Goal: Task Accomplishment & Management: Use online tool/utility

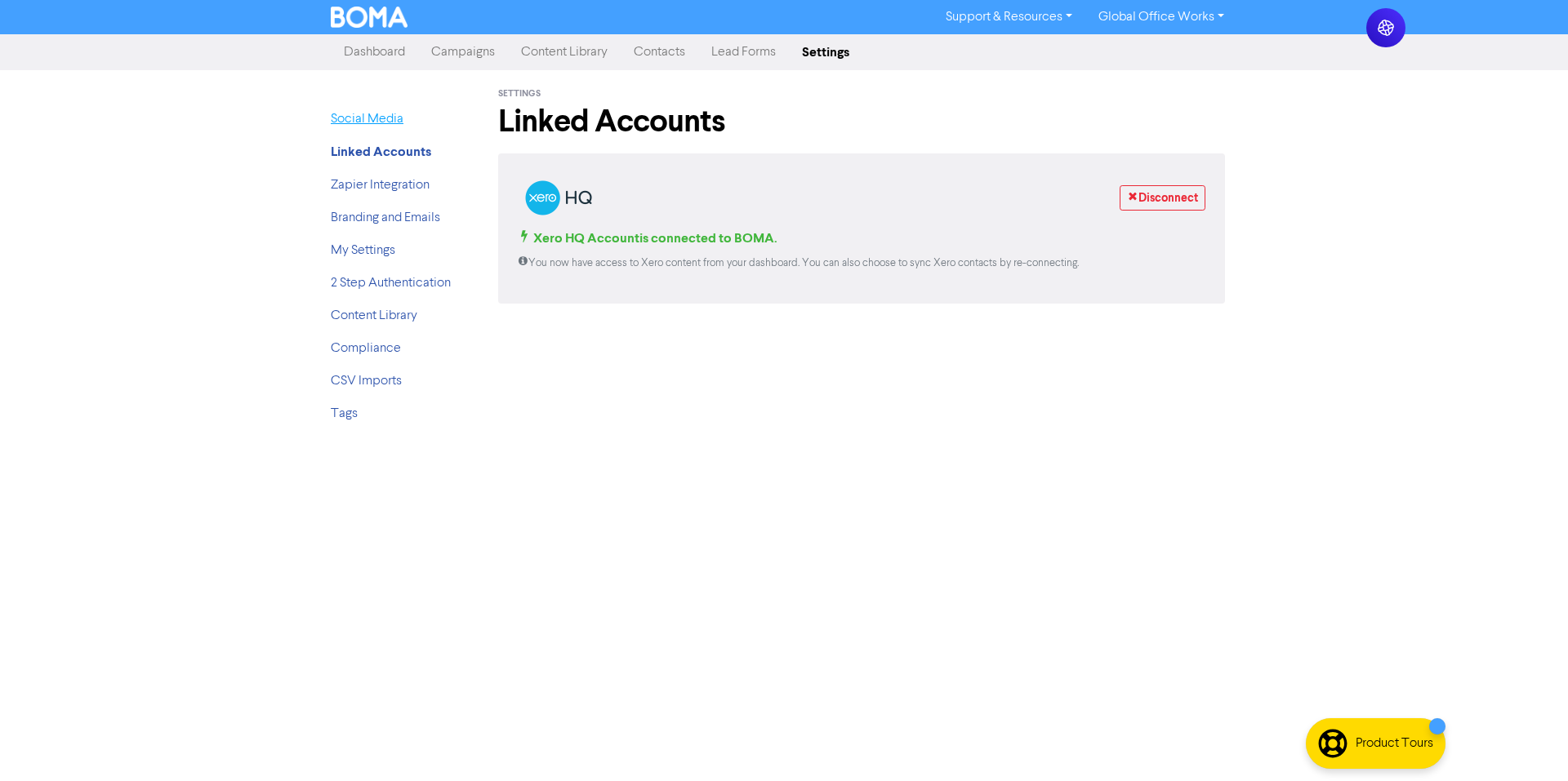
click at [356, 123] on link "Social Media" at bounding box center [367, 119] width 73 height 13
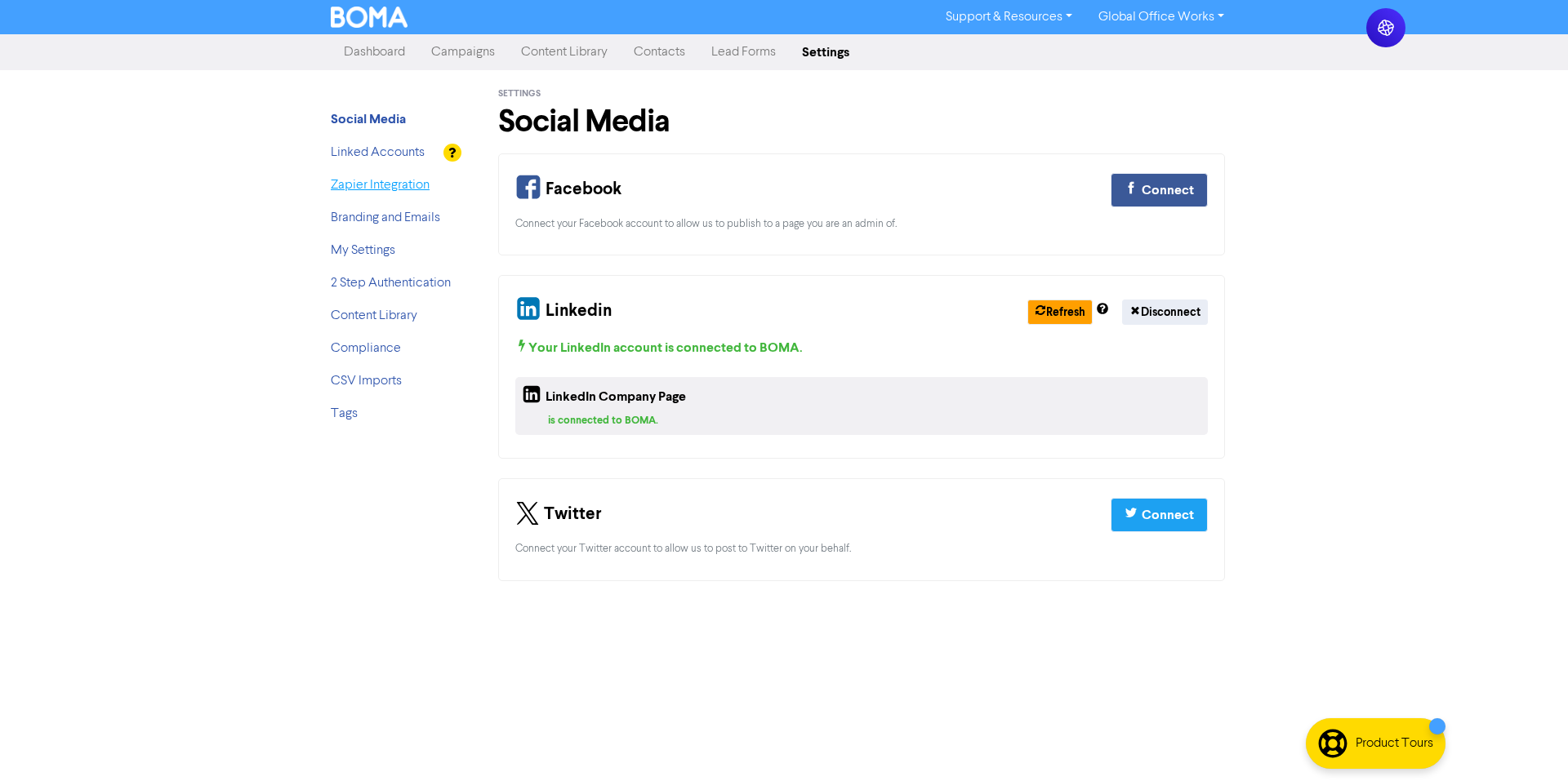
click at [375, 180] on link "Zapier Integration" at bounding box center [381, 185] width 99 height 13
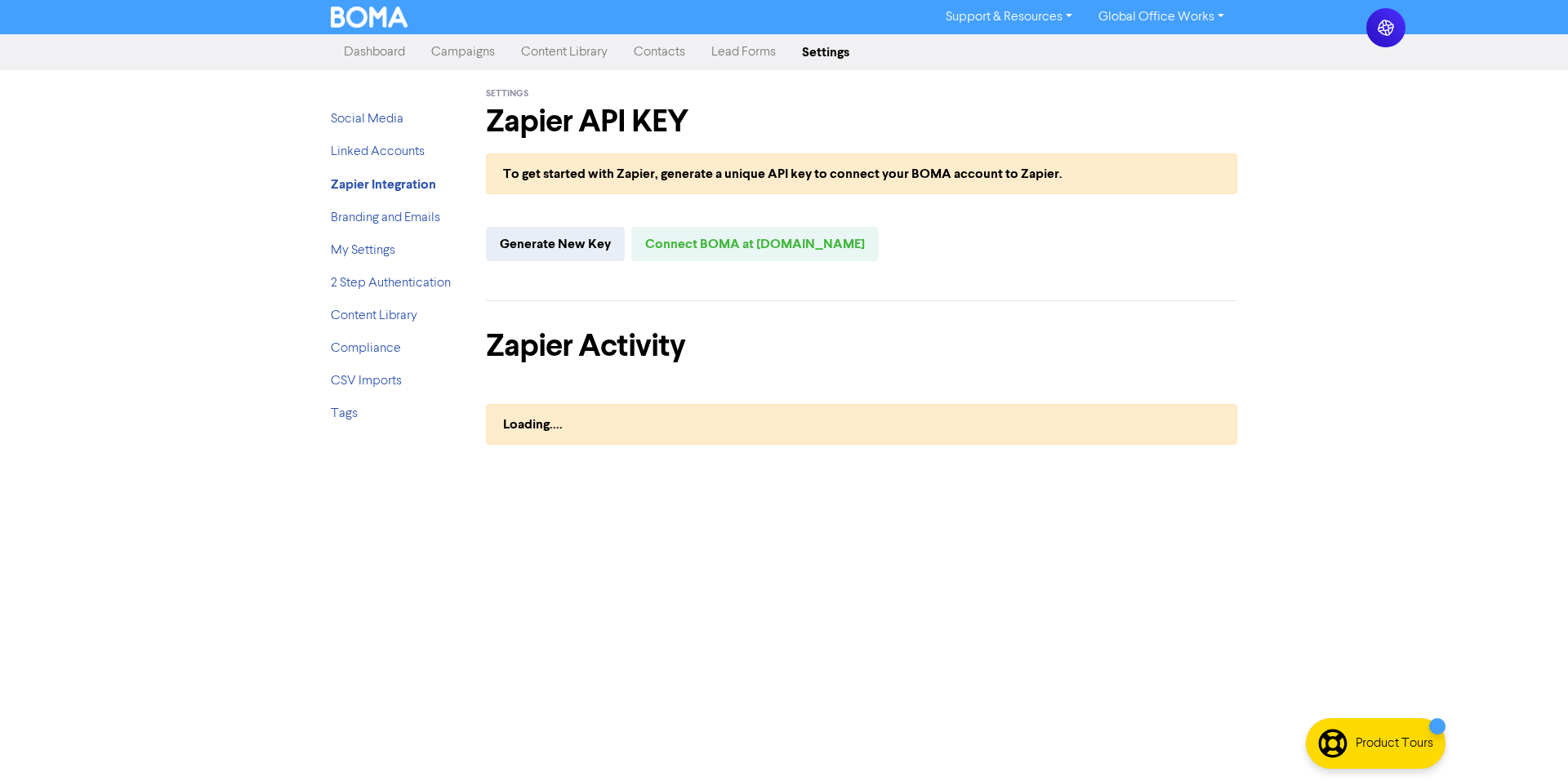
click at [455, 64] on link "Campaigns" at bounding box center [463, 52] width 90 height 33
click at [458, 59] on link "Campaigns" at bounding box center [463, 52] width 90 height 33
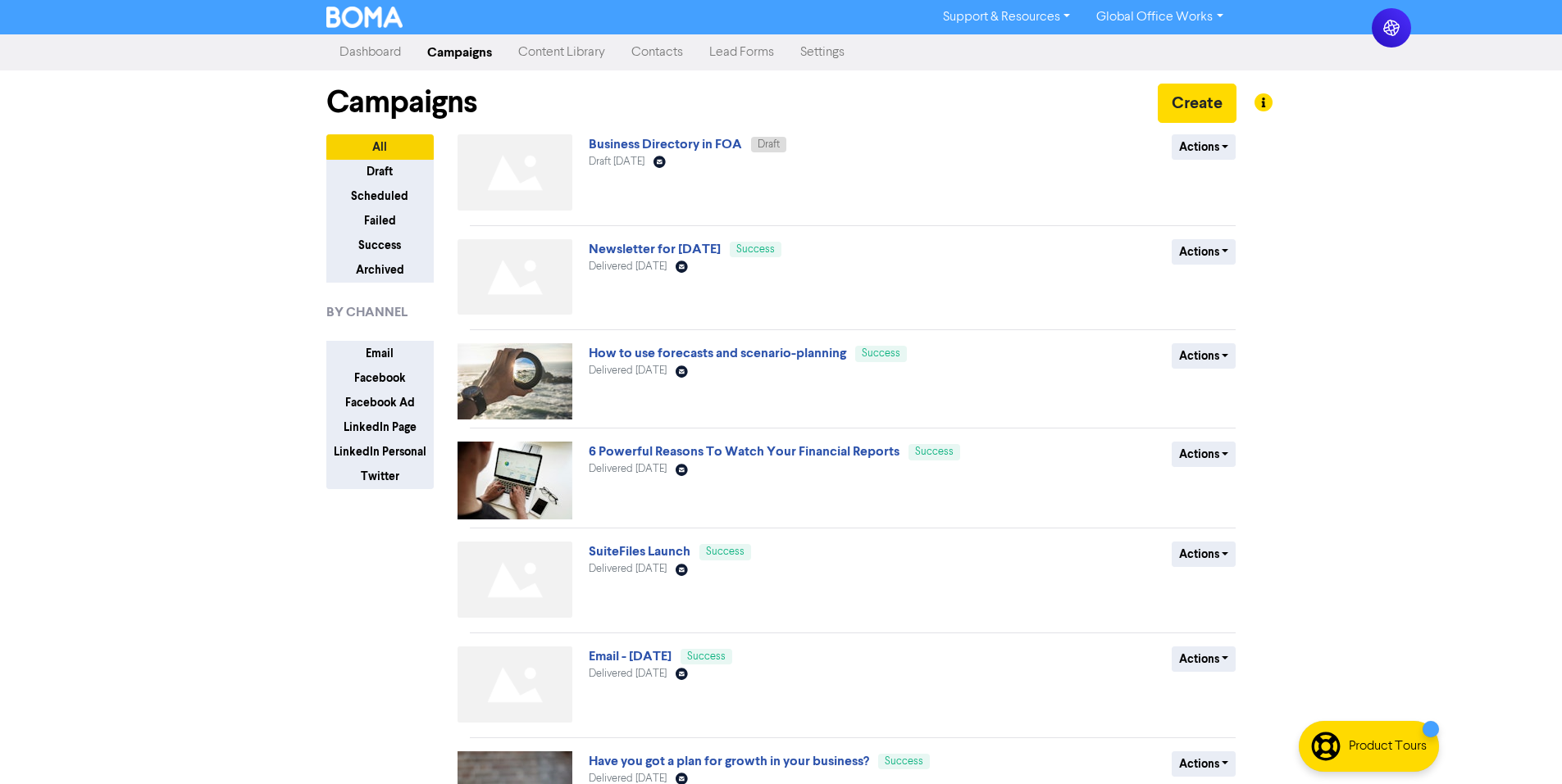
click at [582, 51] on link "Content Library" at bounding box center [561, 52] width 113 height 33
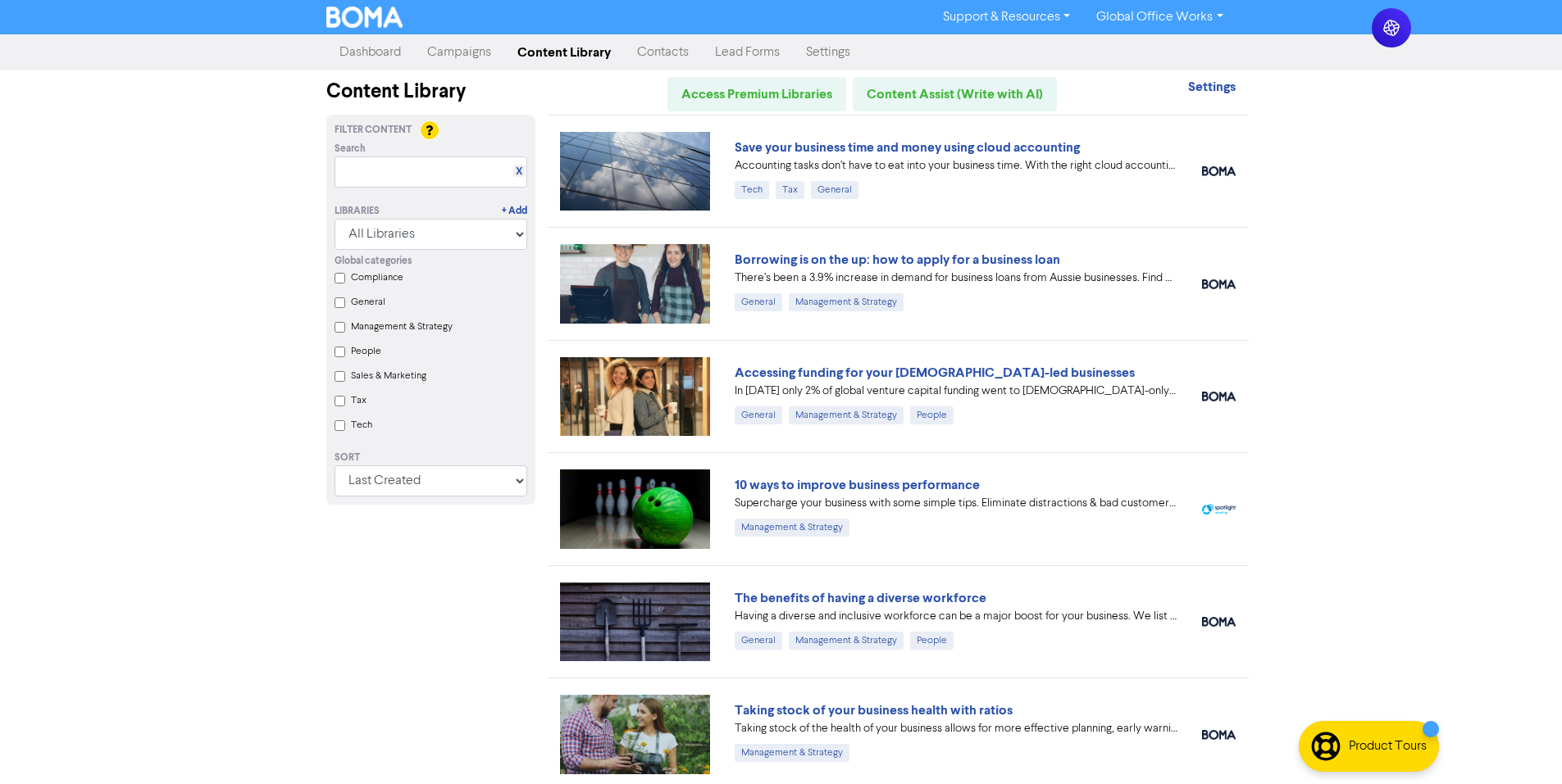
click at [1361, 144] on div "Support & Resources Video Tutorials FAQ & Guides Marketing Education Global Off…" at bounding box center [781, 392] width 1562 height 784
click at [436, 179] on input "text" at bounding box center [430, 172] width 193 height 31
paste input "employess having their own sepreate login into Xero and you can give them appri…"
type input "employess having their own sepreate login into Xero and you can give them appri…"
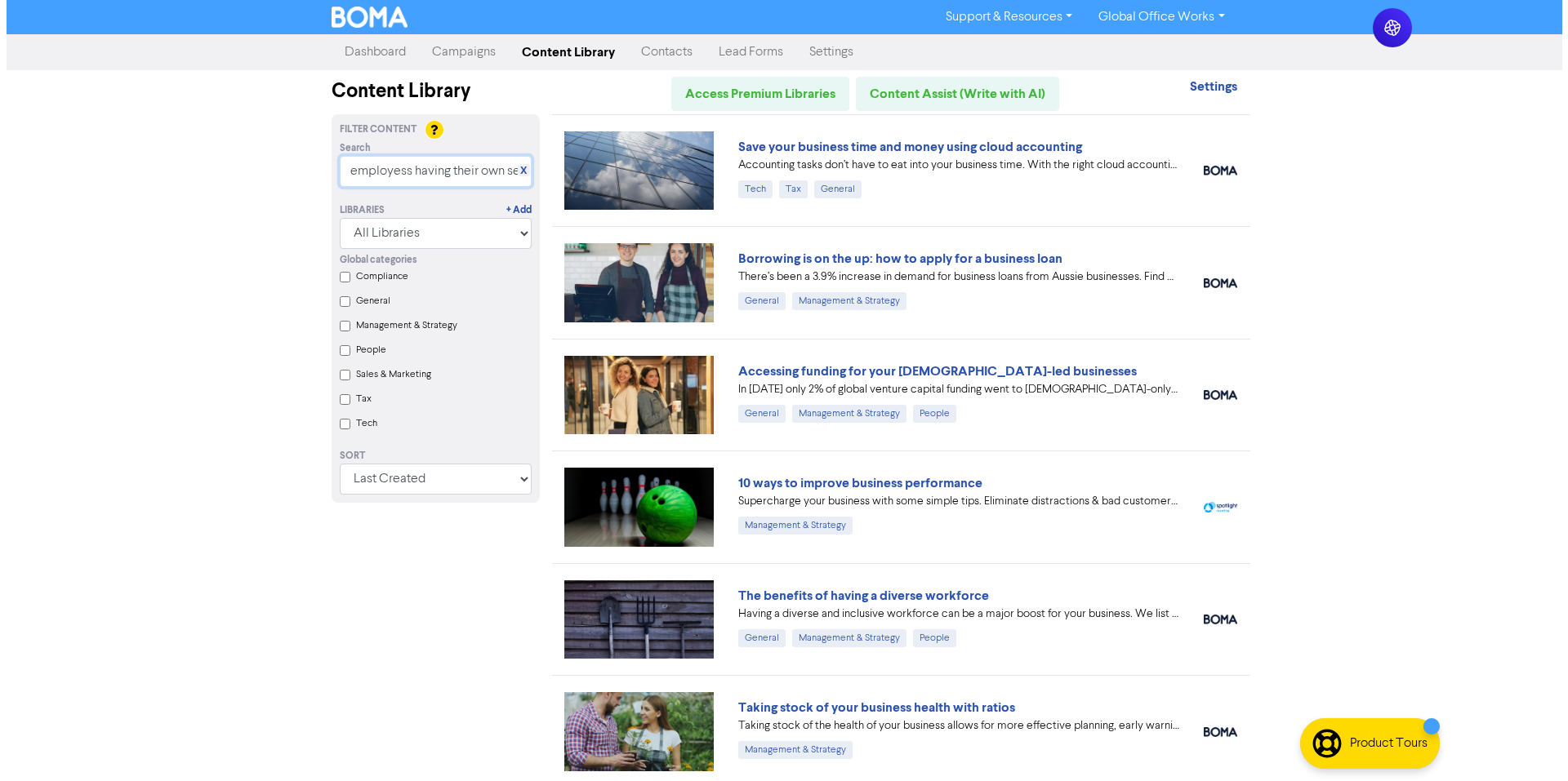
scroll to position [0, 689]
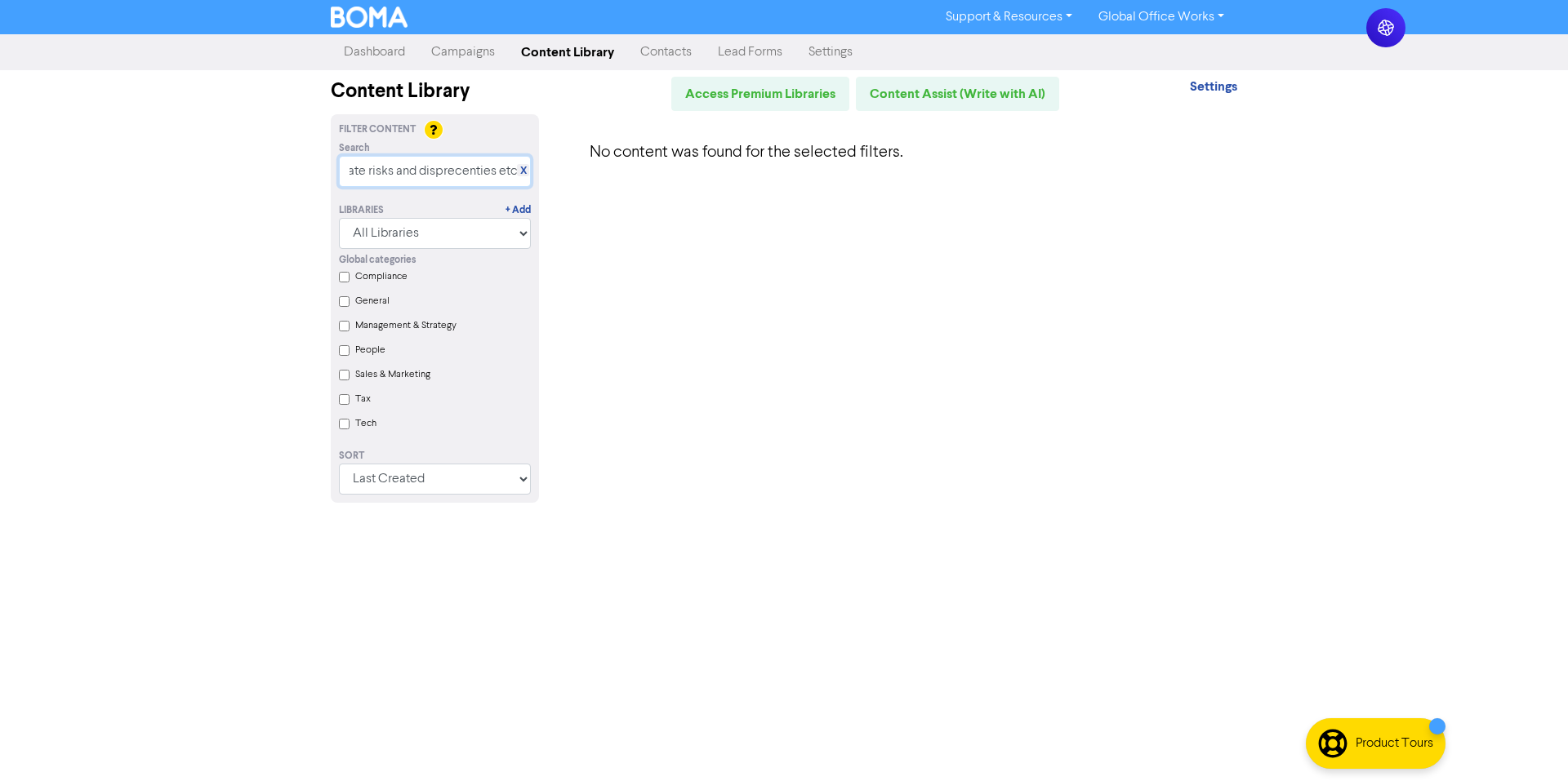
click at [396, 181] on input "employess having their own sepreate login into Xero and you can give them appri…" at bounding box center [434, 171] width 192 height 31
paste input "employess having their own sepreate login into Xero and you can give them appri…"
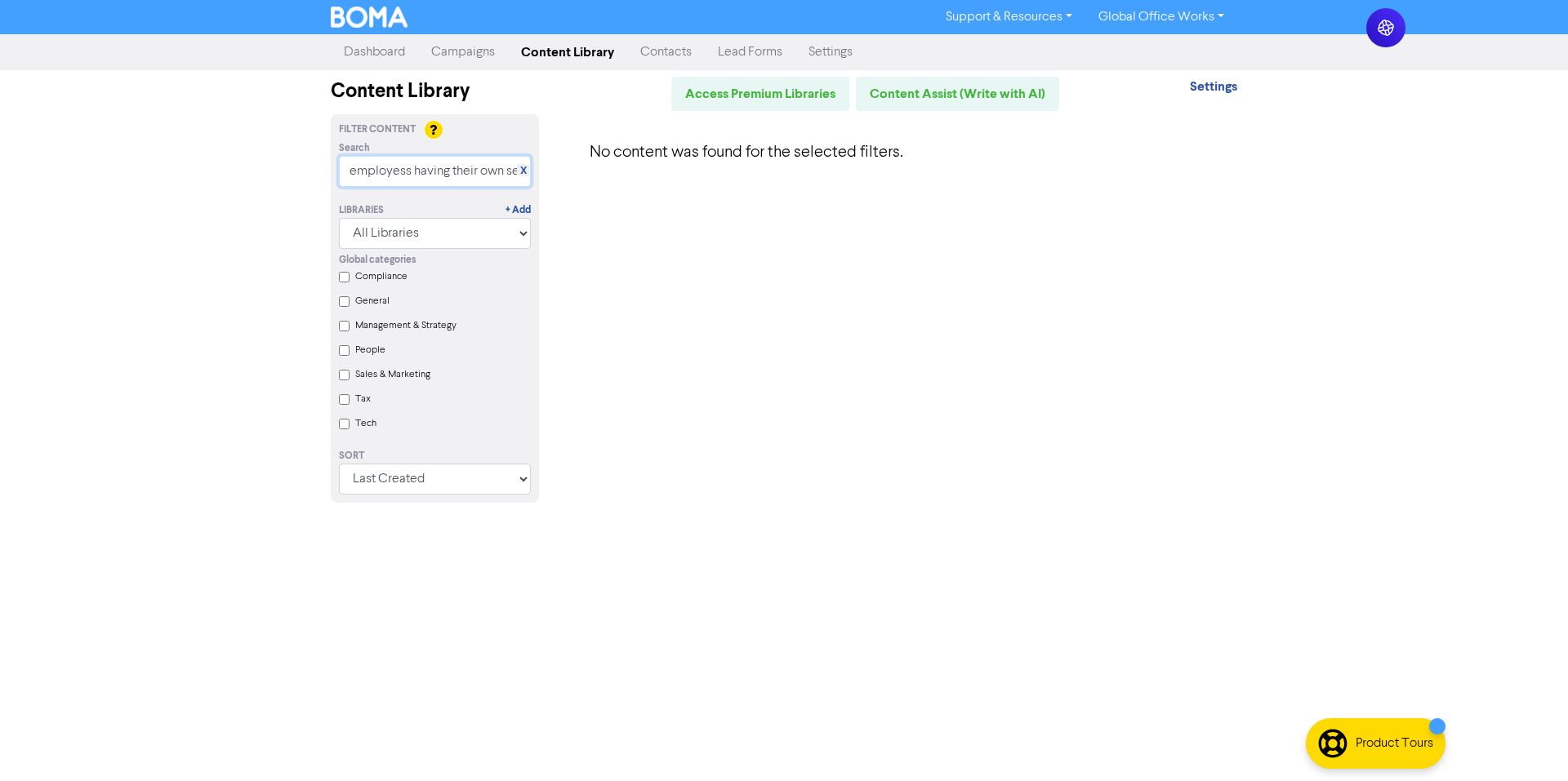
scroll to position [0, 223]
type input "employess having their own sepreate login into Xero"
click at [396, 181] on input "employess having their own sepreate login into Xero" at bounding box center [434, 171] width 192 height 31
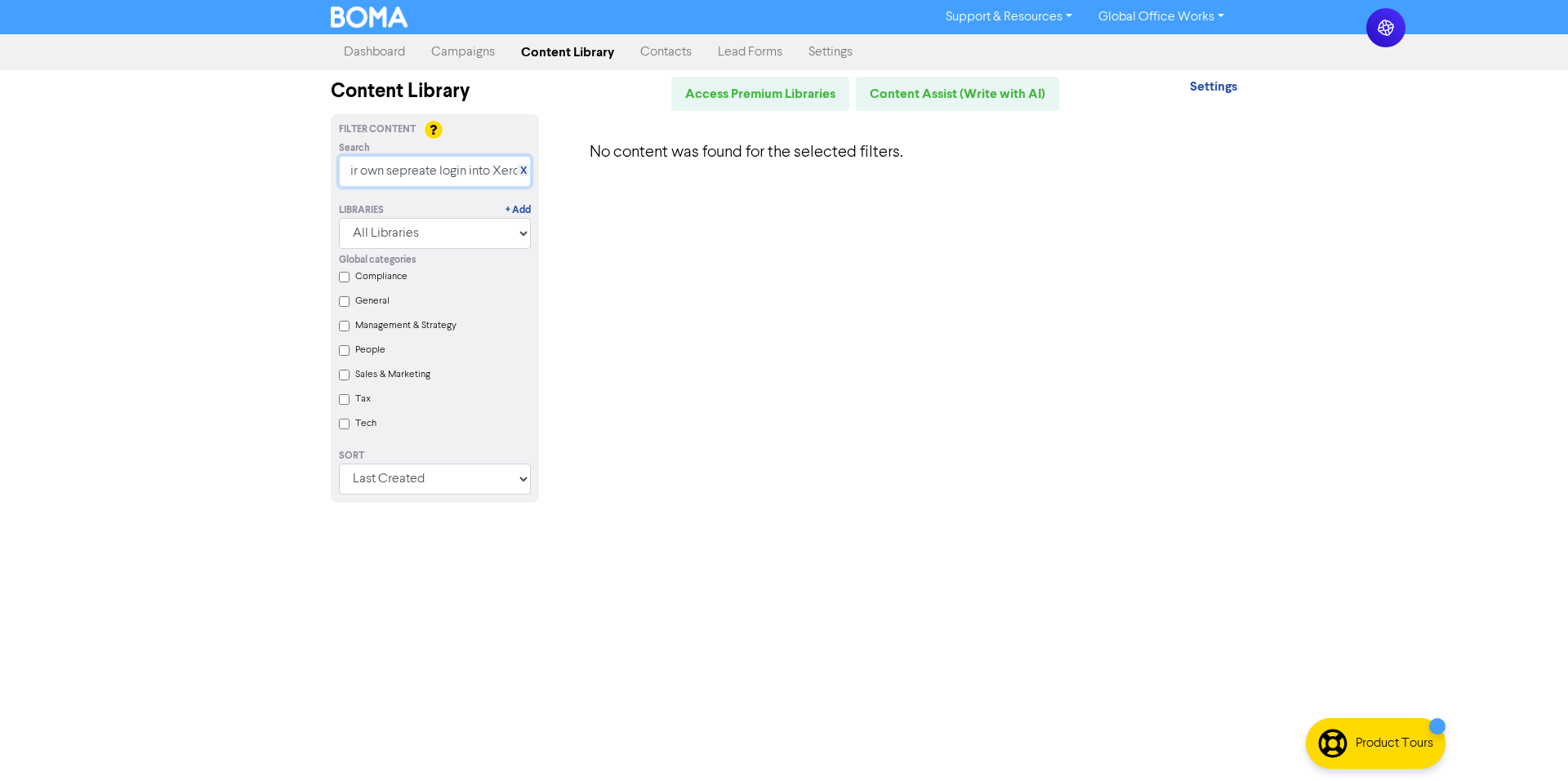
click at [396, 181] on input "employess having their own sepreate login into Xero" at bounding box center [434, 171] width 192 height 31
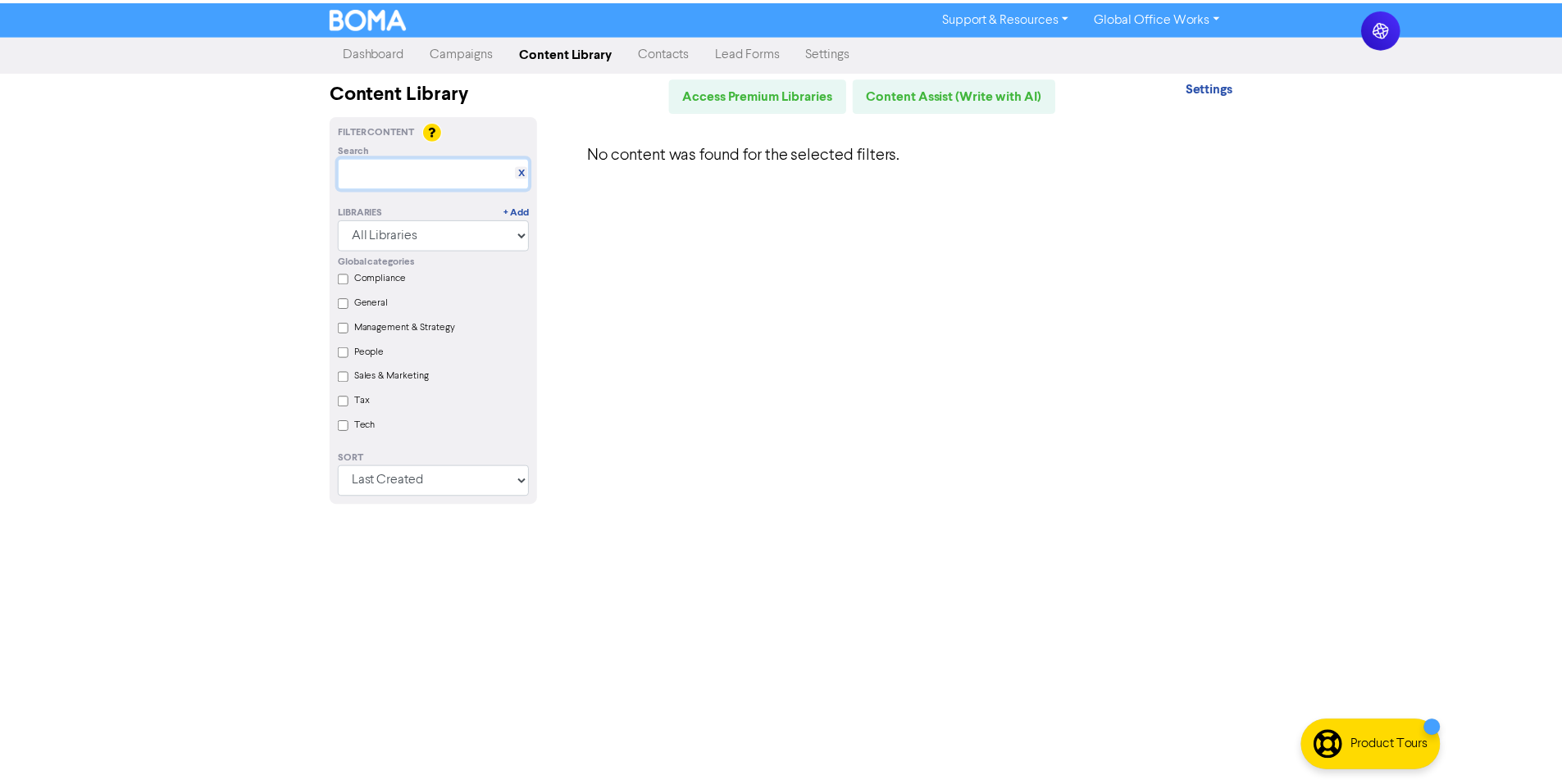
scroll to position [0, 0]
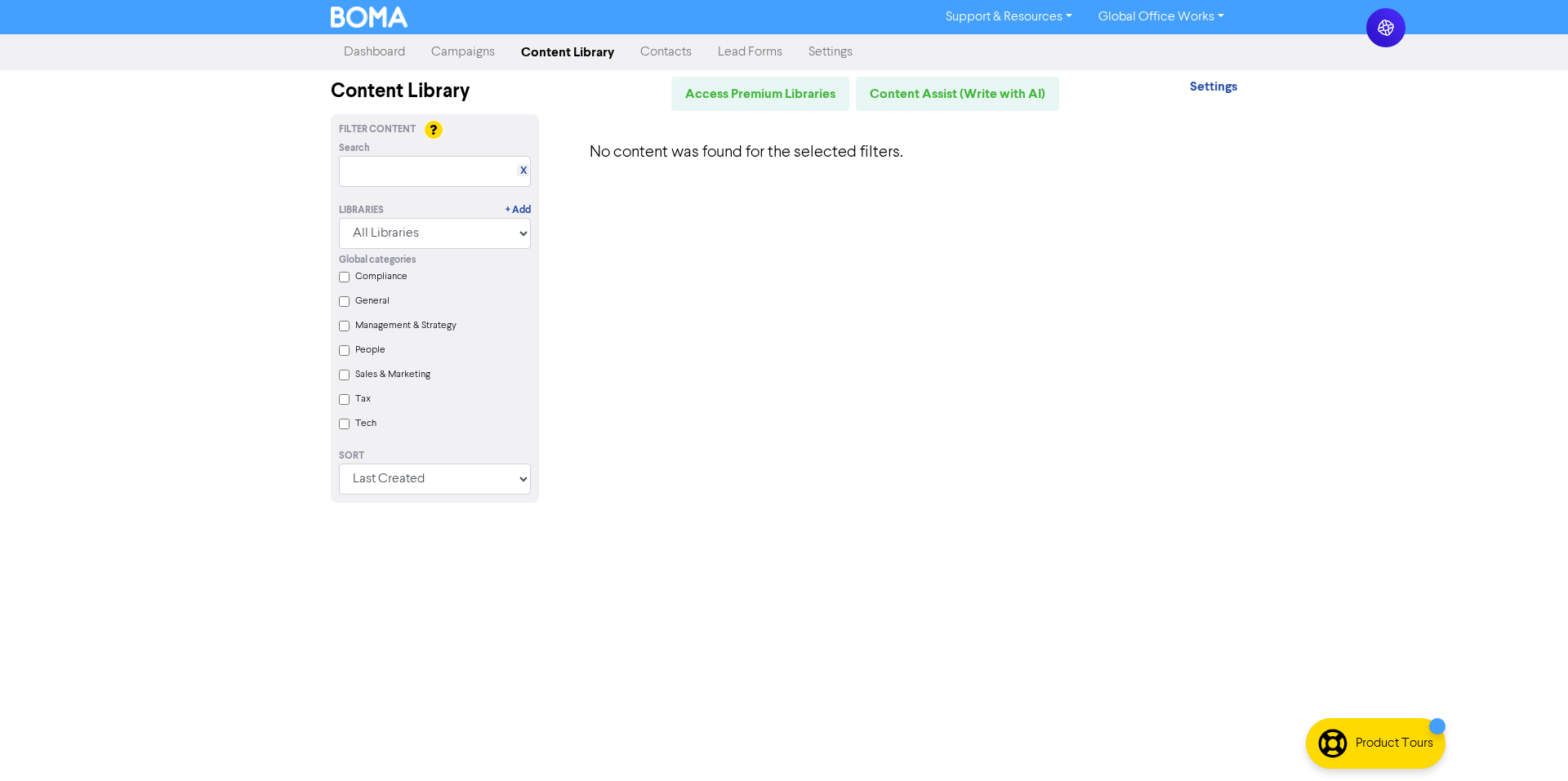
click at [488, 53] on link "Campaigns" at bounding box center [463, 52] width 90 height 33
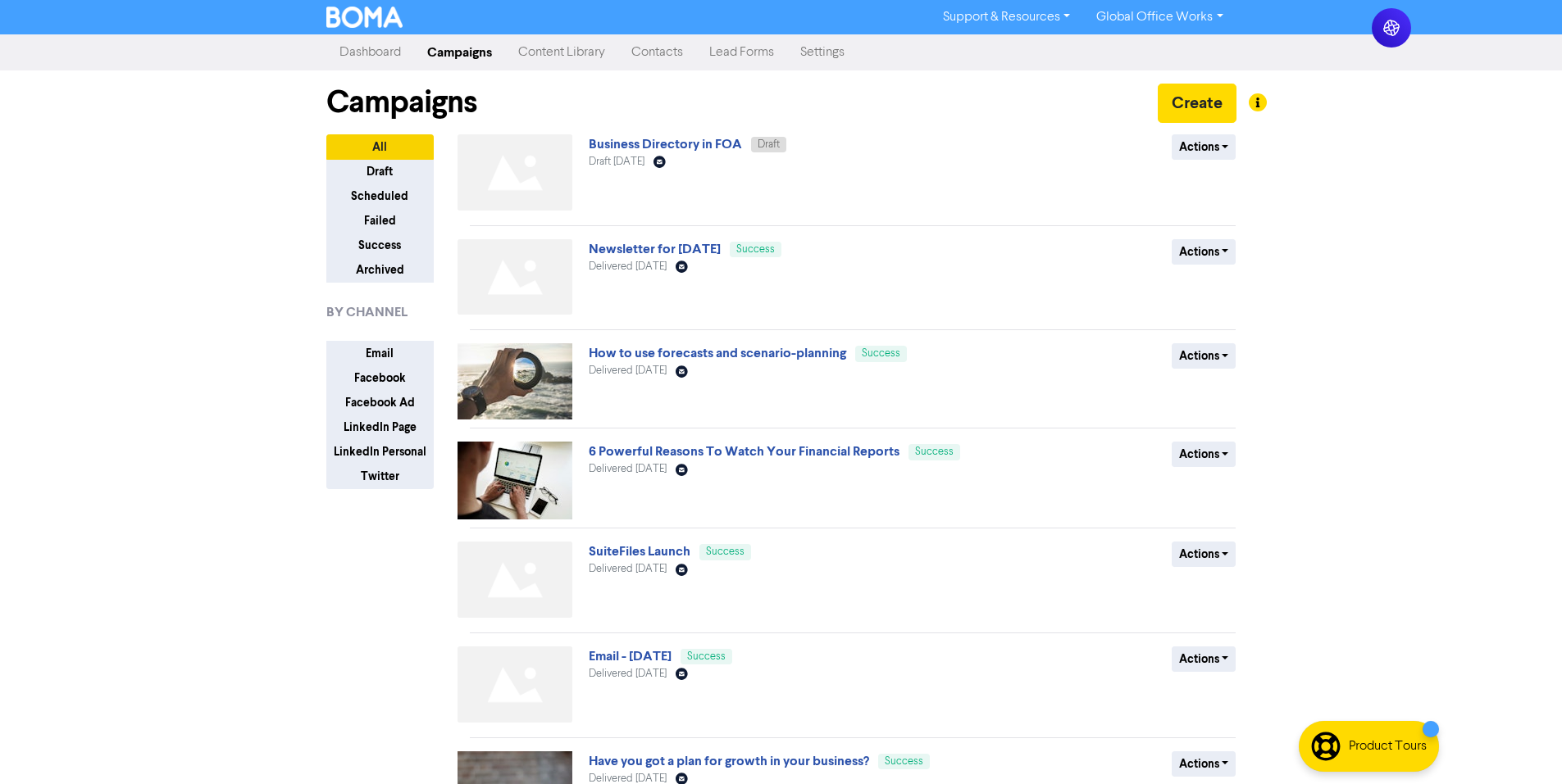
click at [1301, 192] on div "Support & Resources Video Tutorials FAQ & Guides Marketing Education Global Off…" at bounding box center [781, 392] width 1562 height 784
click at [703, 356] on link "How to use forecasts and scenario-planning" at bounding box center [717, 352] width 258 height 16
click at [1214, 108] on button "Create" at bounding box center [1197, 103] width 79 height 40
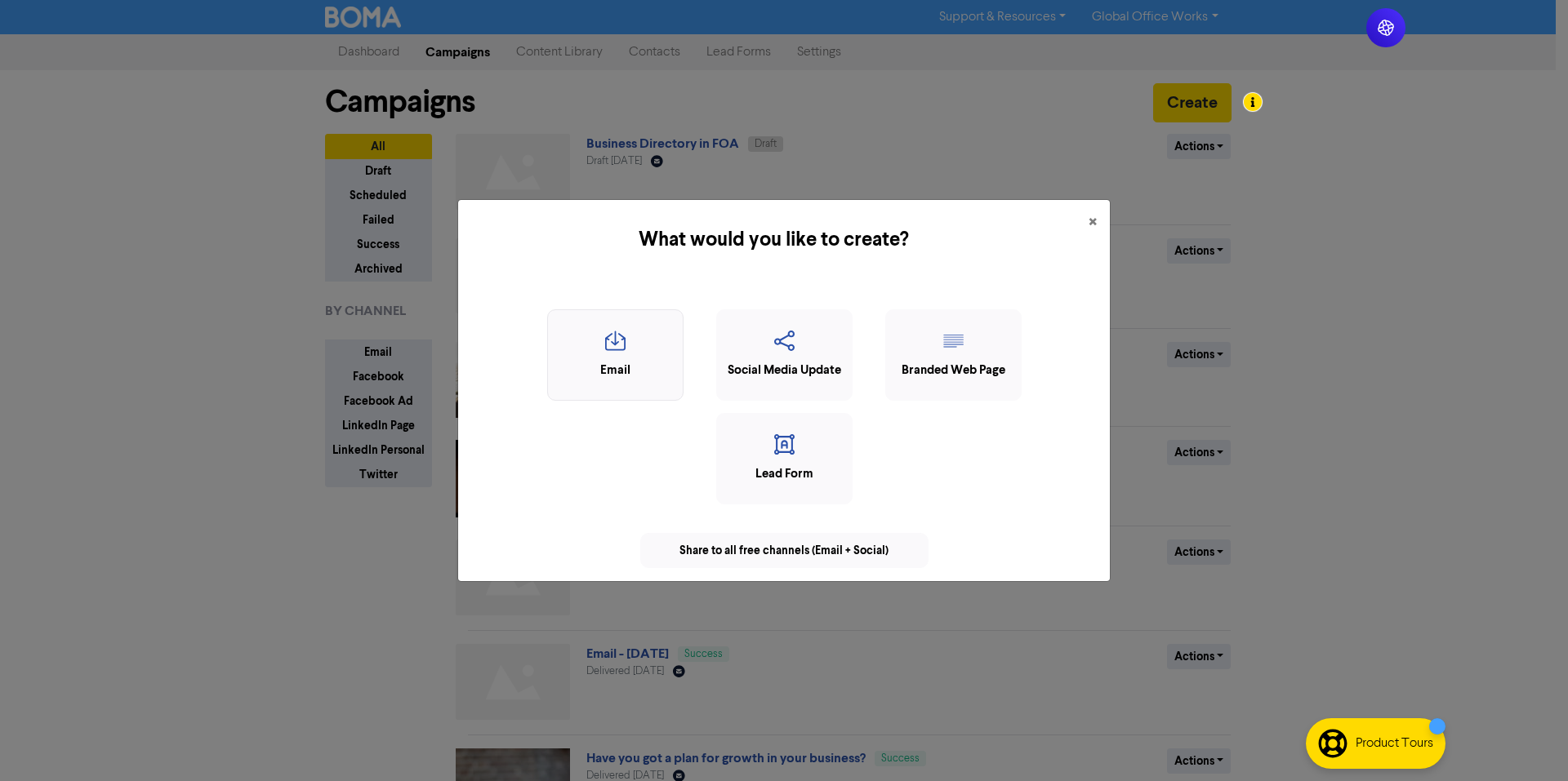
click at [643, 370] on div "Email" at bounding box center [615, 371] width 118 height 18
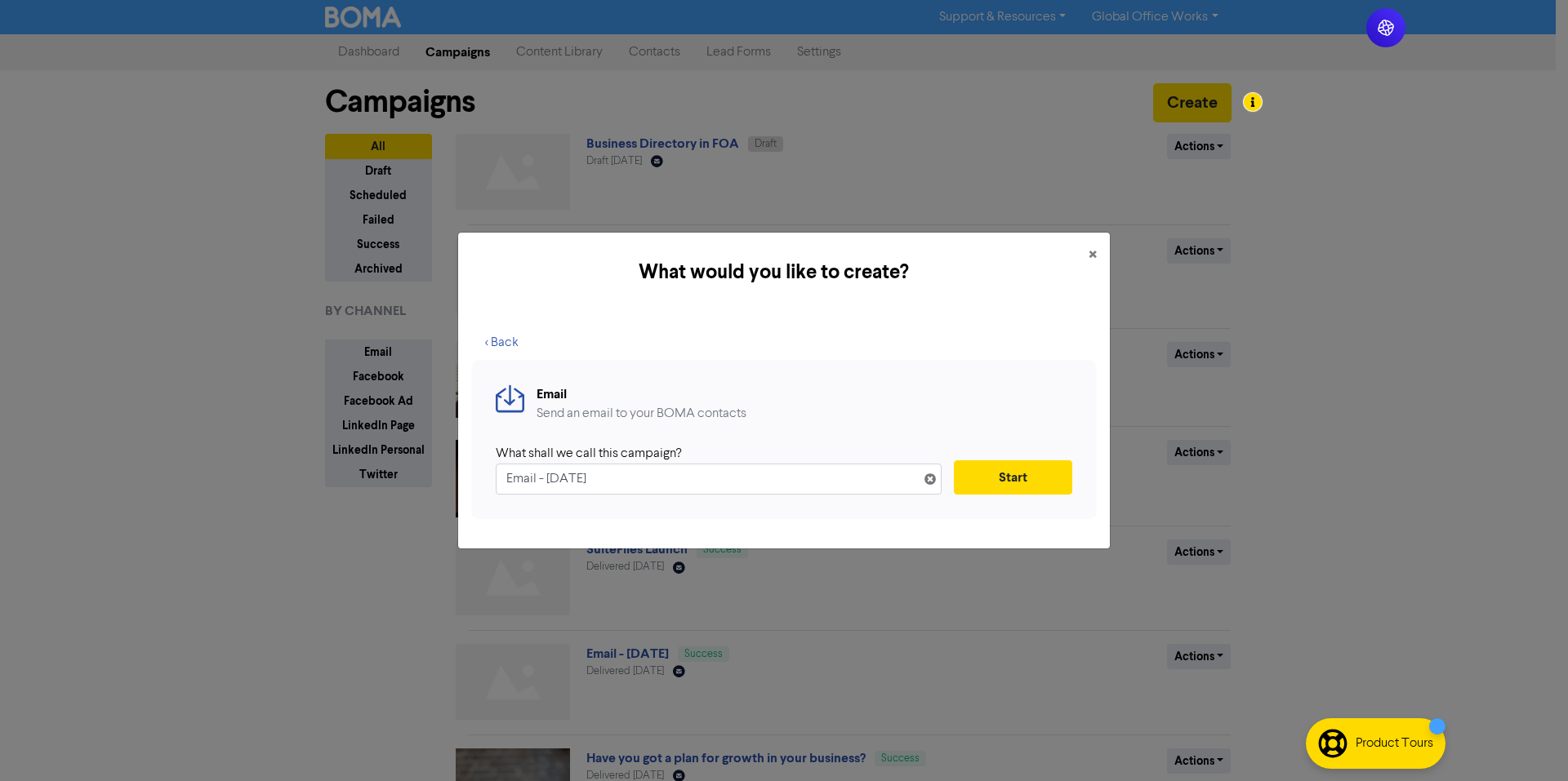
drag, startPoint x: 667, startPoint y: 484, endPoint x: 493, endPoint y: 483, distance: 174.0
click at [493, 483] on div "Email Send an email to your BOMA contacts What shall we call this campaign? Ema…" at bounding box center [784, 440] width 626 height 159
type input "Test"
type input "X"
drag, startPoint x: 612, startPoint y: 482, endPoint x: 505, endPoint y: 481, distance: 107.0
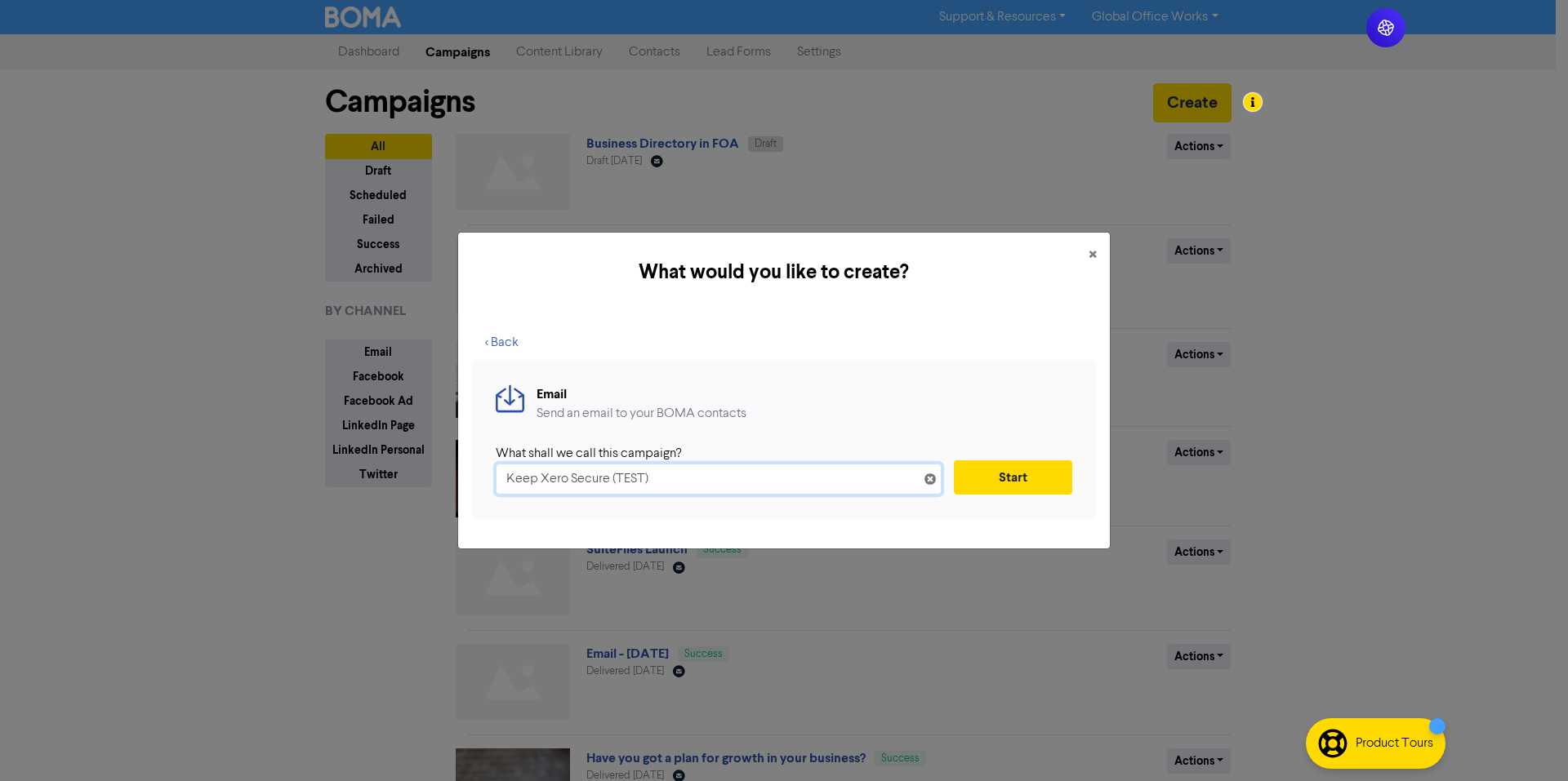
click at [505, 481] on input "Keep Xero Secure (TEST)" at bounding box center [719, 478] width 446 height 31
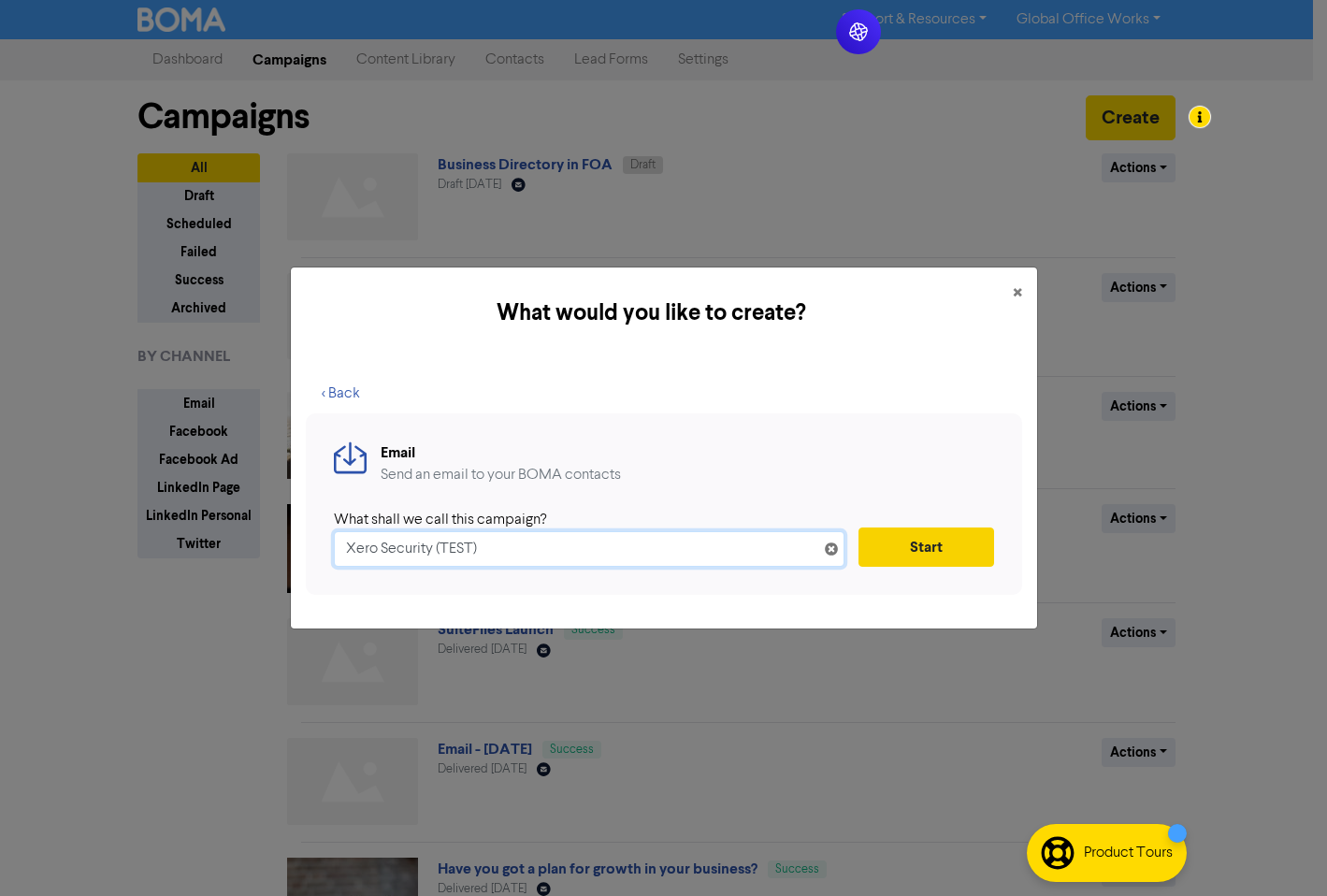
type input "Xero Security (TEST)"
click at [920, 545] on button "Start" at bounding box center [926, 546] width 135 height 39
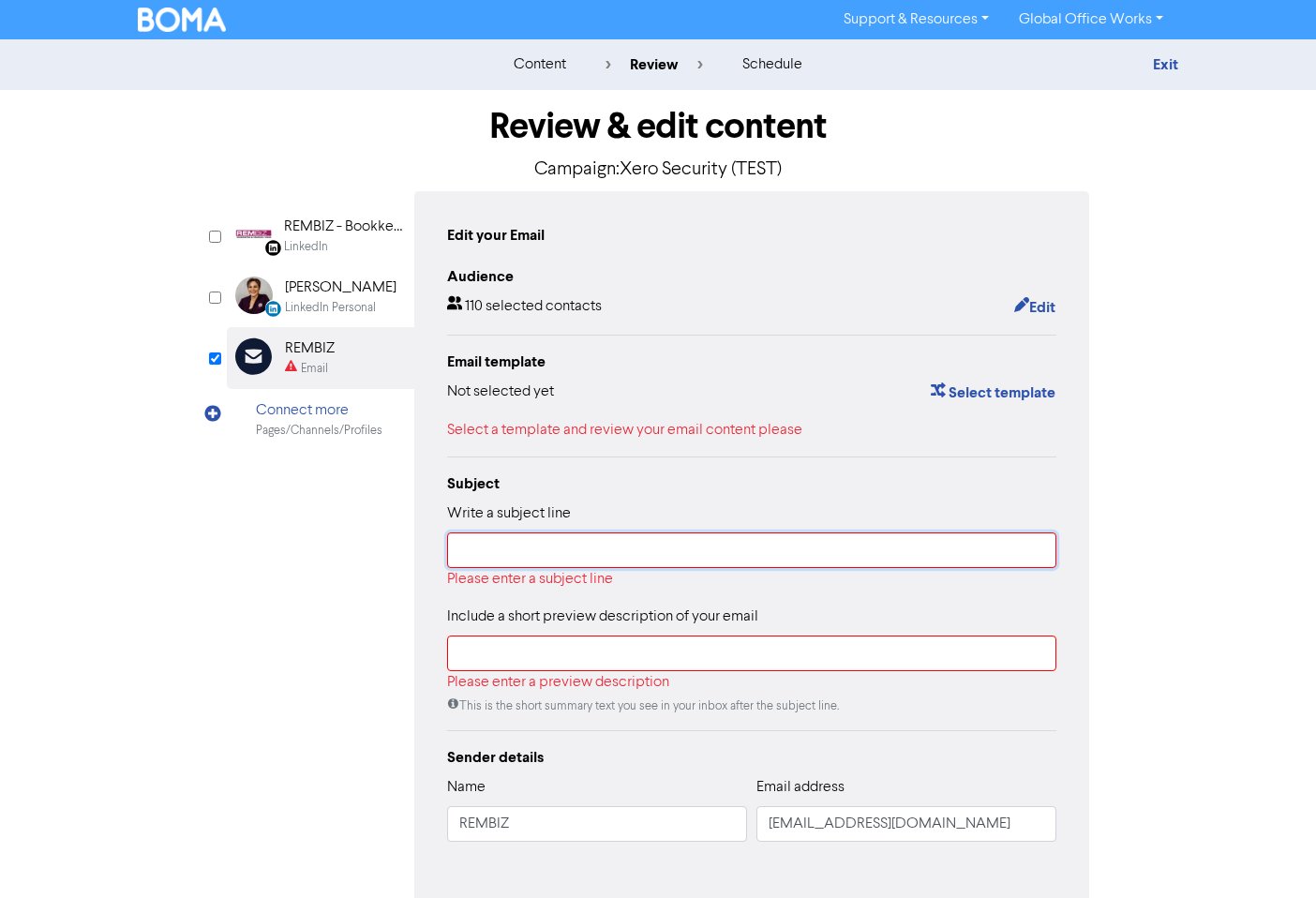
click at [858, 551] on input "text" at bounding box center [751, 550] width 609 height 36
click at [822, 649] on input "text" at bounding box center [751, 653] width 609 height 36
click at [844, 606] on div "Subject Write a subject line Please enter a subject line Include a short previe…" at bounding box center [751, 594] width 609 height 243
click at [830, 563] on input "text" at bounding box center [751, 550] width 609 height 36
click at [624, 538] on input "text" at bounding box center [751, 550] width 609 height 36
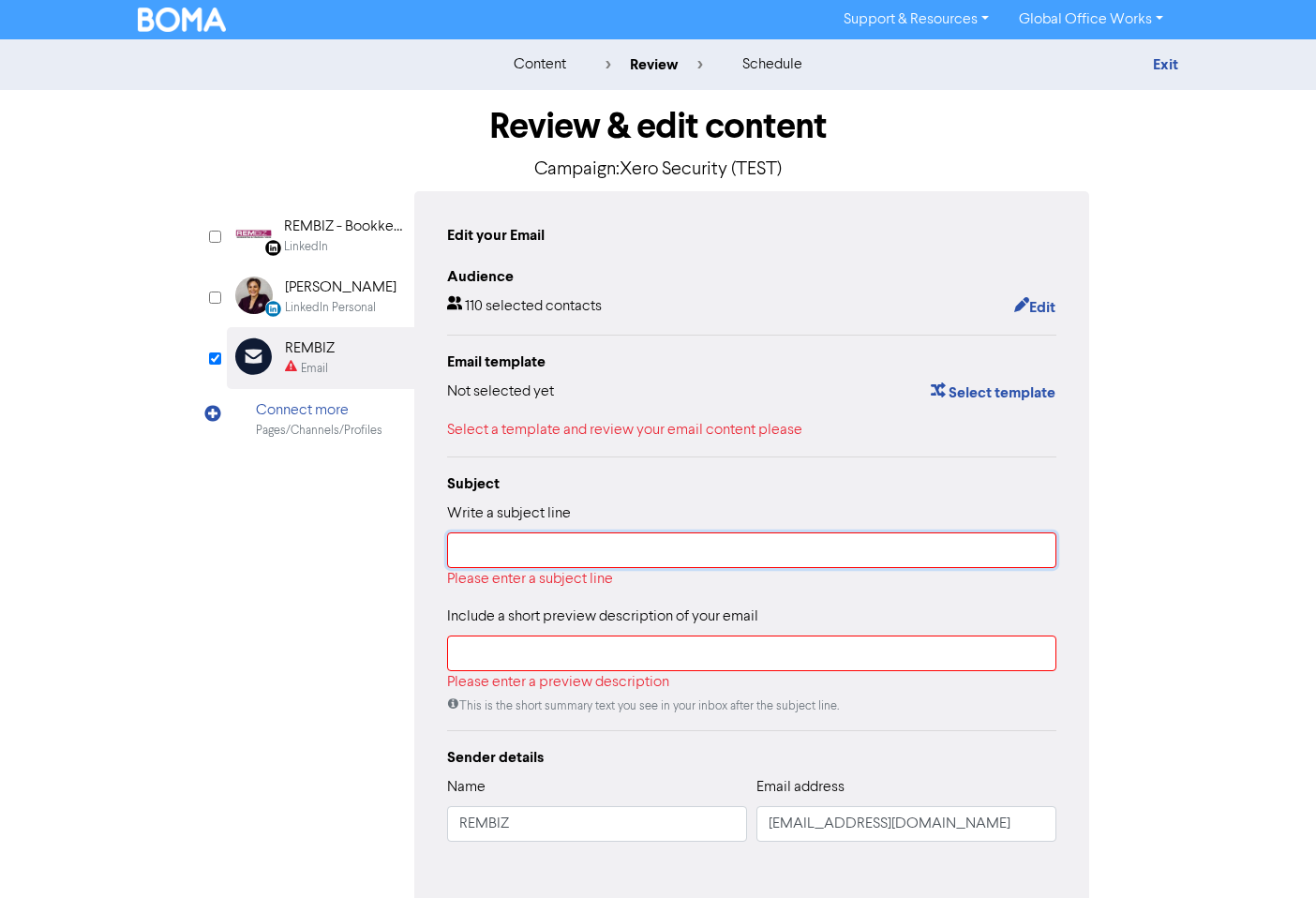
paste input "Protect your business data with the right Xero access"
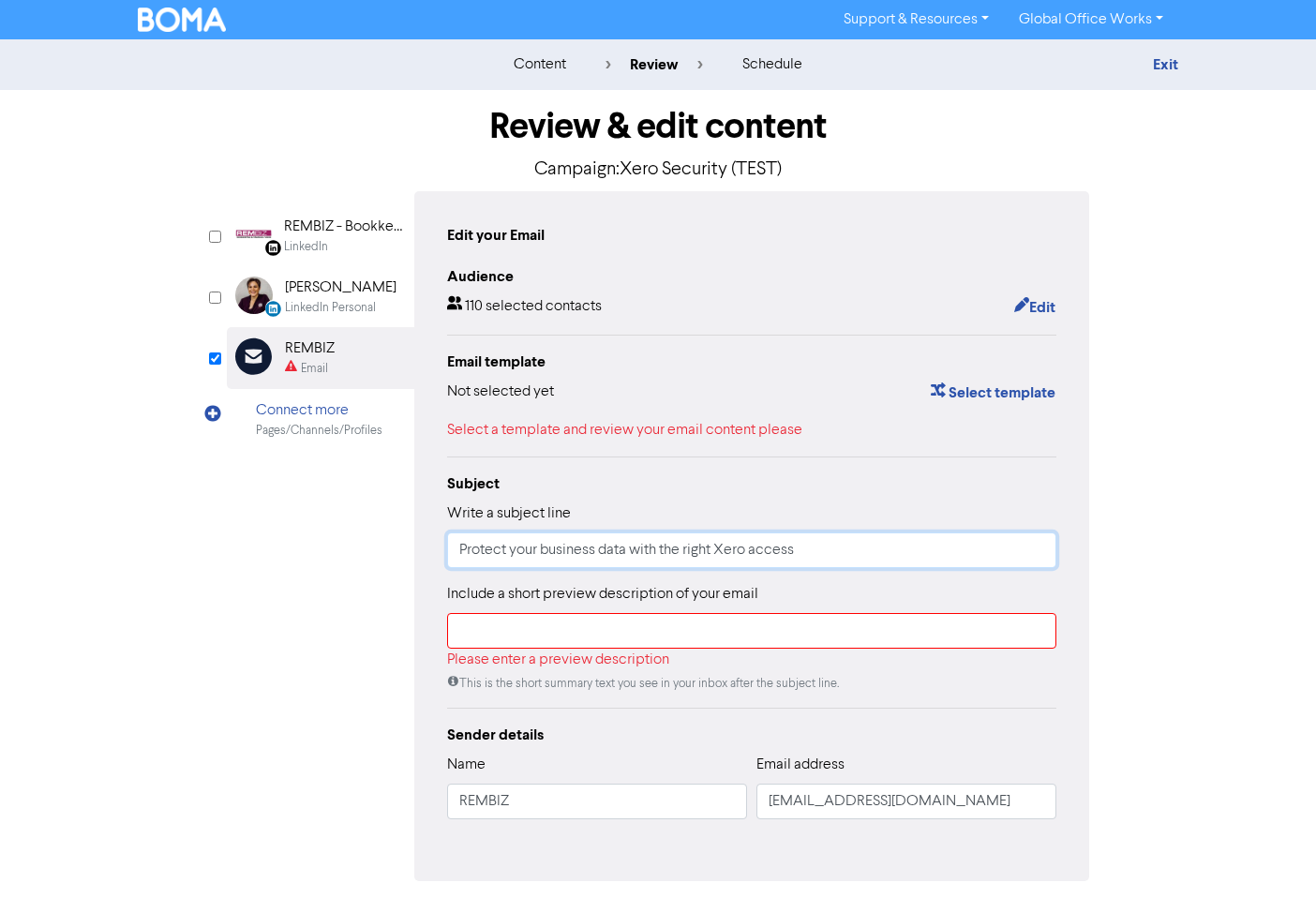
type input "Protect your business data with the right Xero access"
click at [530, 624] on input "text" at bounding box center [751, 630] width 609 height 36
paste input "Set individual logins in Xero to keep your books accurate and your data protect…"
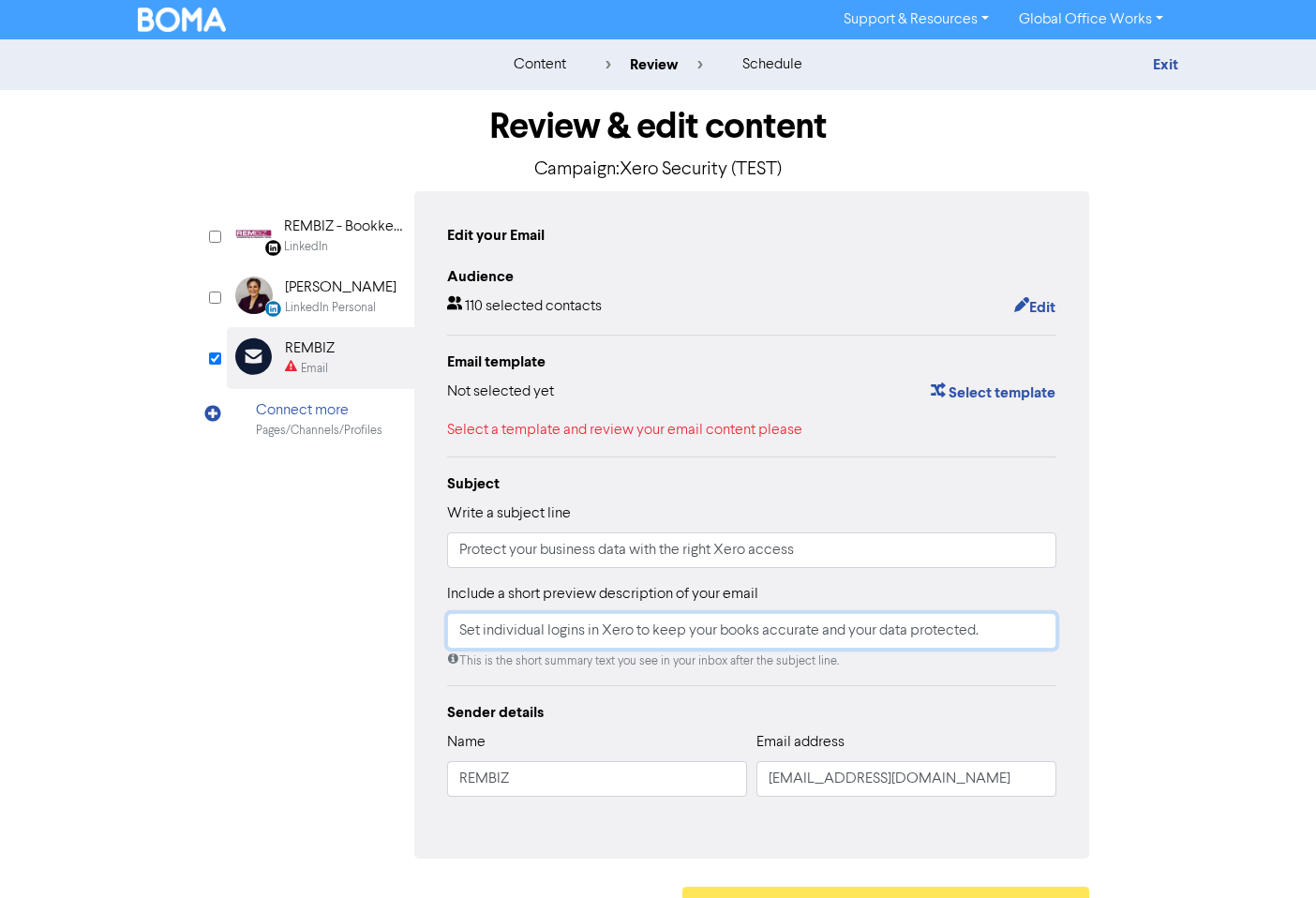
type input "Set individual logins in Xero to keep your books accurate and your data protect…"
click at [428, 627] on div "Edit your Email Audience 110 selected contacts Edit Email template Not selected…" at bounding box center [751, 526] width 674 height 668
click at [972, 389] on button "Select template" at bounding box center [993, 392] width 127 height 24
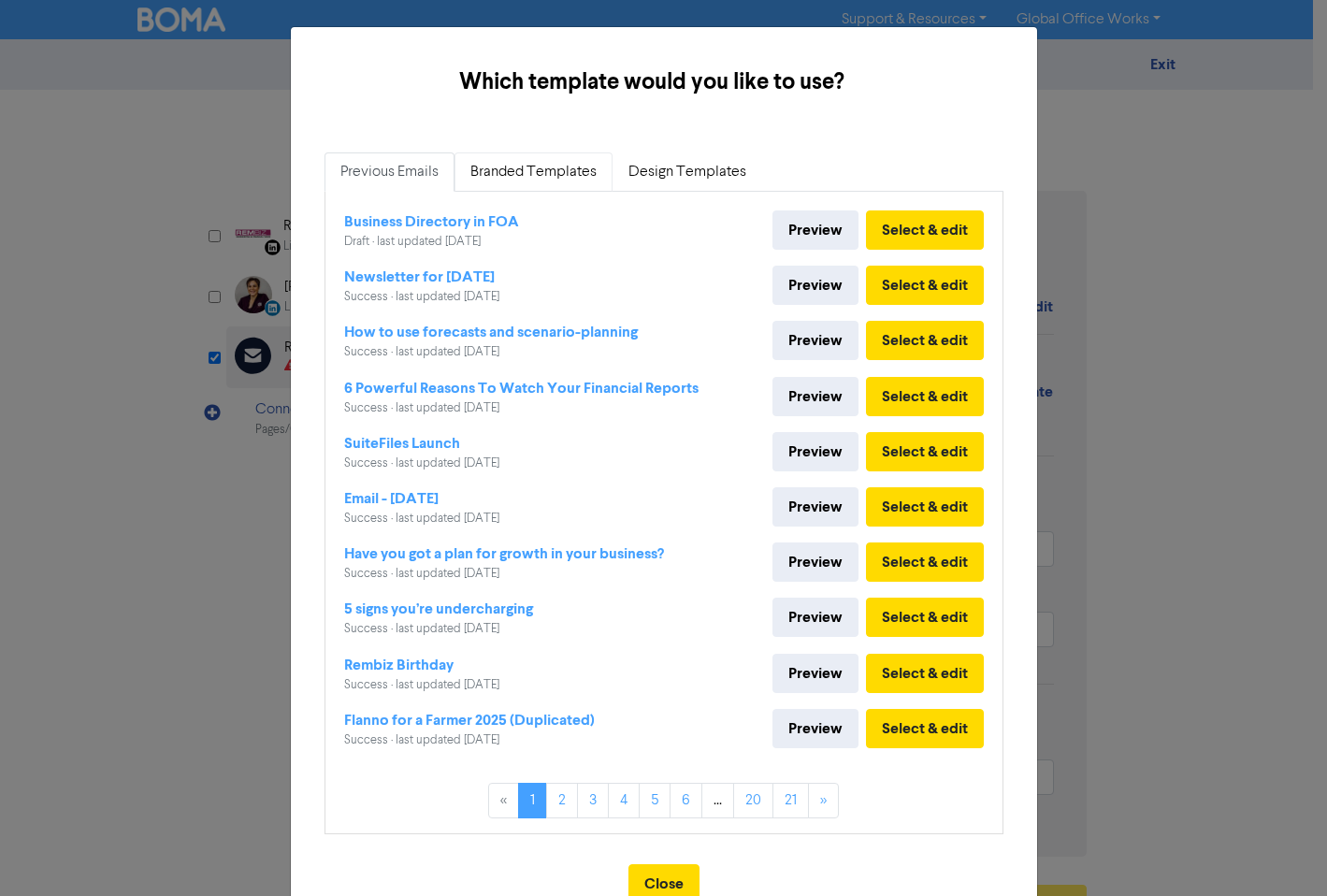
click at [523, 178] on link "Branded Templates" at bounding box center [533, 172] width 158 height 39
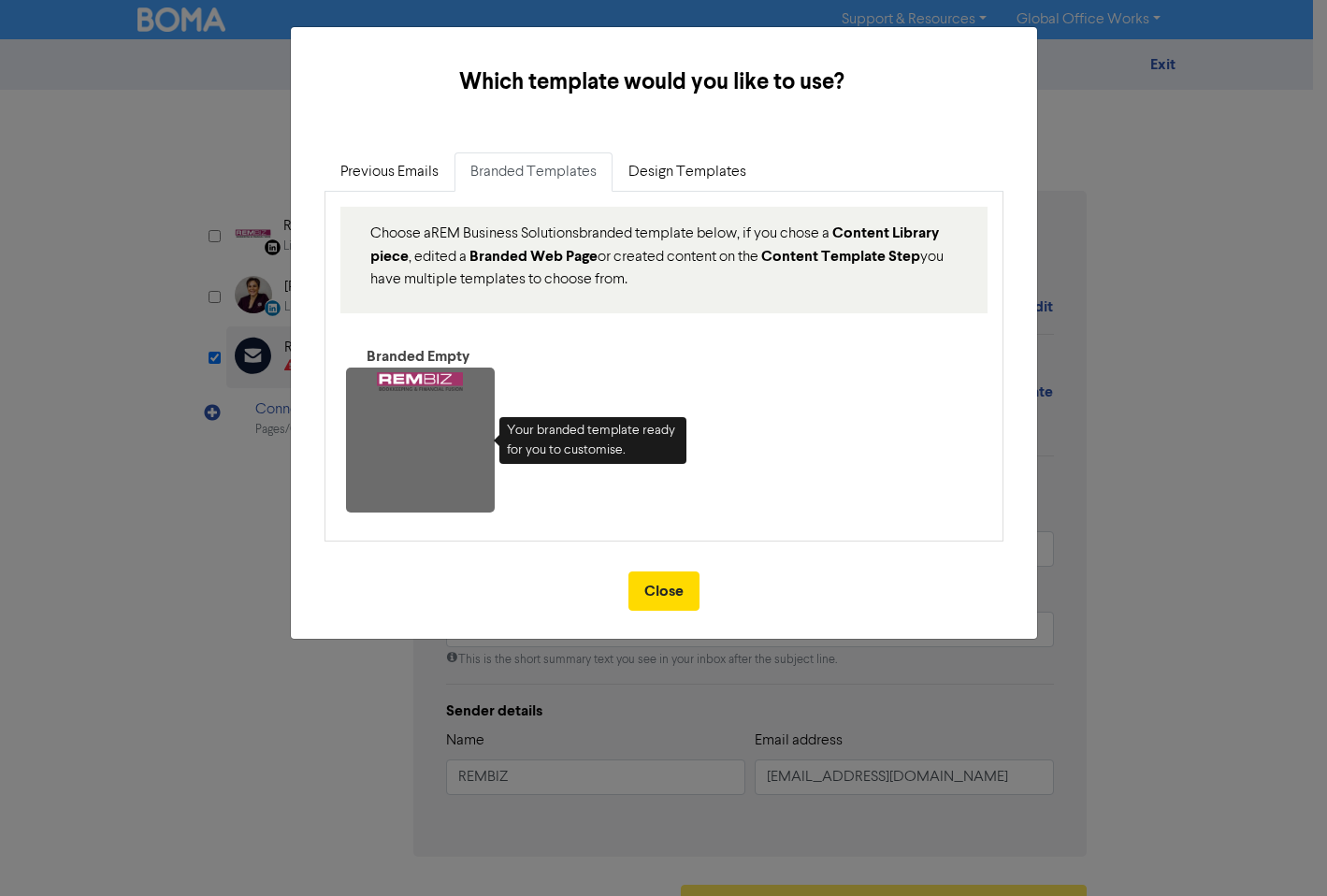
click at [693, 203] on div "Choose a REM Business Solutions branded template below, if you chose a Content …" at bounding box center [664, 366] width 705 height 349
click at [692, 185] on link "Design Templates" at bounding box center [688, 172] width 150 height 39
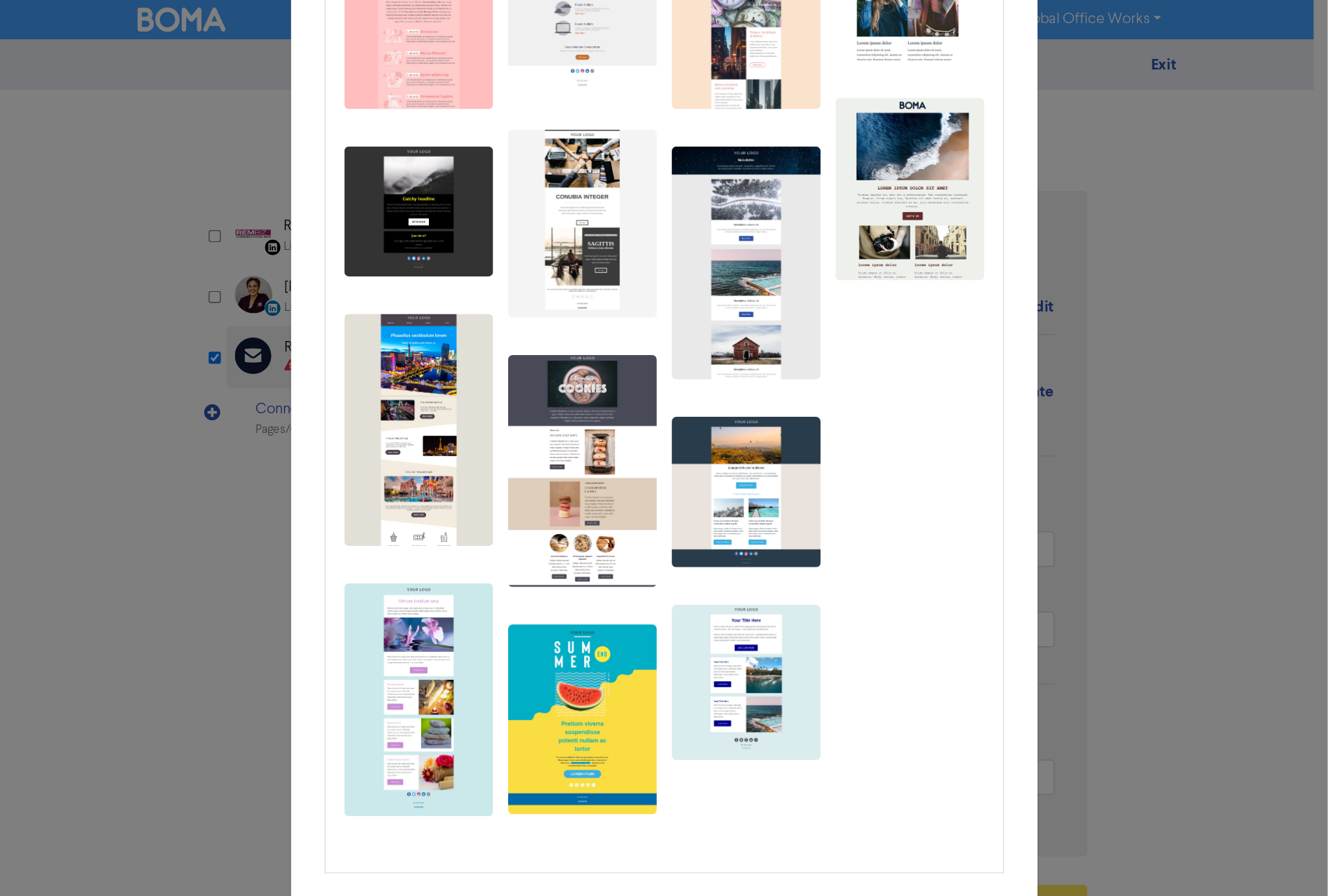
scroll to position [320, 0]
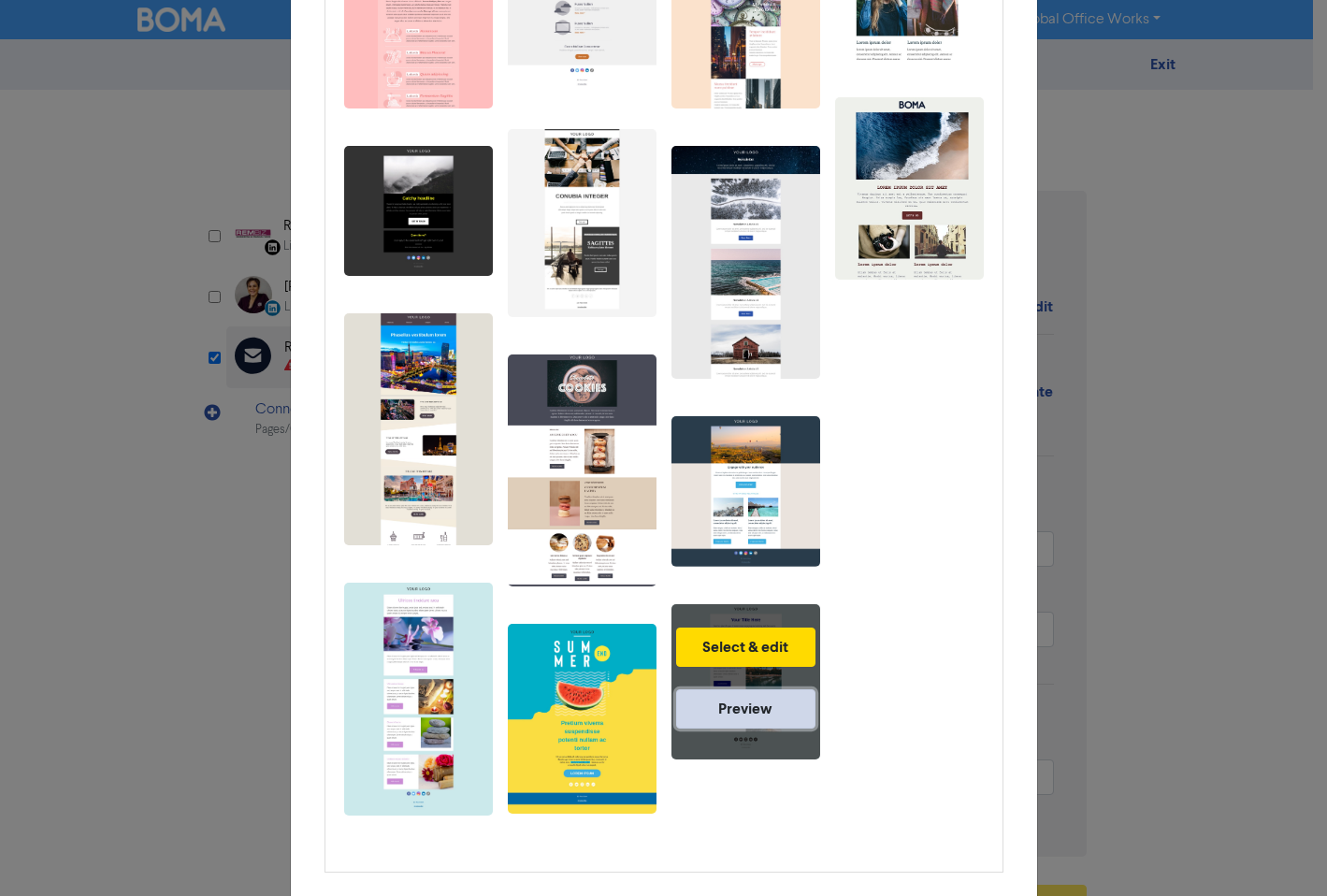
click at [749, 704] on link "Preview" at bounding box center [745, 709] width 139 height 39
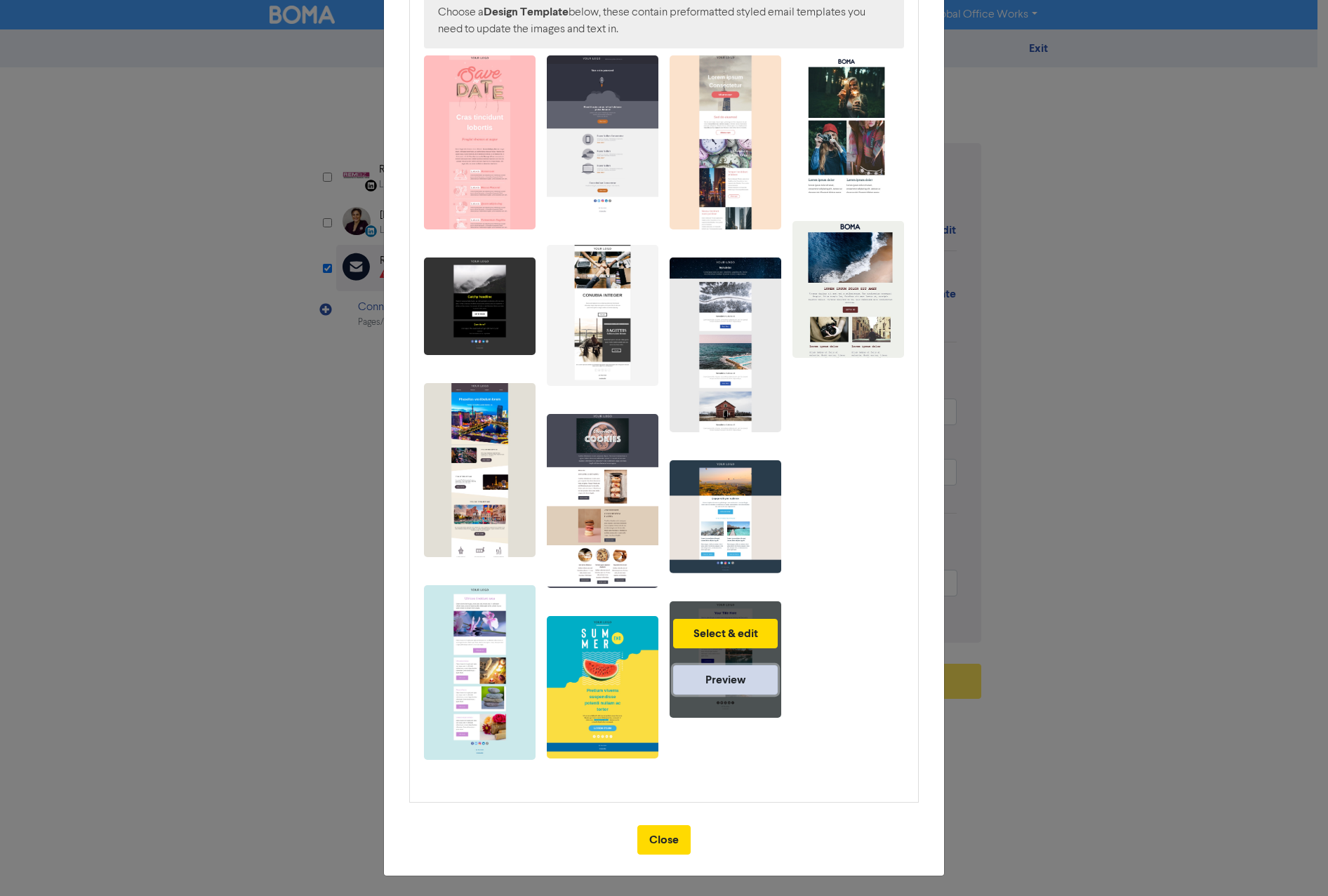
scroll to position [169, 0]
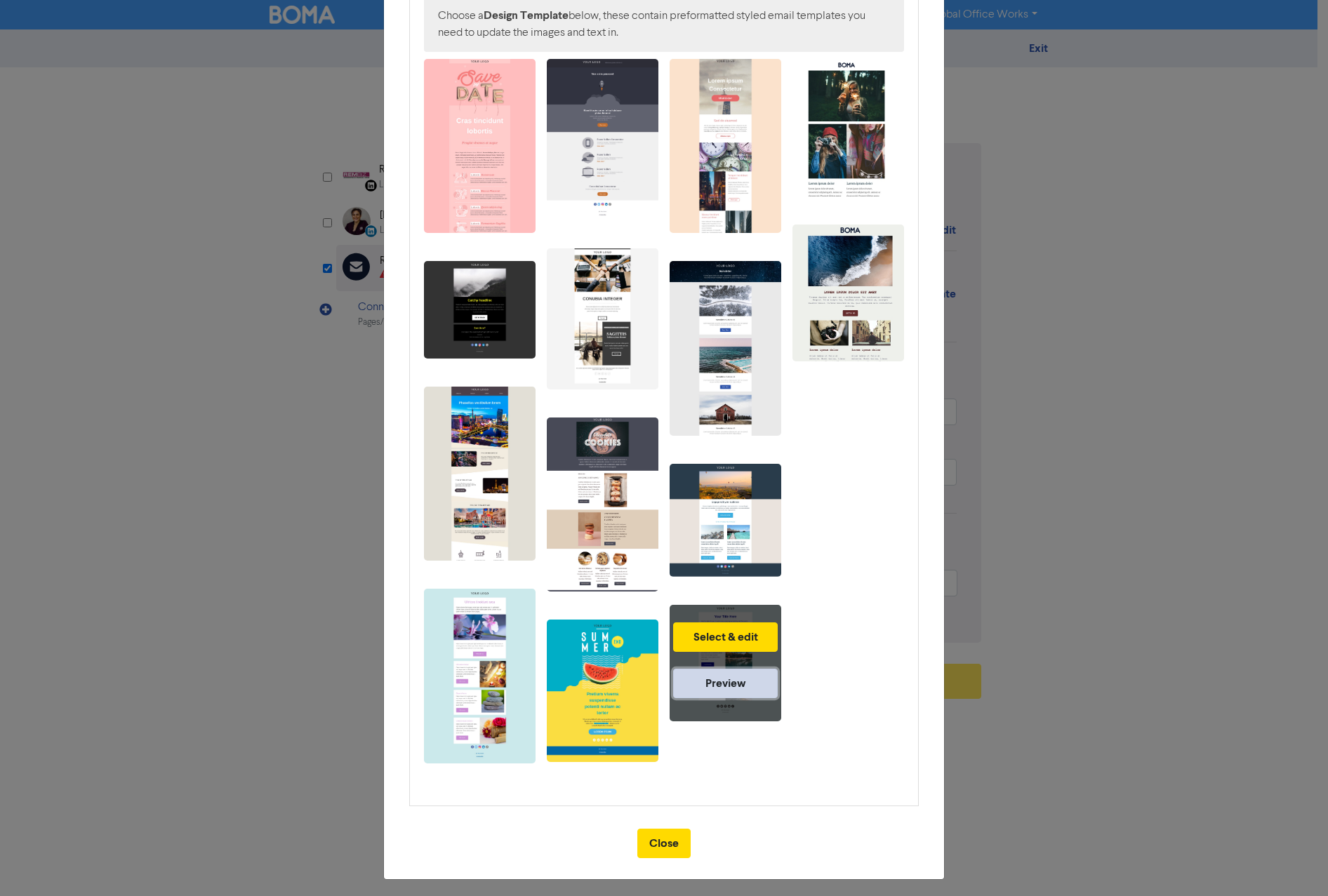
click at [731, 671] on link "Preview" at bounding box center [725, 683] width 104 height 30
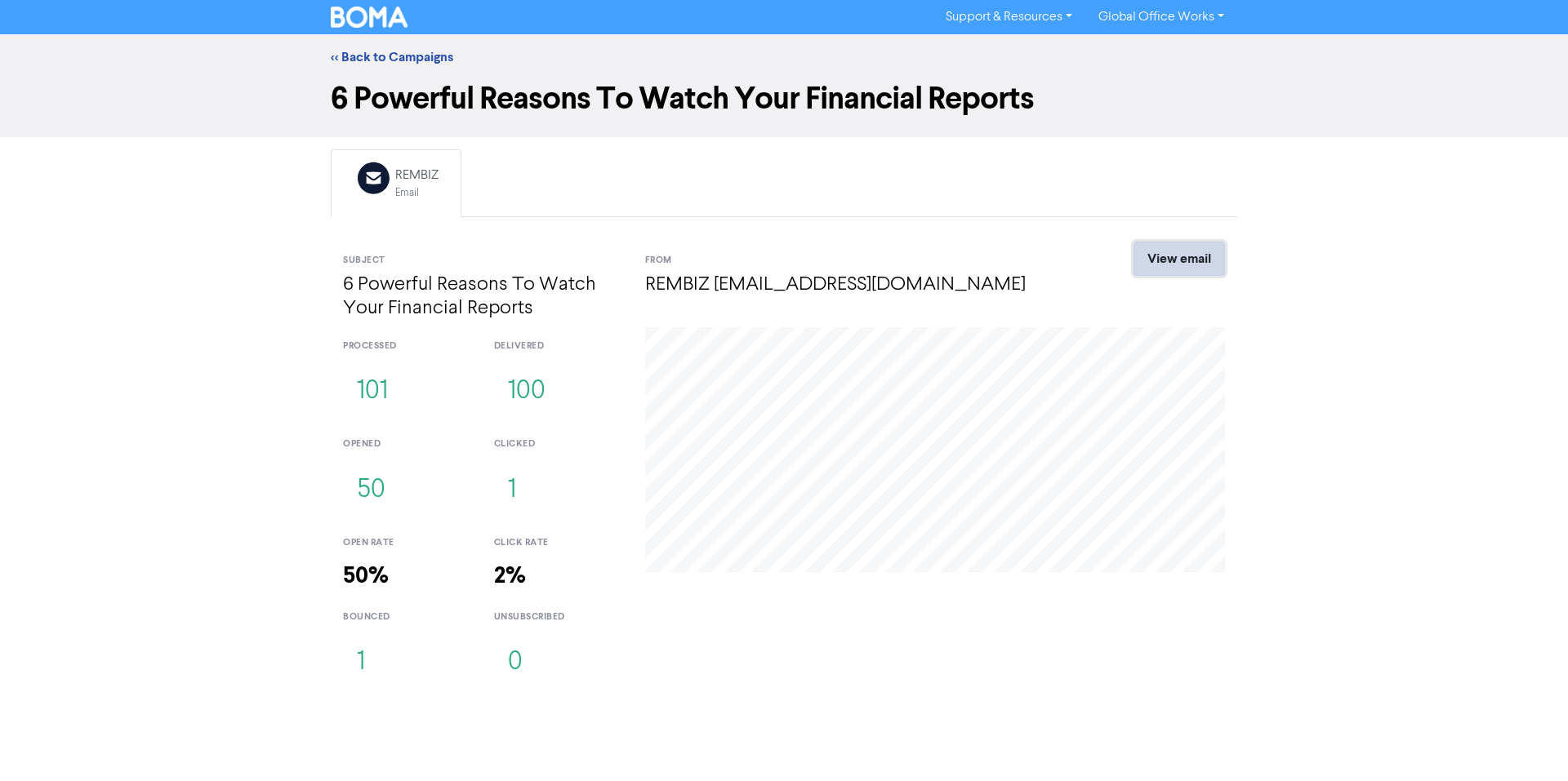
click at [1165, 251] on link "View email" at bounding box center [1179, 258] width 91 height 34
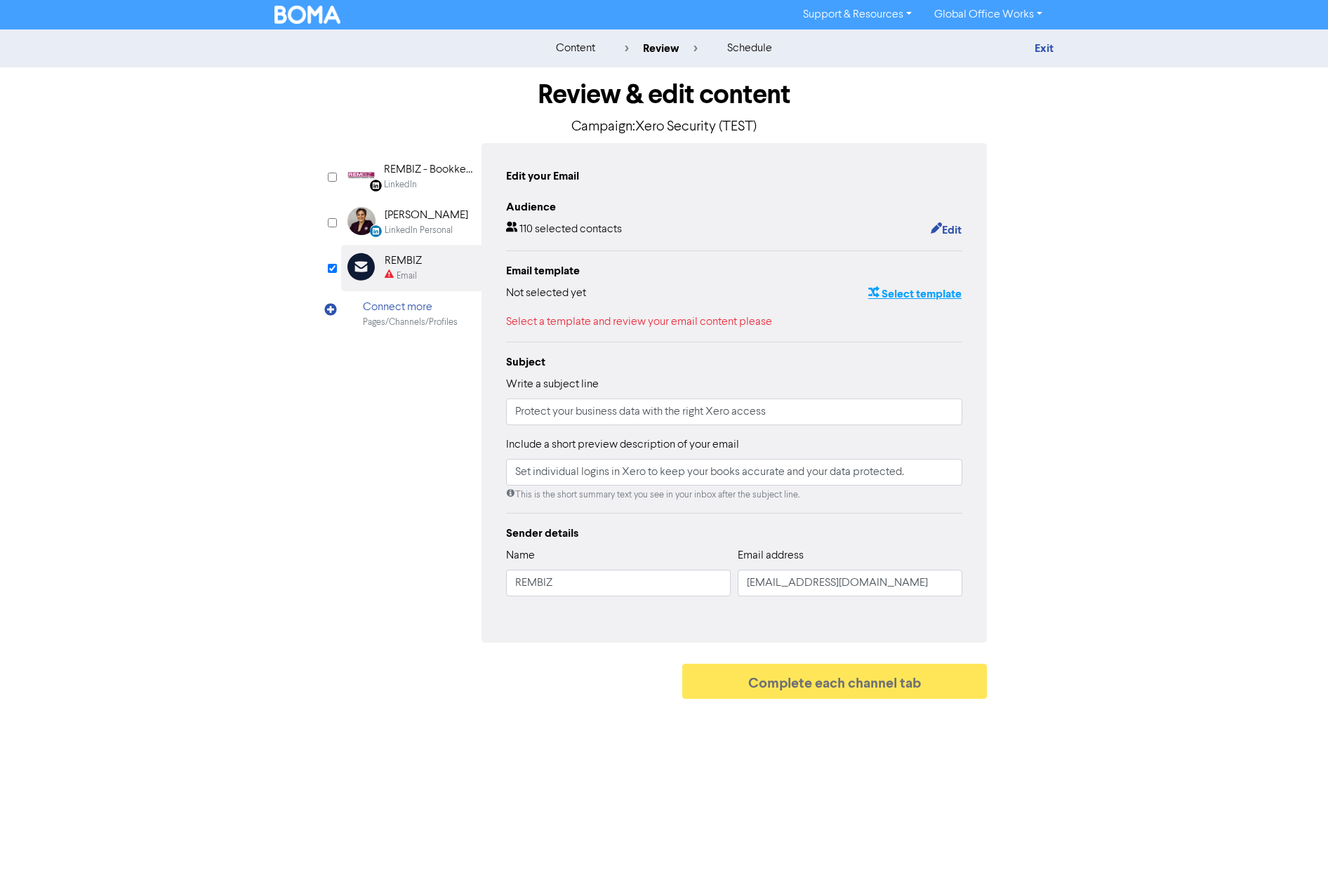
click at [942, 295] on button "Select template" at bounding box center [915, 293] width 95 height 18
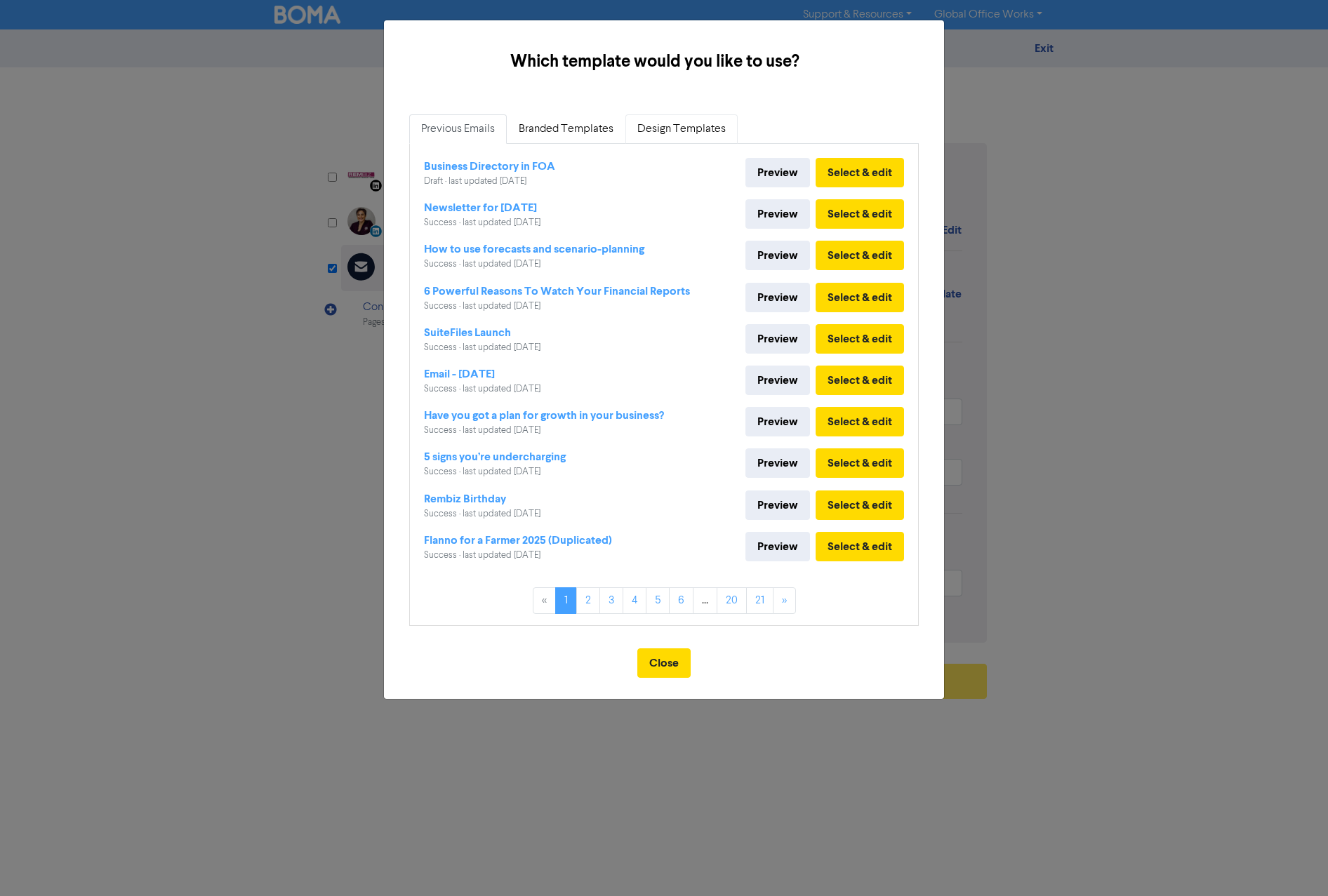
click at [683, 130] on link "Design Templates" at bounding box center [682, 129] width 112 height 30
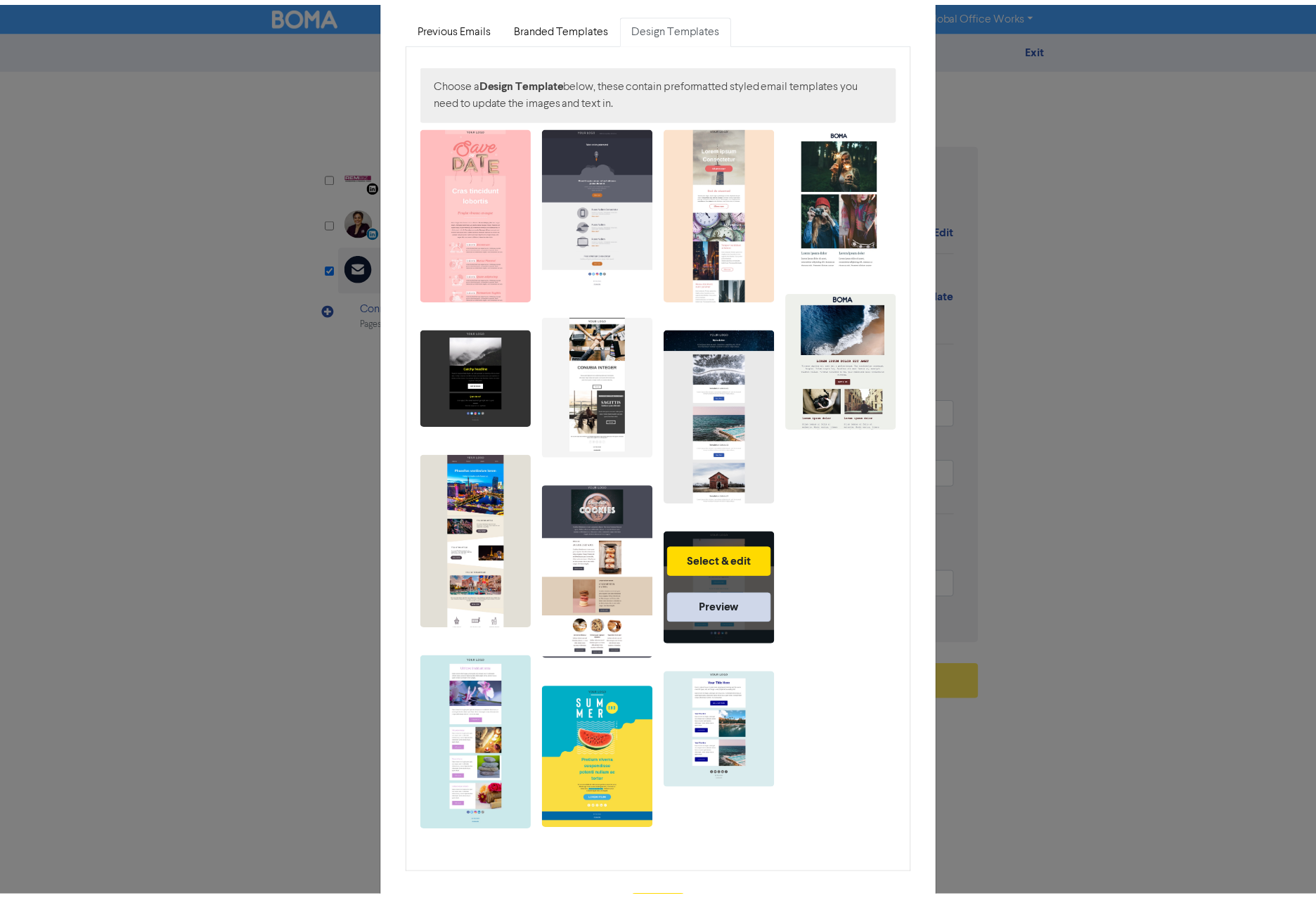
scroll to position [169, 0]
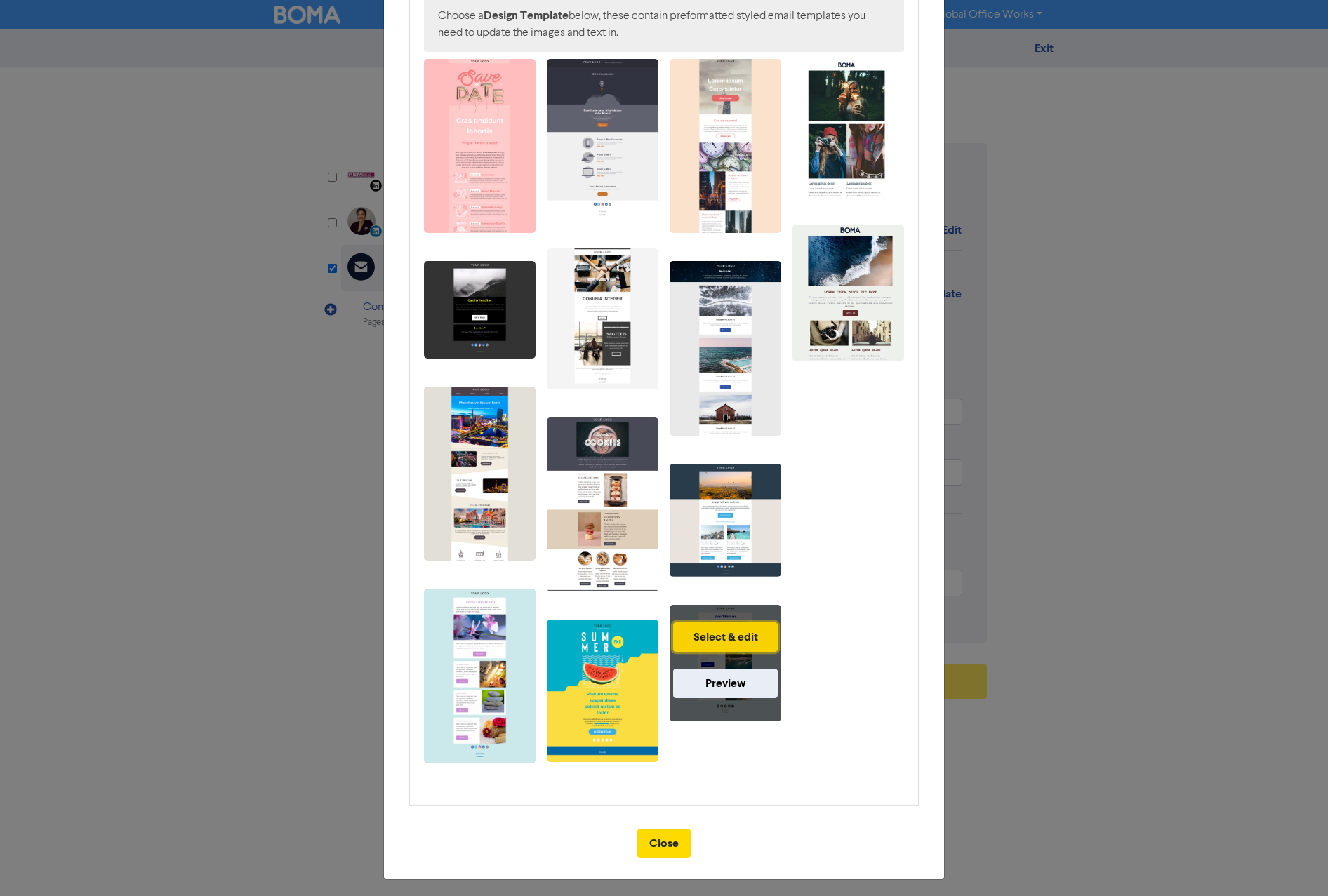
click at [728, 633] on button "Select & edit" at bounding box center [725, 637] width 104 height 30
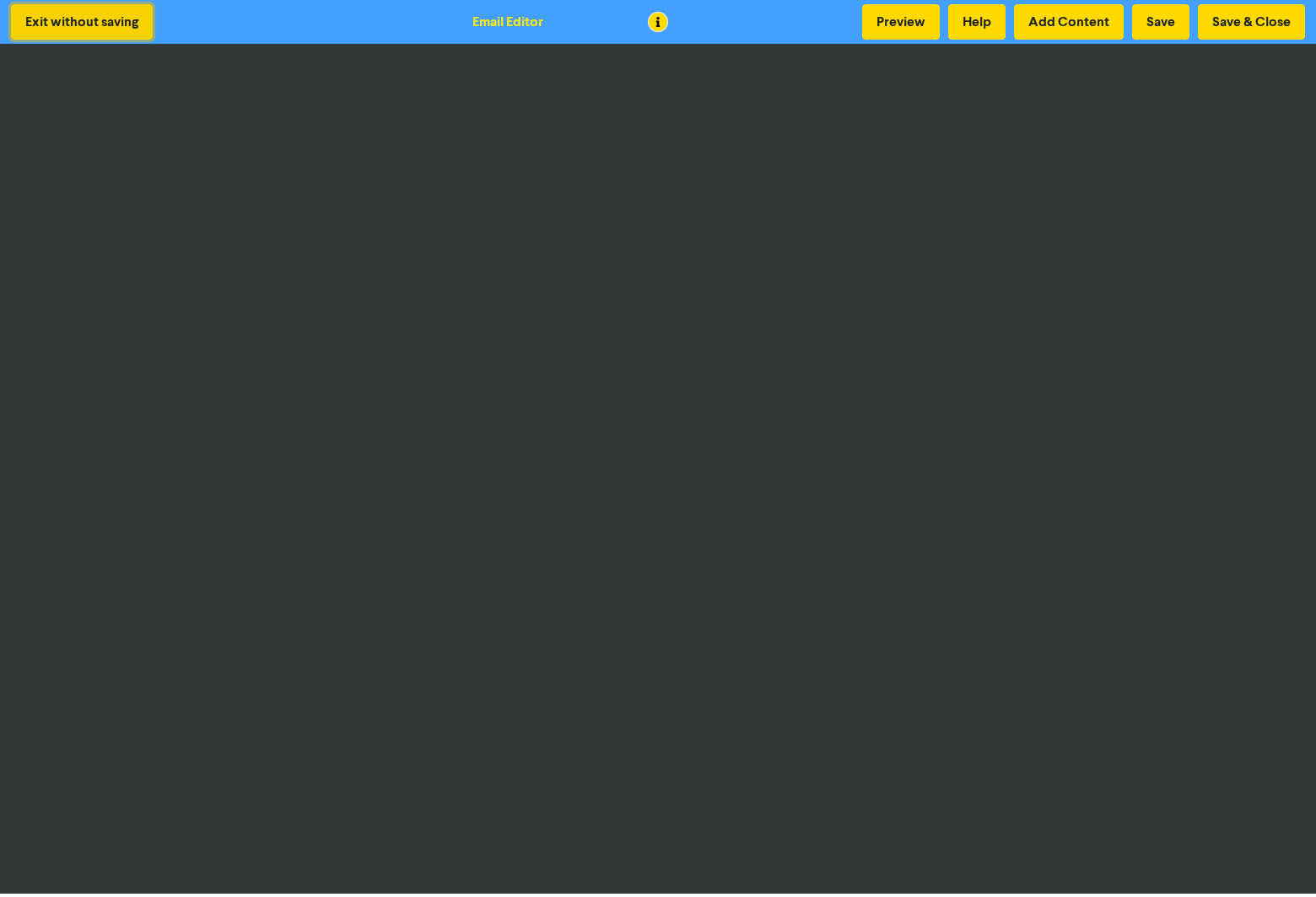
click at [113, 20] on button "Exit without saving" at bounding box center [82, 22] width 142 height 35
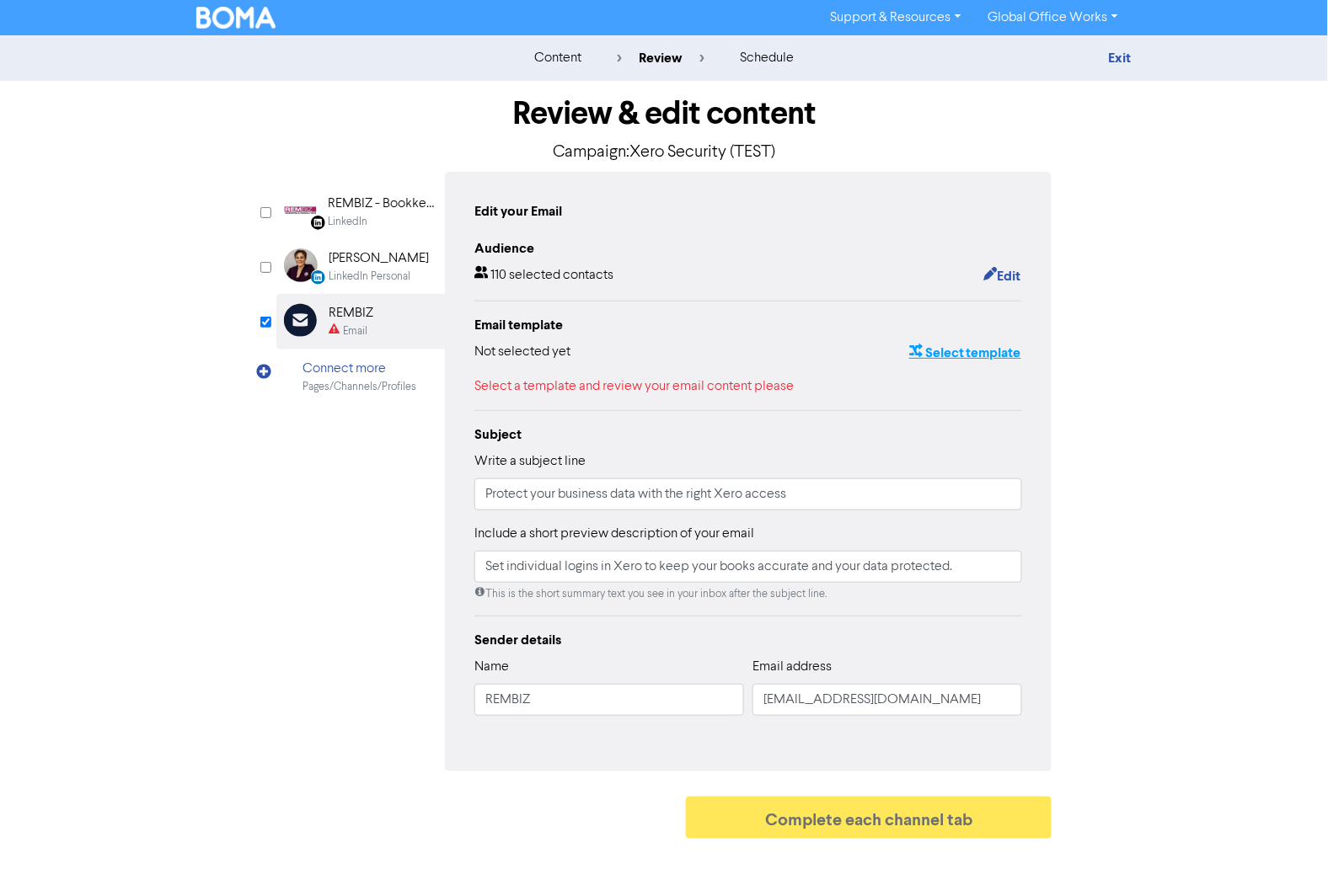
click at [983, 358] on button "Select template" at bounding box center [966, 352] width 114 height 22
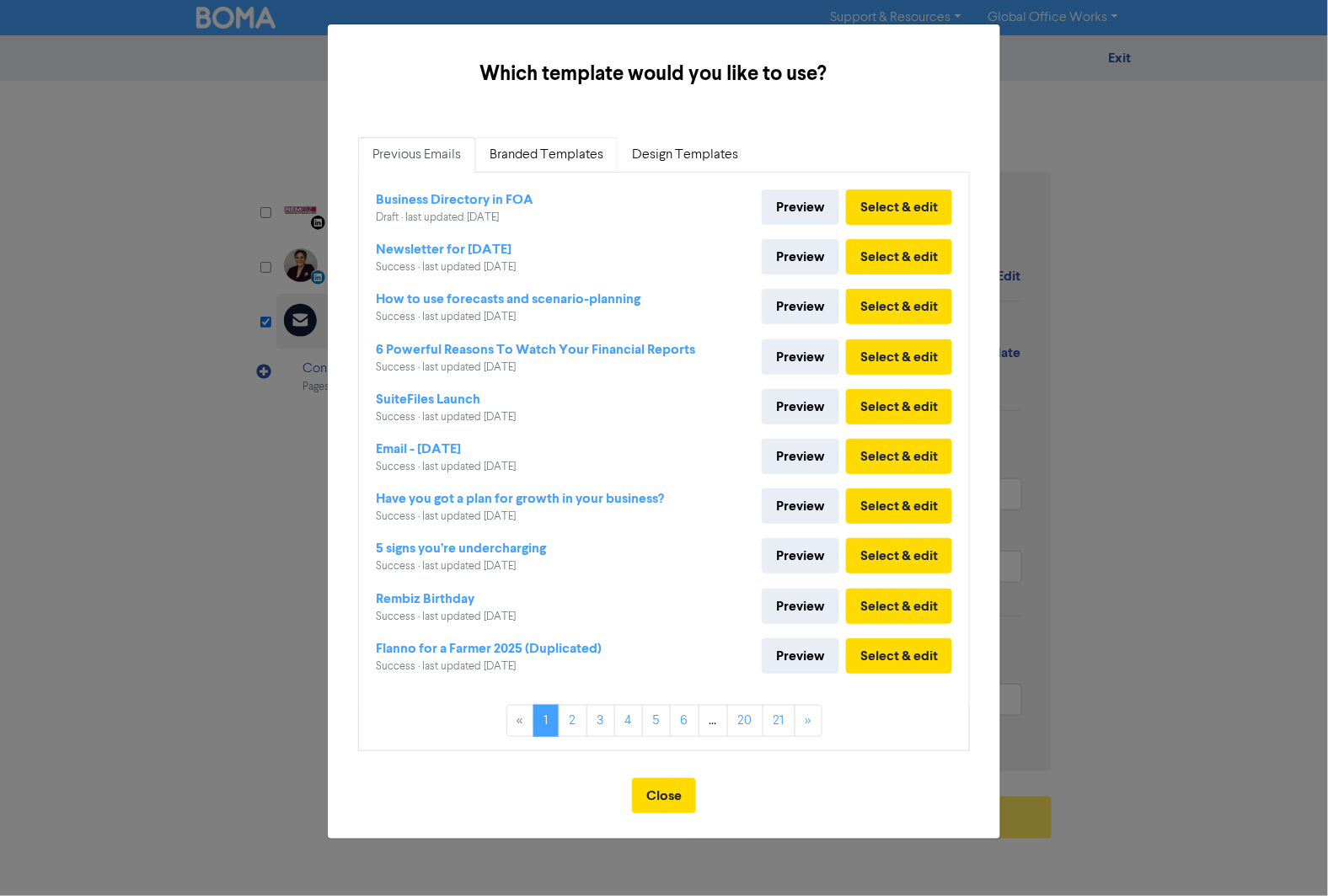
click at [579, 146] on link "Branded Templates" at bounding box center [546, 155] width 143 height 35
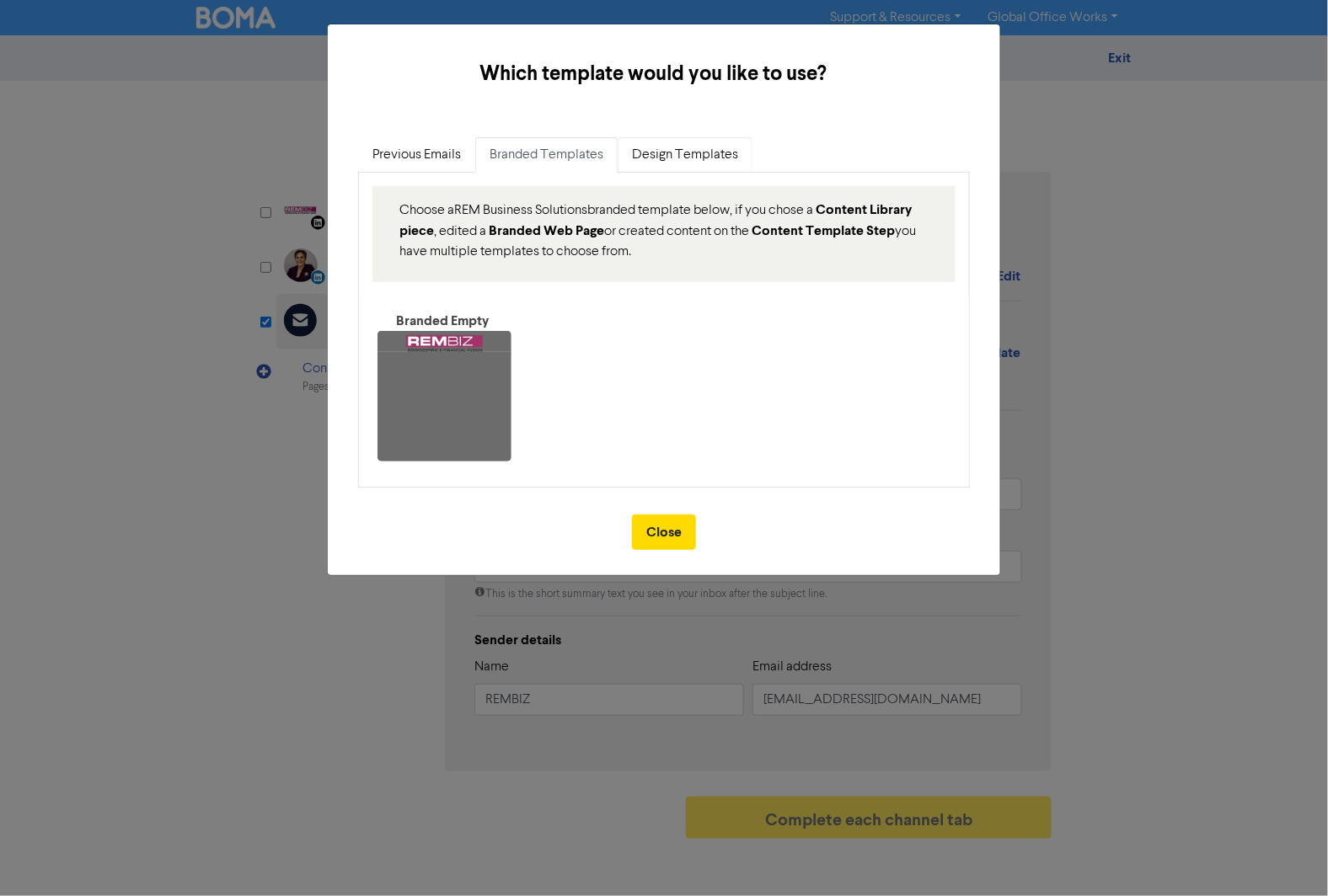
click at [628, 154] on link "Design Templates" at bounding box center [685, 155] width 135 height 35
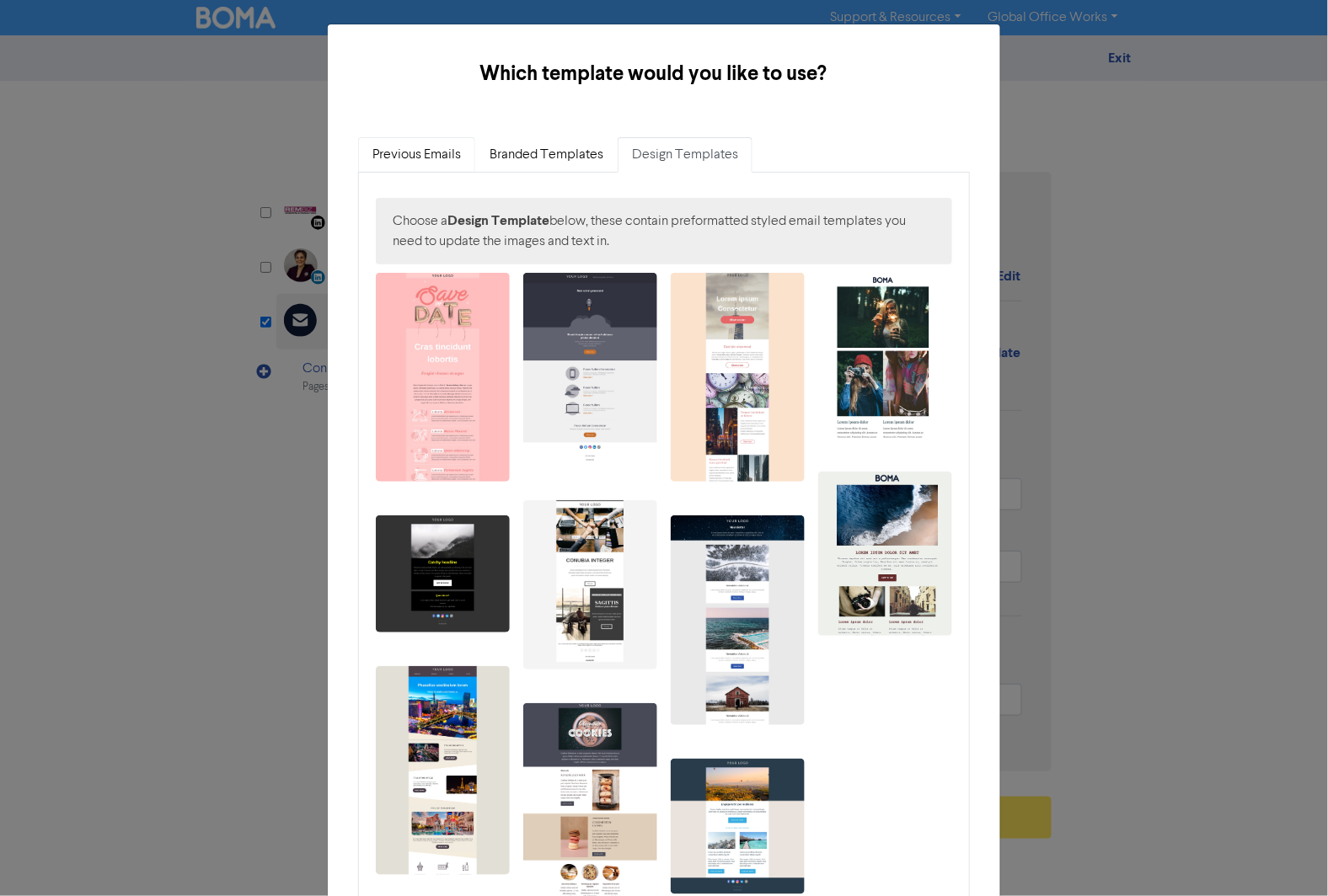
click at [440, 152] on link "Previous Emails" at bounding box center [416, 155] width 117 height 35
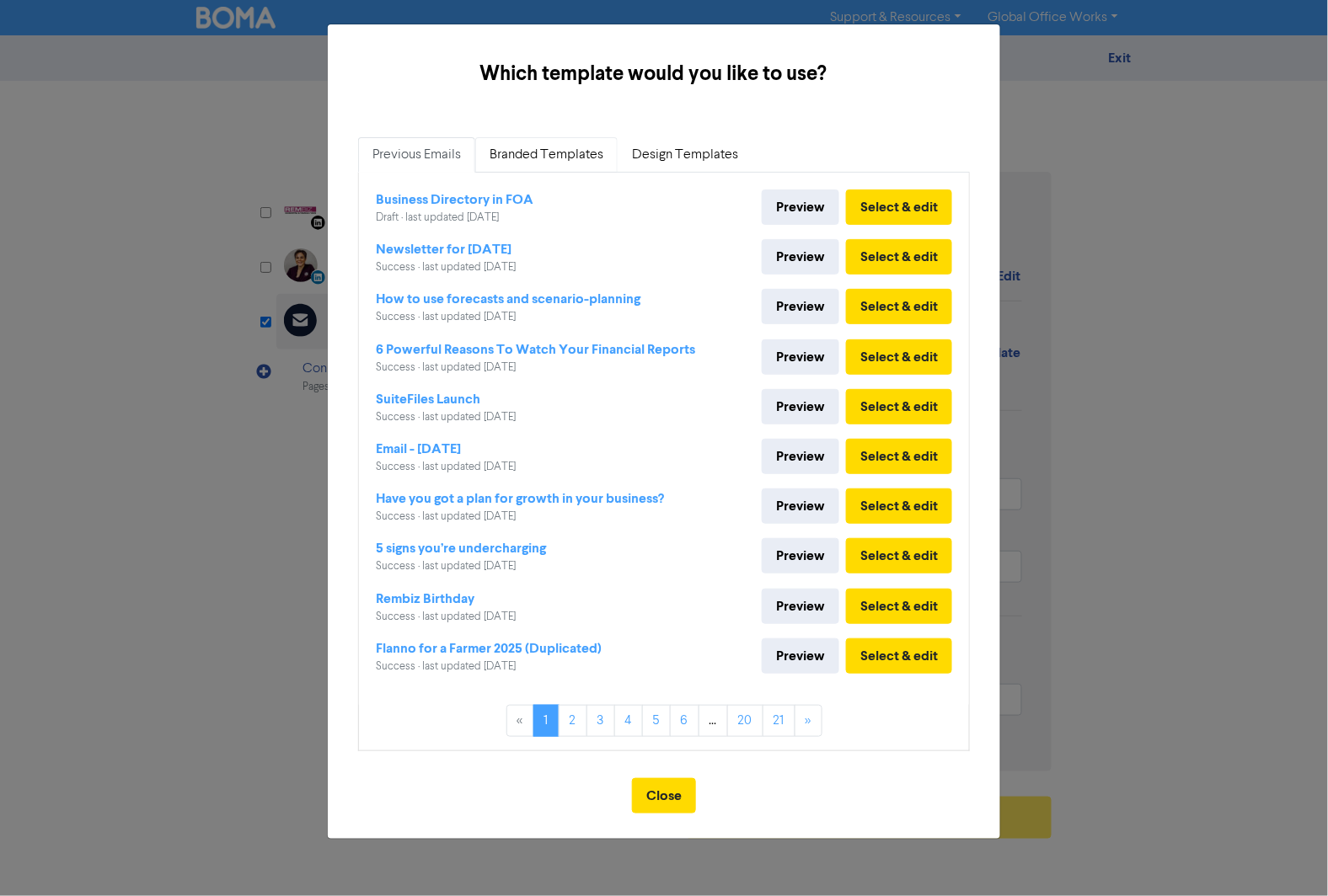
click at [541, 147] on link "Branded Templates" at bounding box center [546, 155] width 143 height 35
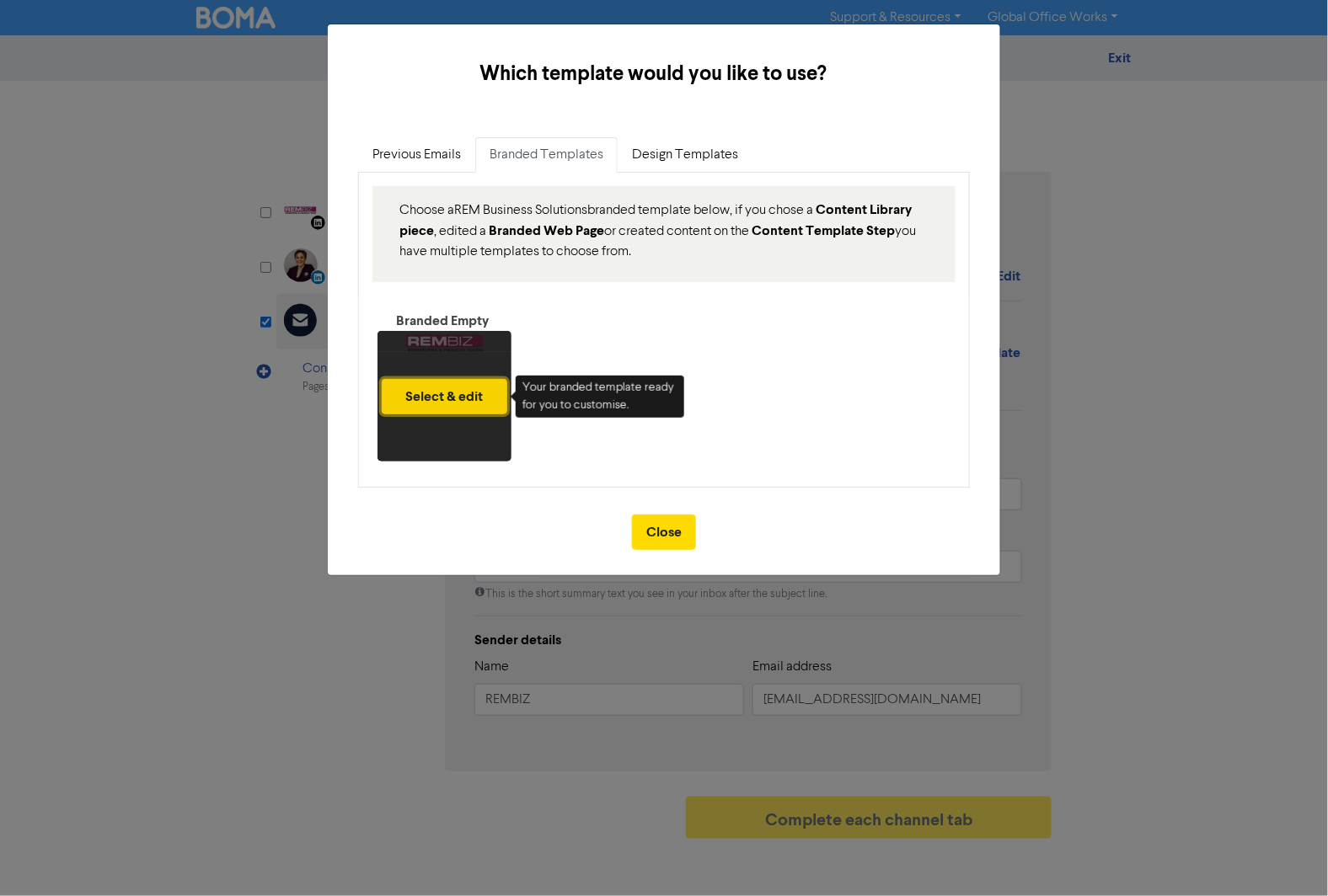
click at [466, 393] on button "Select & edit" at bounding box center [444, 396] width 125 height 35
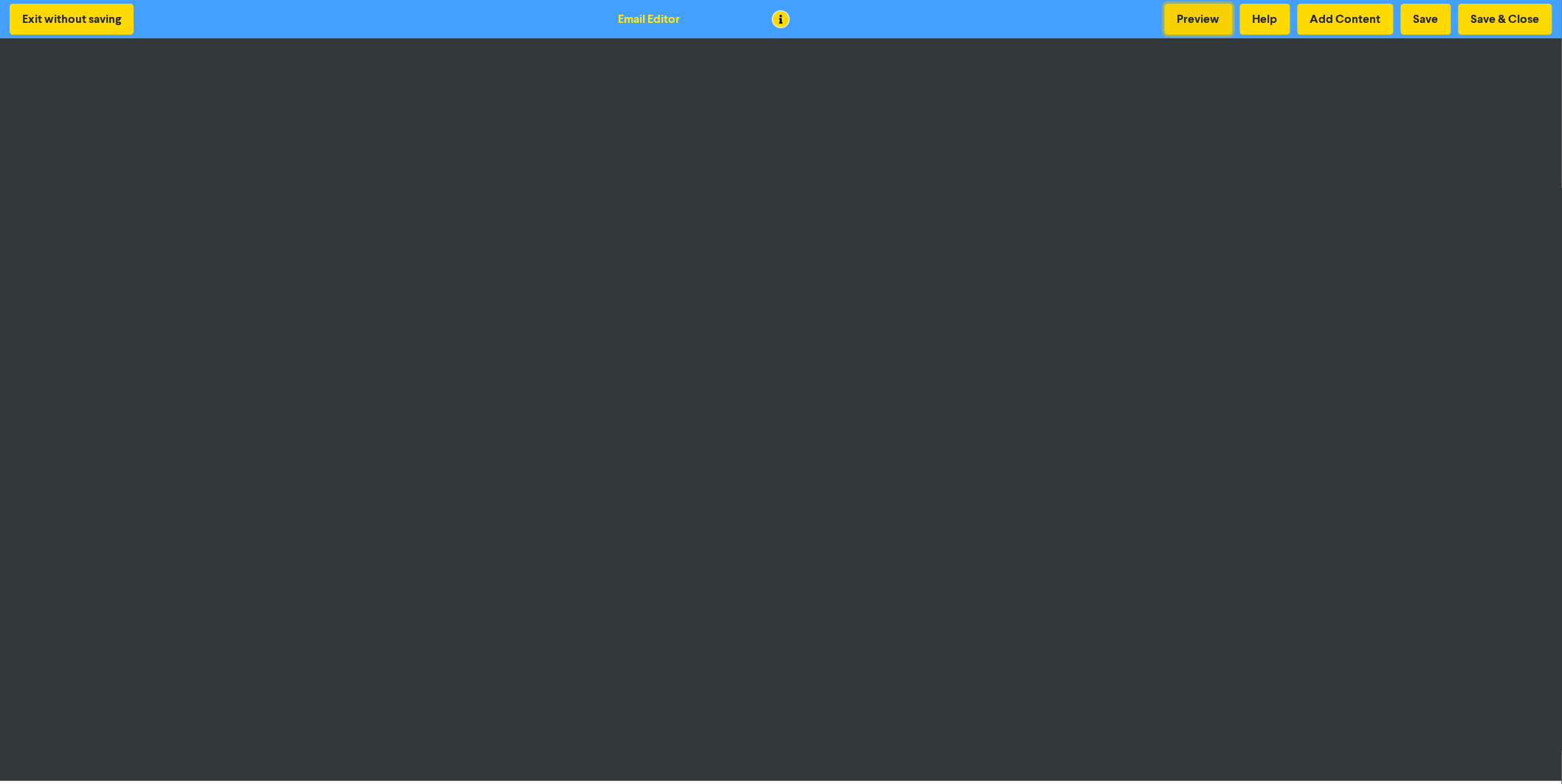
click at [1213, 28] on button "Preview" at bounding box center [1199, 19] width 68 height 31
click at [1197, 17] on button "Preview" at bounding box center [1199, 19] width 68 height 31
click at [94, 16] on button "Exit without saving" at bounding box center [72, 19] width 124 height 31
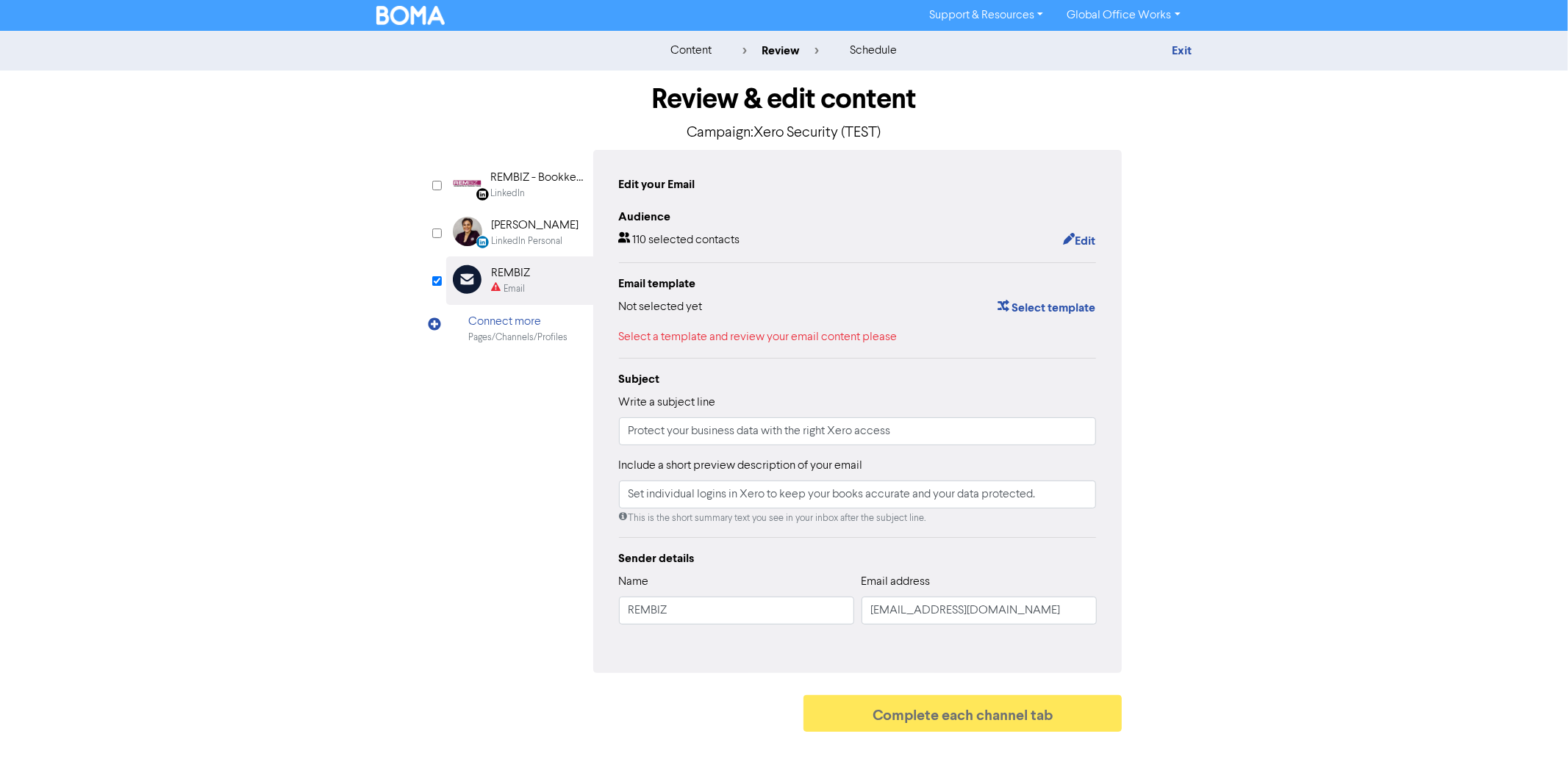
click at [1390, 137] on div "content review schedule Exit Review & edit content Campaign: Xero Security (TES…" at bounding box center [784, 385] width 1568 height 709
click at [1047, 307] on button "Select template" at bounding box center [1047, 307] width 100 height 19
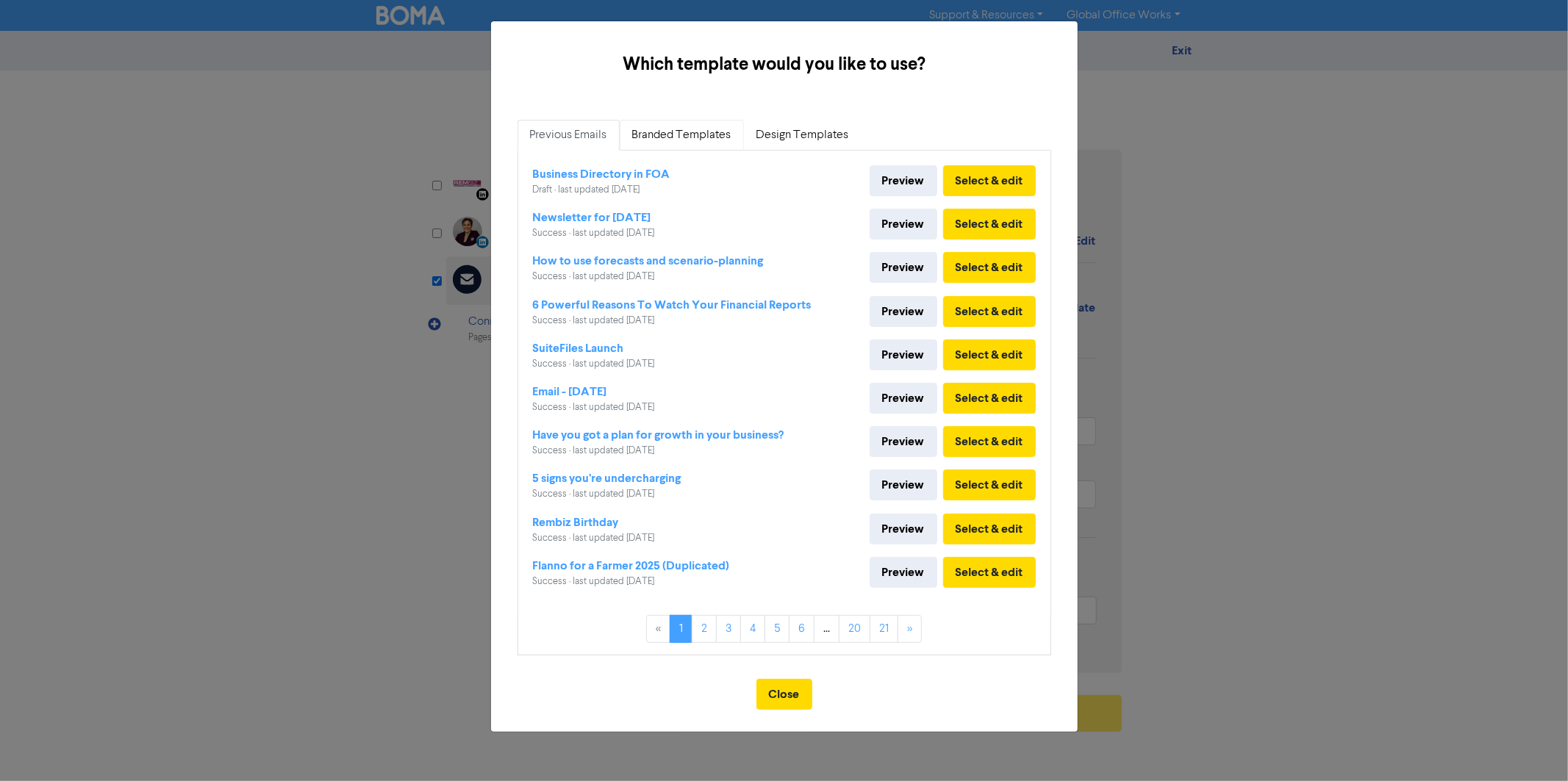
click at [685, 142] on link "Branded Templates" at bounding box center [681, 135] width 125 height 31
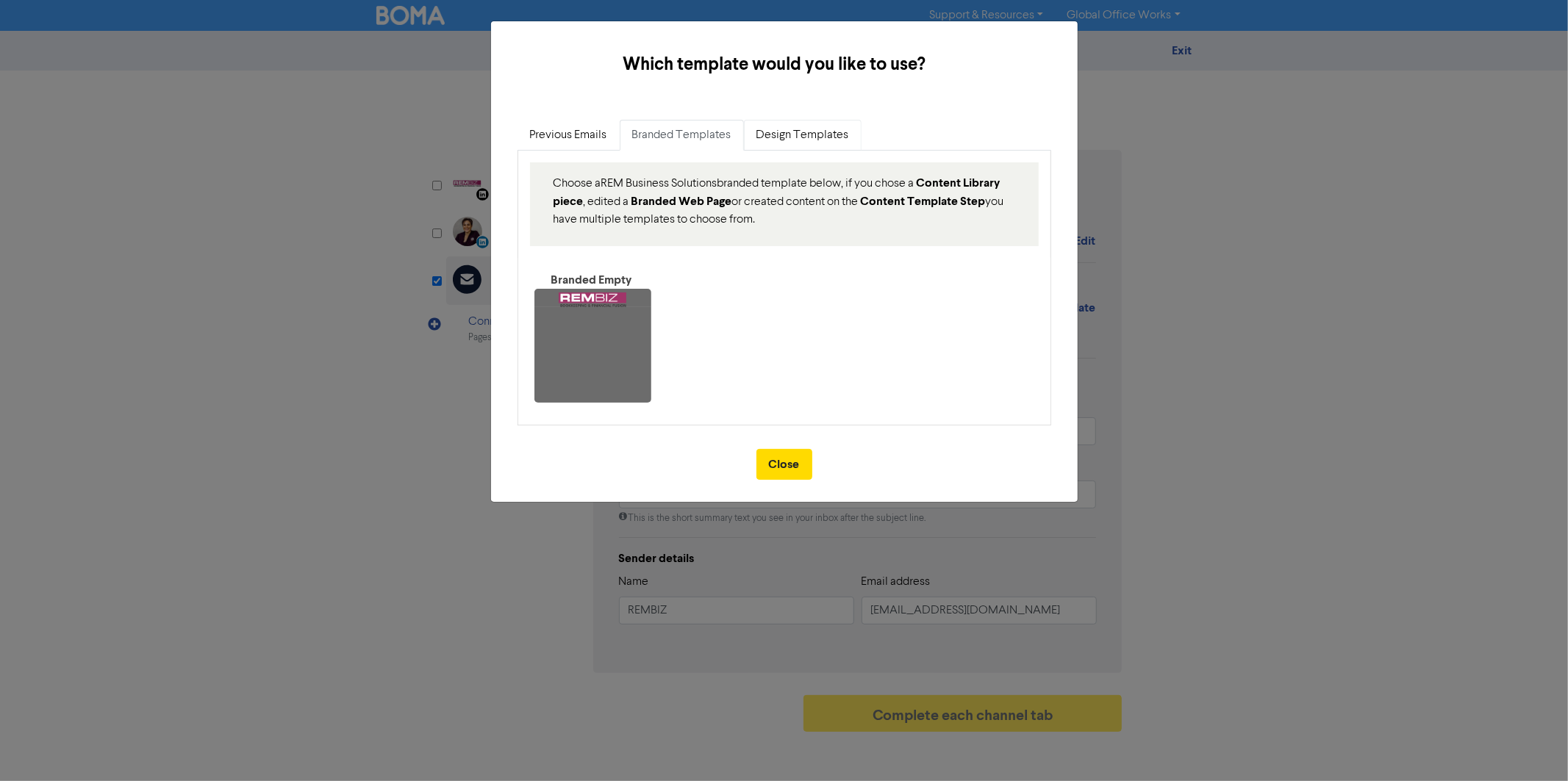
click at [816, 135] on link "Design Templates" at bounding box center [803, 135] width 118 height 31
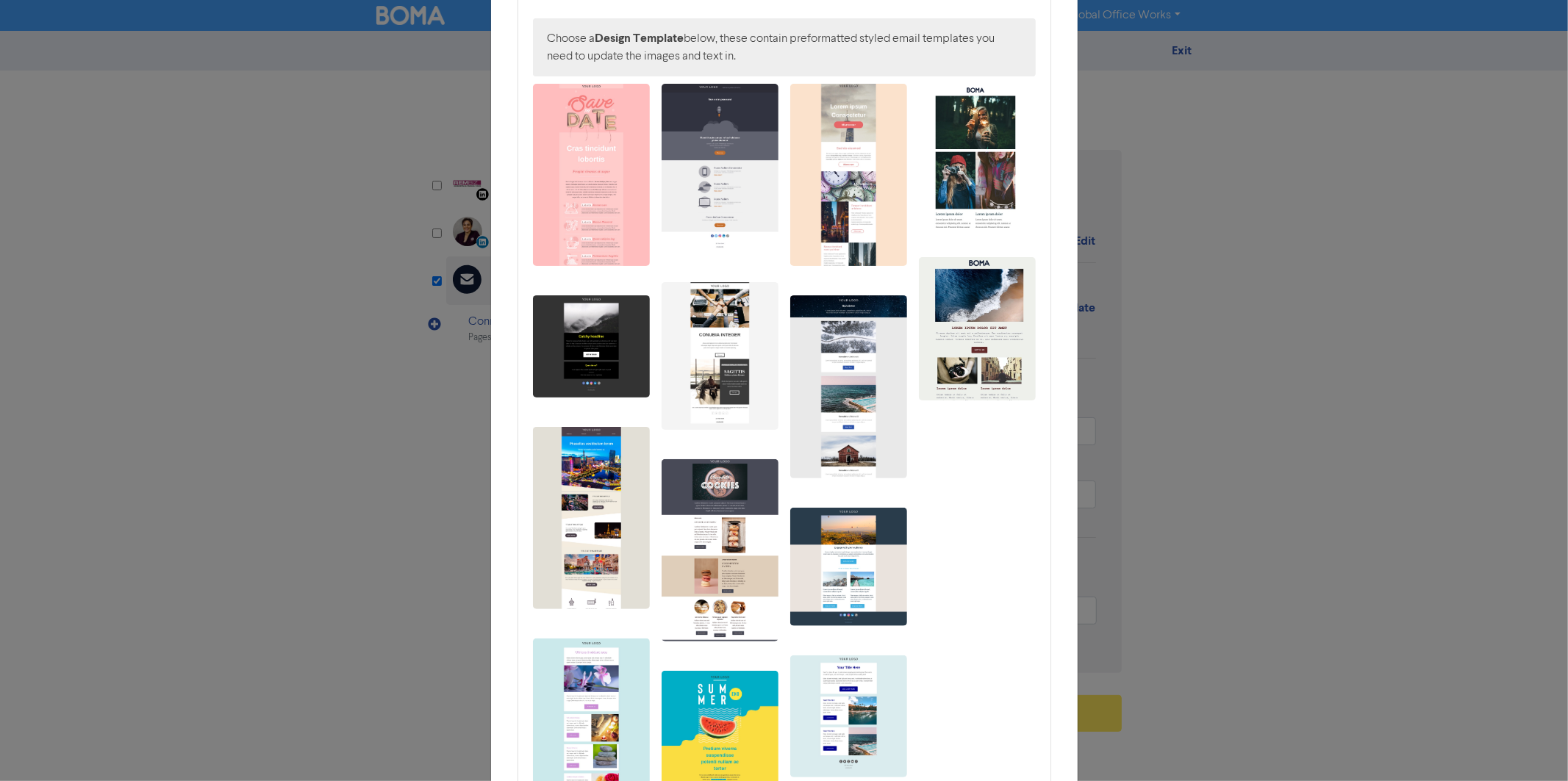
scroll to position [91, 0]
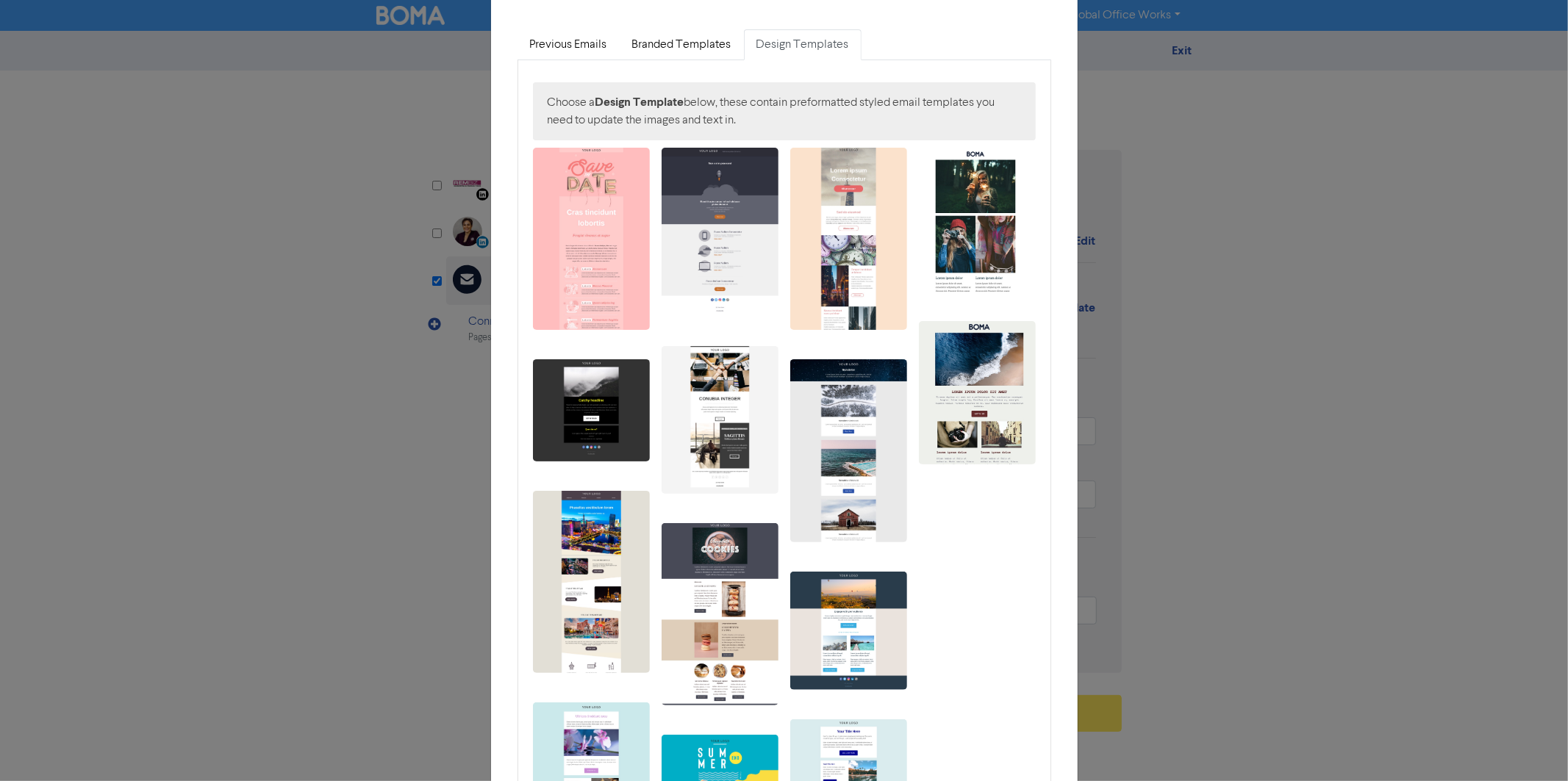
drag, startPoint x: 653, startPoint y: 50, endPoint x: 637, endPoint y: 52, distance: 16.1
click at [652, 50] on link "Branded Templates" at bounding box center [681, 45] width 125 height 31
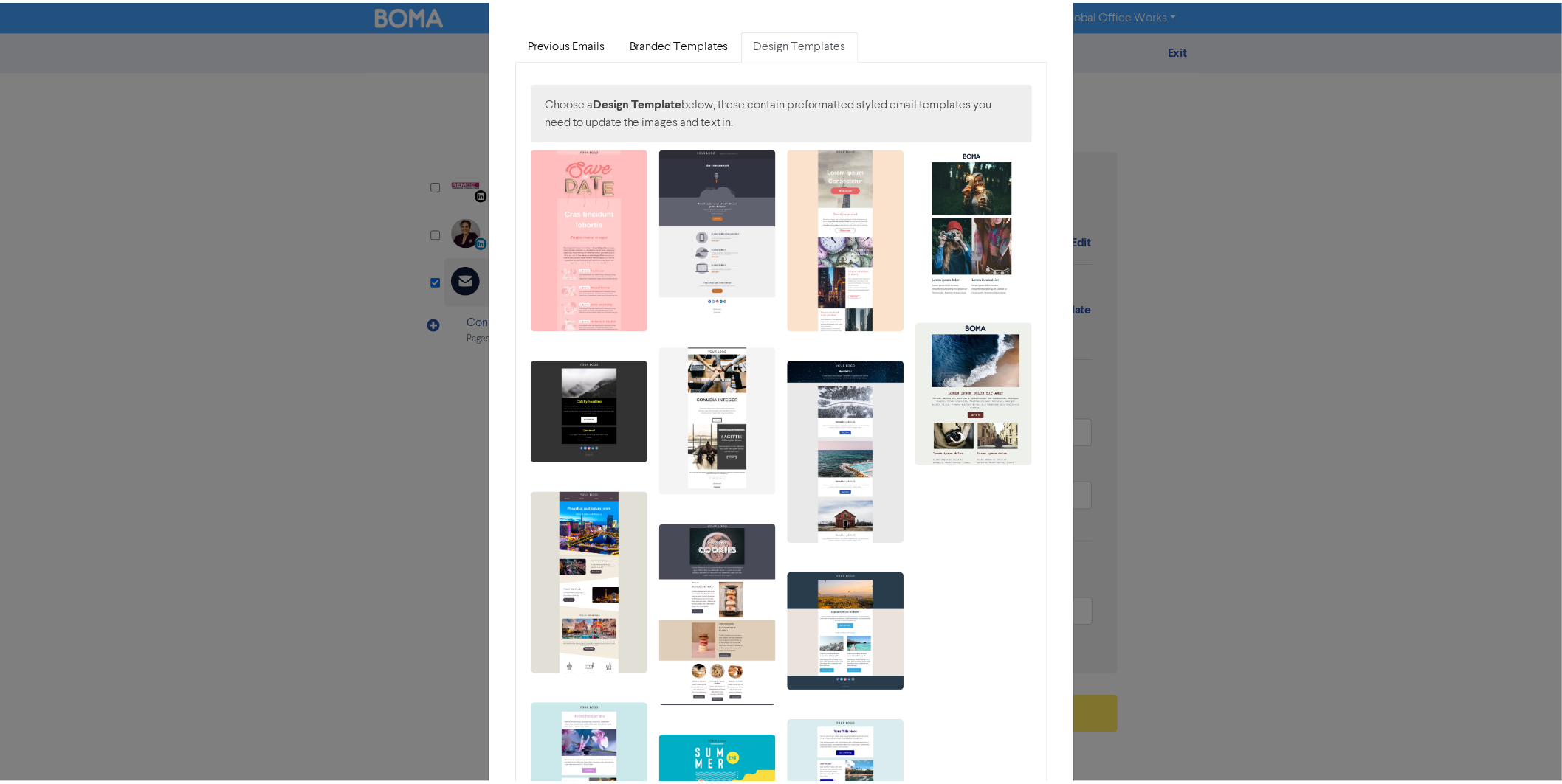
scroll to position [0, 0]
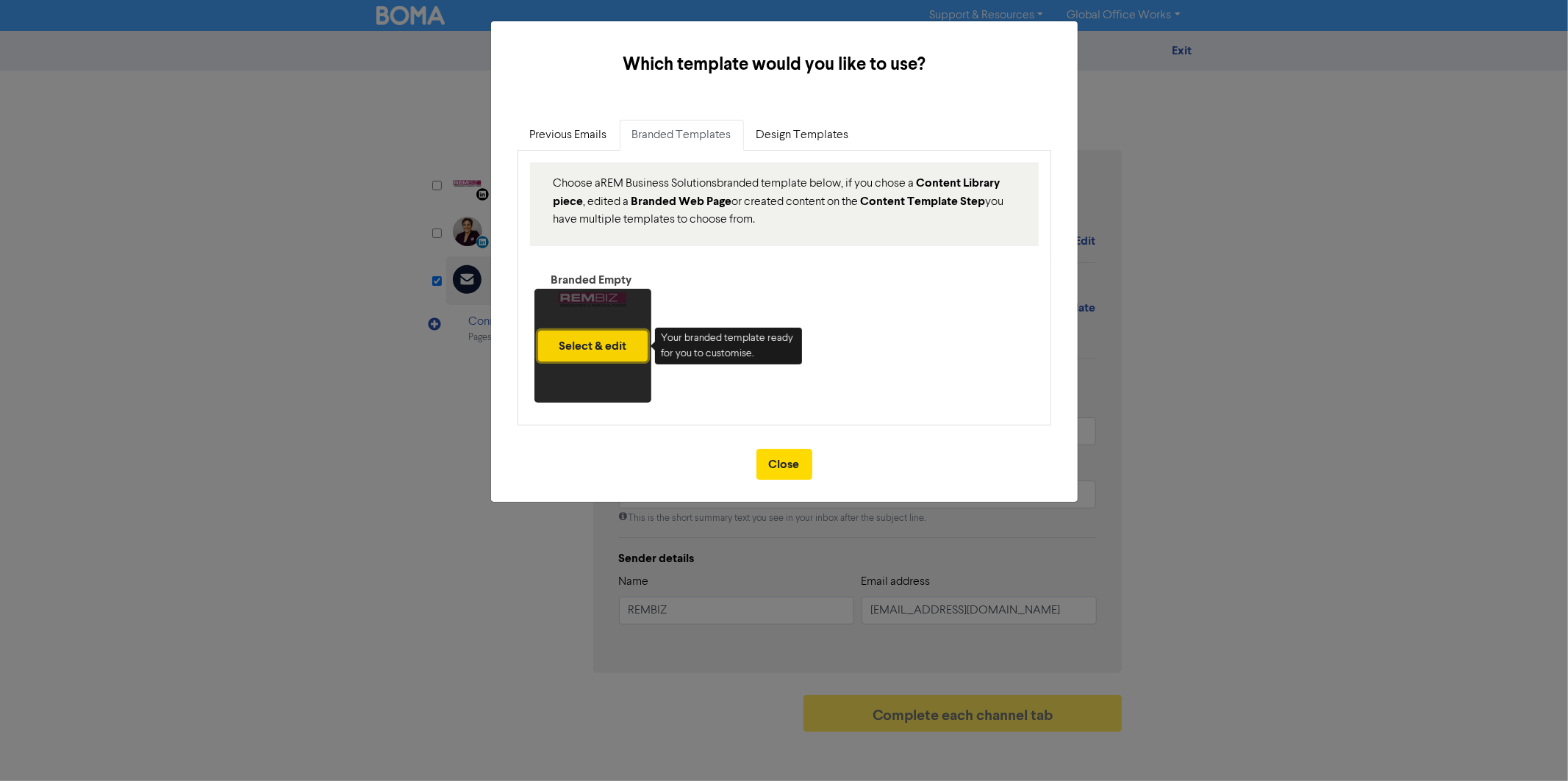
click at [634, 358] on button "Select & edit" at bounding box center [592, 346] width 109 height 31
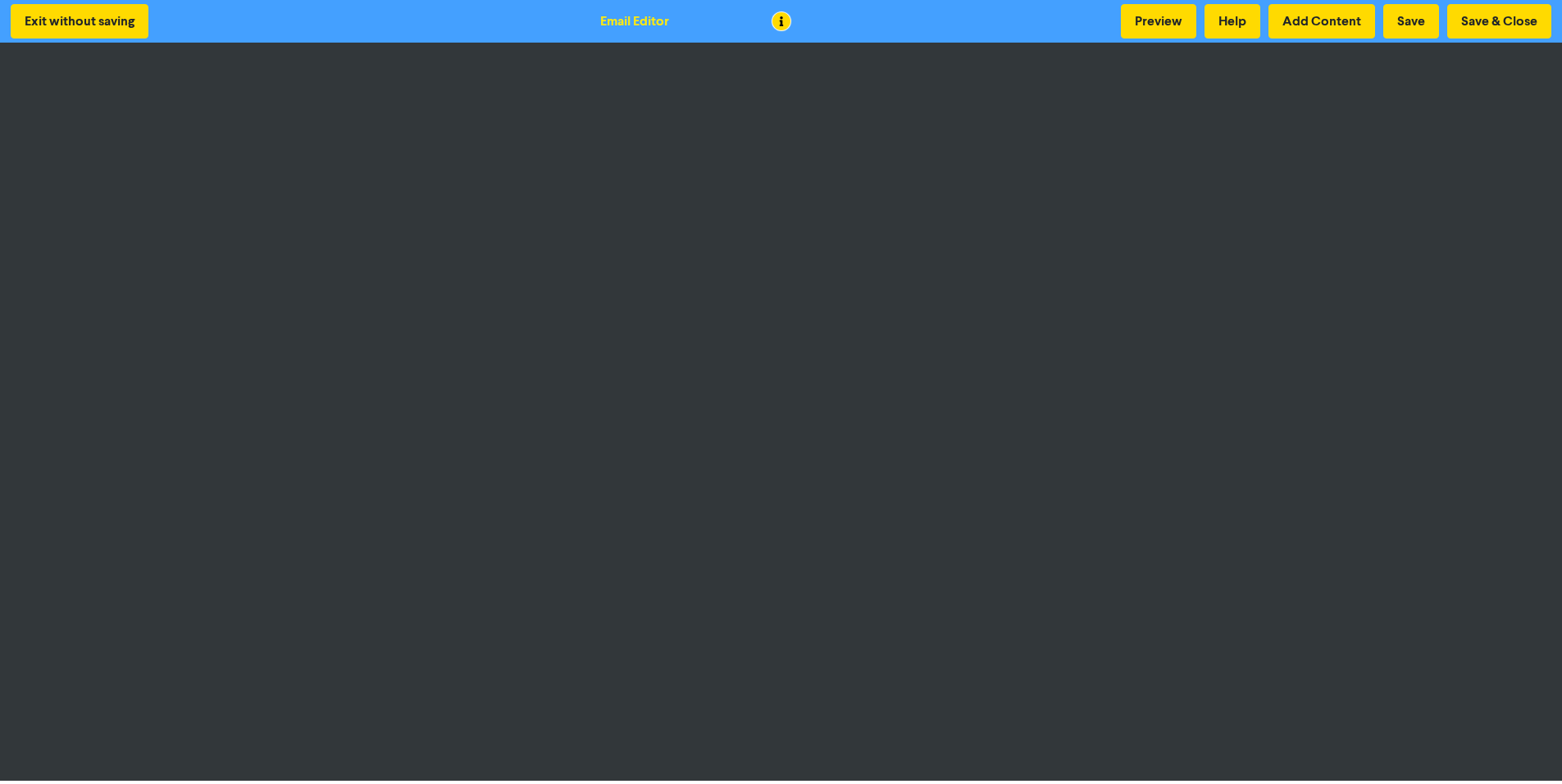
scroll to position [2, 0]
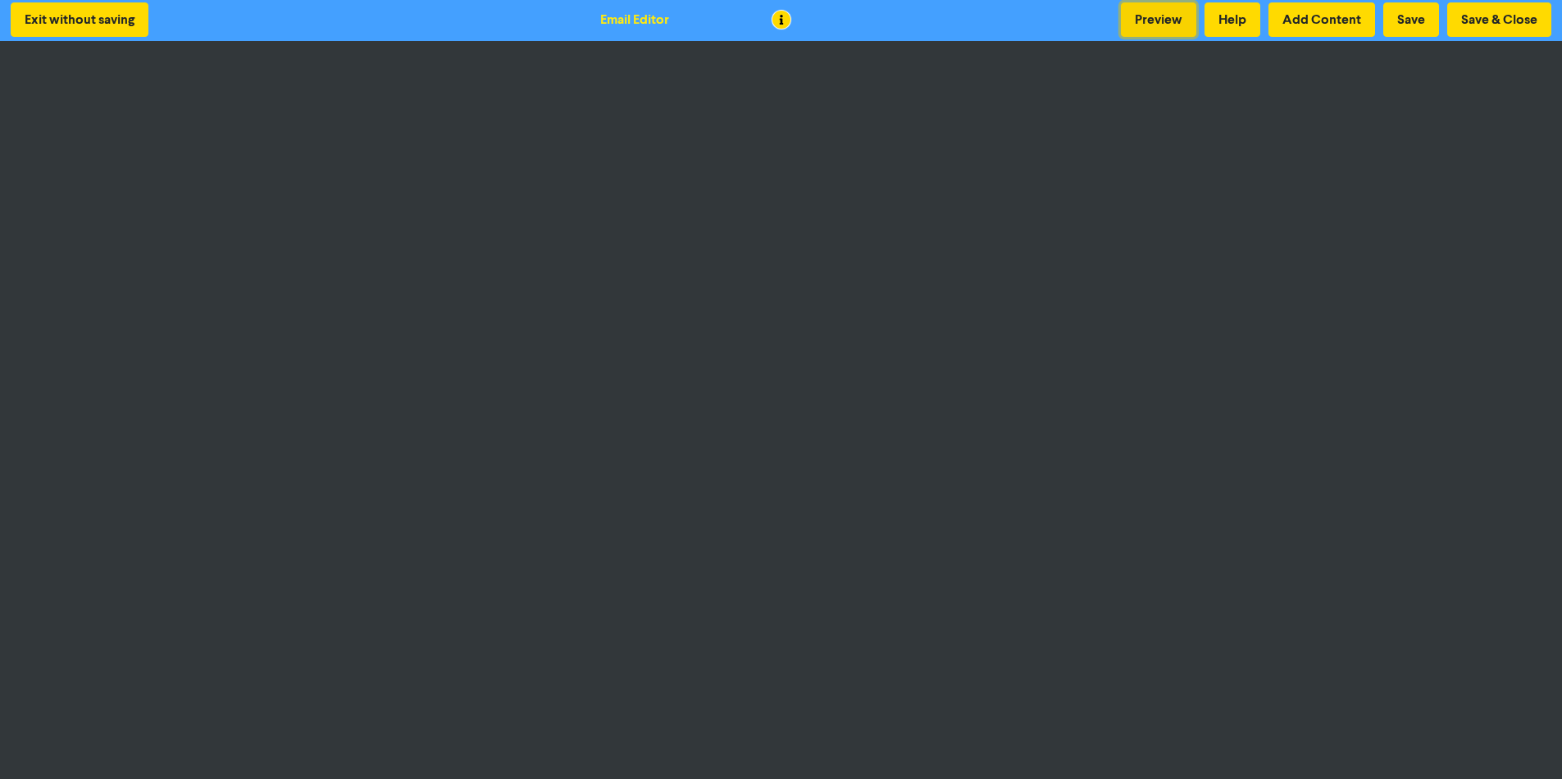
click at [1165, 24] on button "Preview" at bounding box center [1159, 19] width 76 height 34
click at [1139, 23] on button "Preview" at bounding box center [1159, 19] width 76 height 34
click at [1459, 23] on button "Save & Close" at bounding box center [1499, 19] width 104 height 34
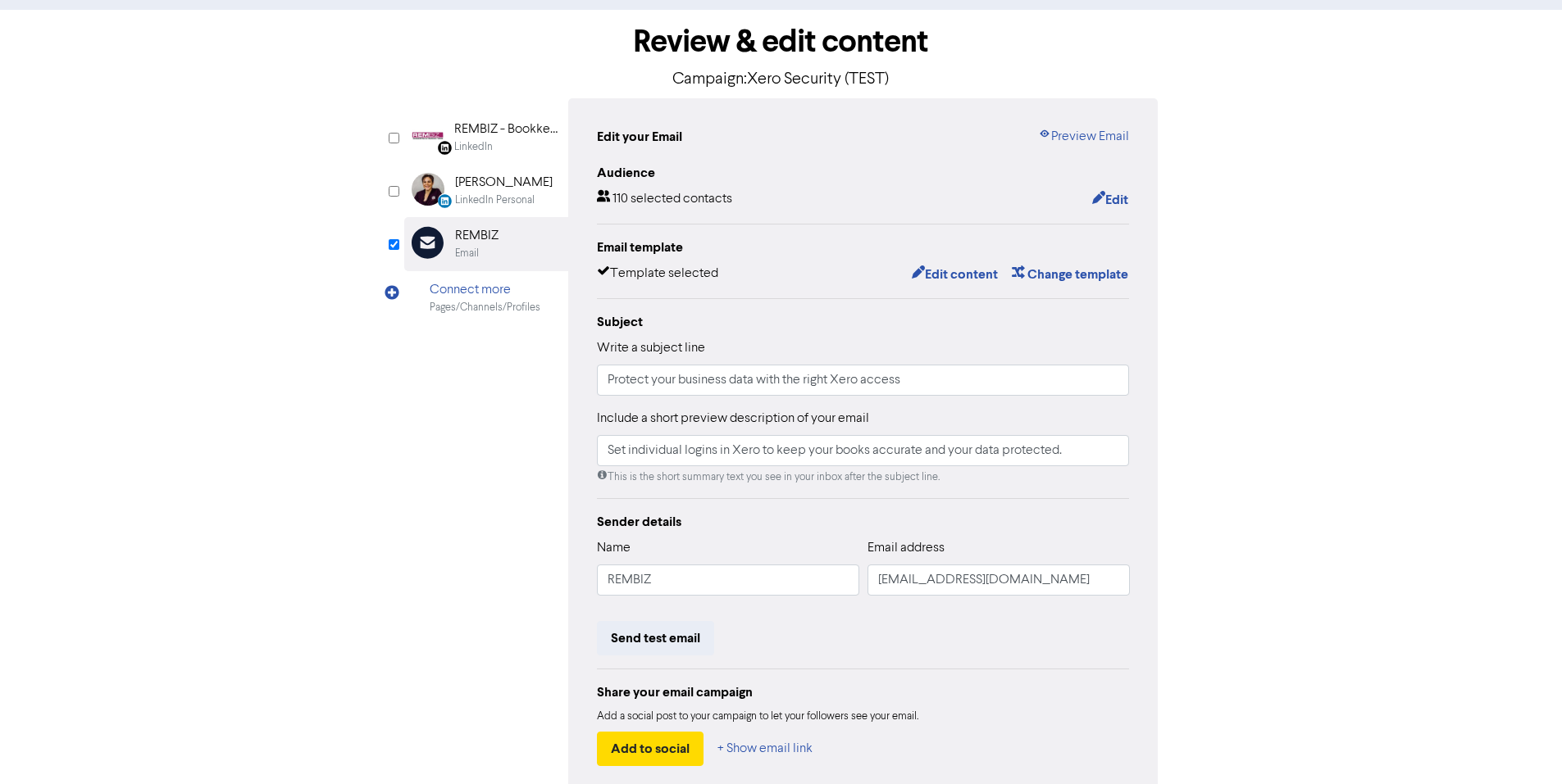
scroll to position [155, 0]
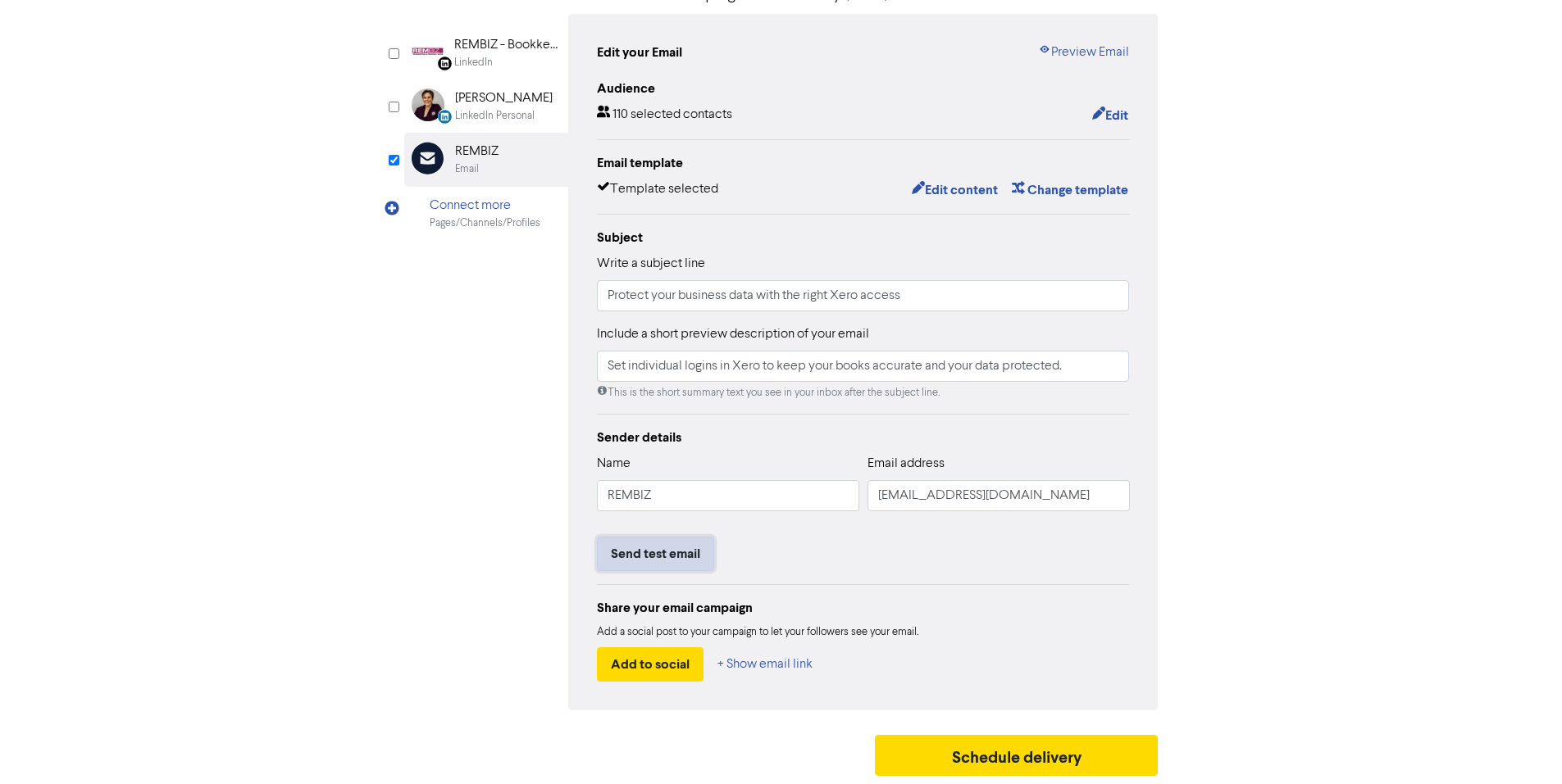
click at [668, 554] on button "Send test email" at bounding box center [655, 554] width 117 height 34
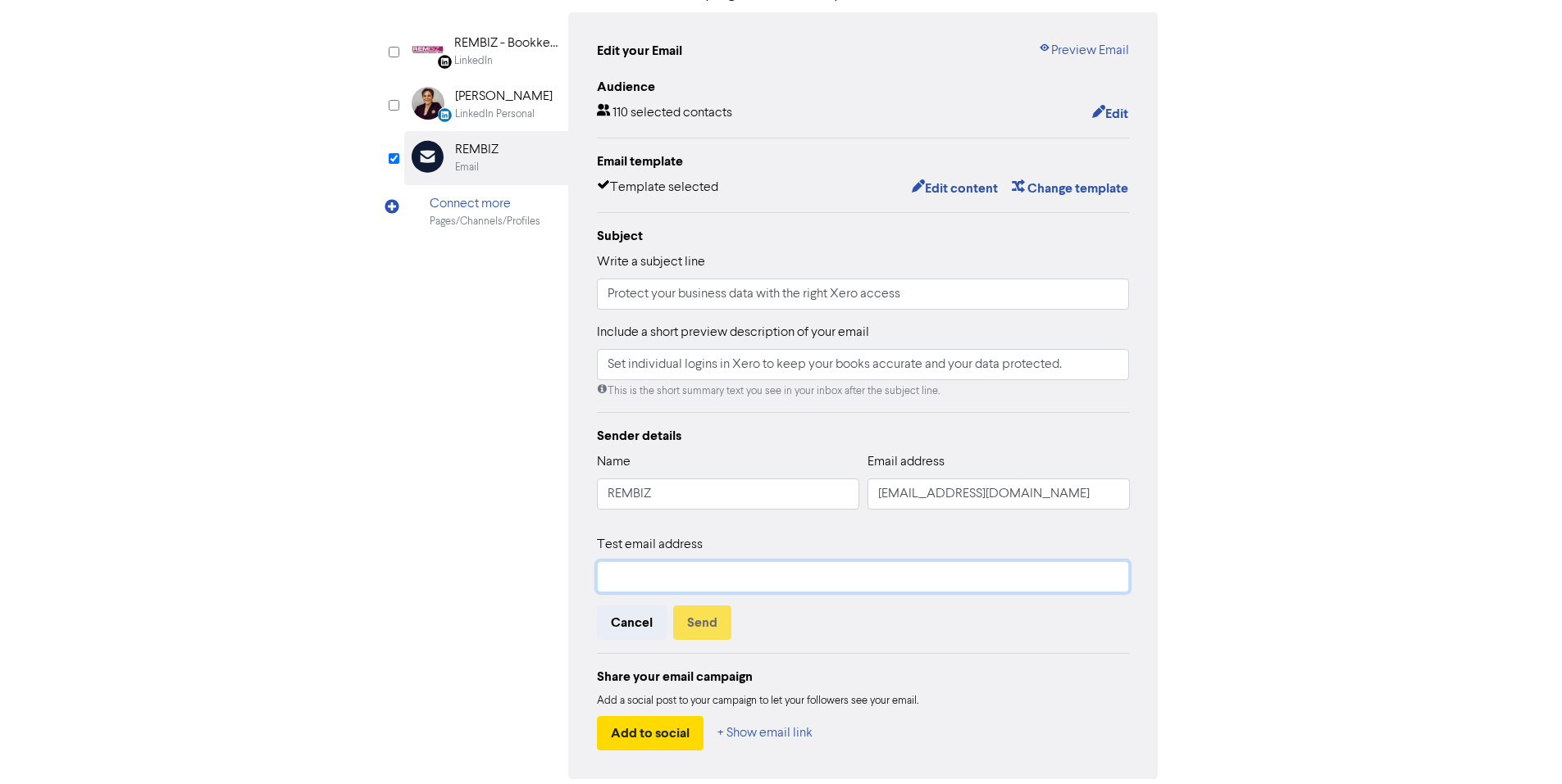
click at [673, 574] on input "text" at bounding box center [863, 576] width 533 height 31
type input "[EMAIL_ADDRESS][DOMAIN_NAME]"
click at [699, 629] on button "Send" at bounding box center [702, 622] width 58 height 34
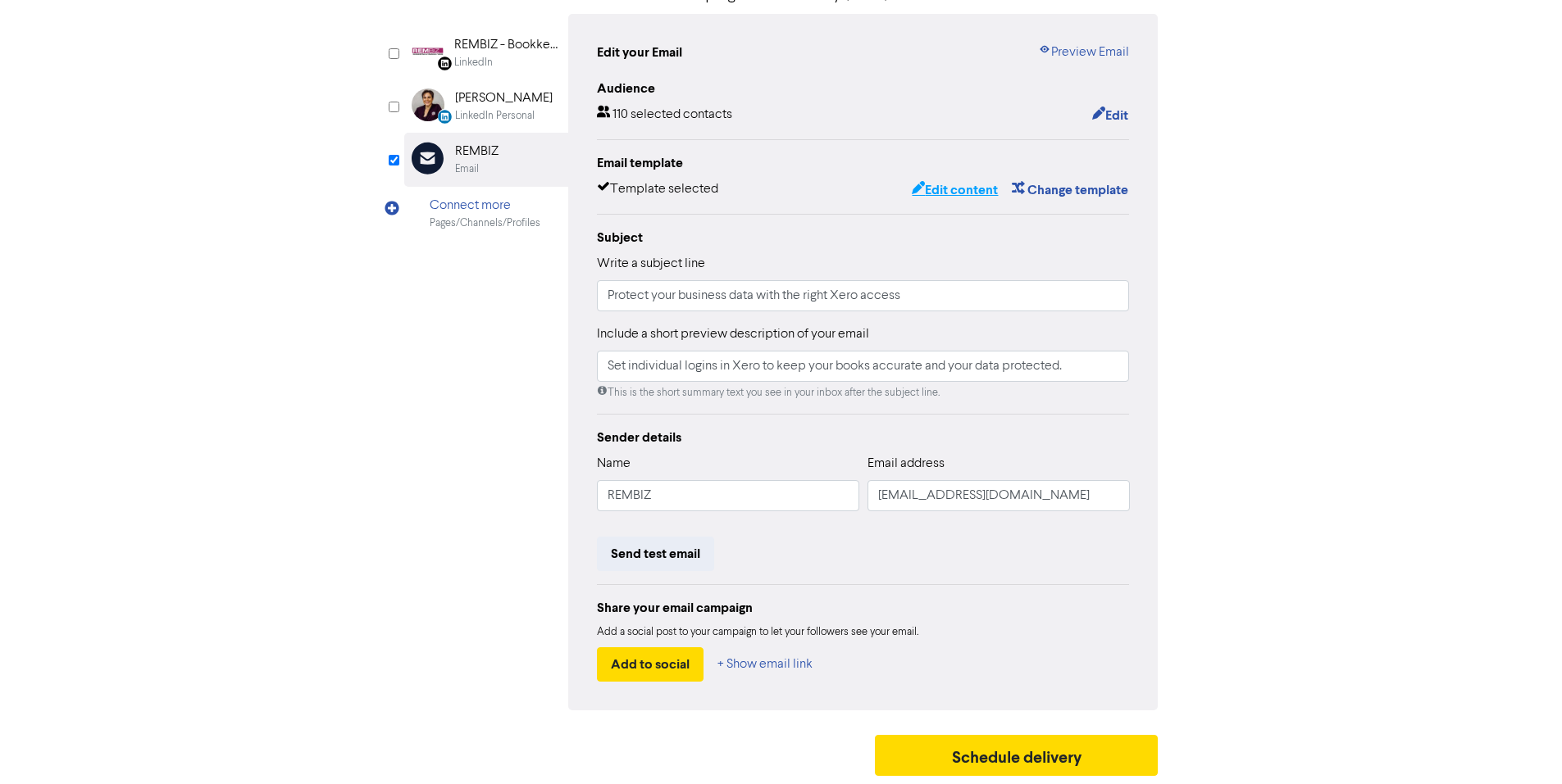
click at [934, 185] on button "Edit content" at bounding box center [954, 189] width 88 height 21
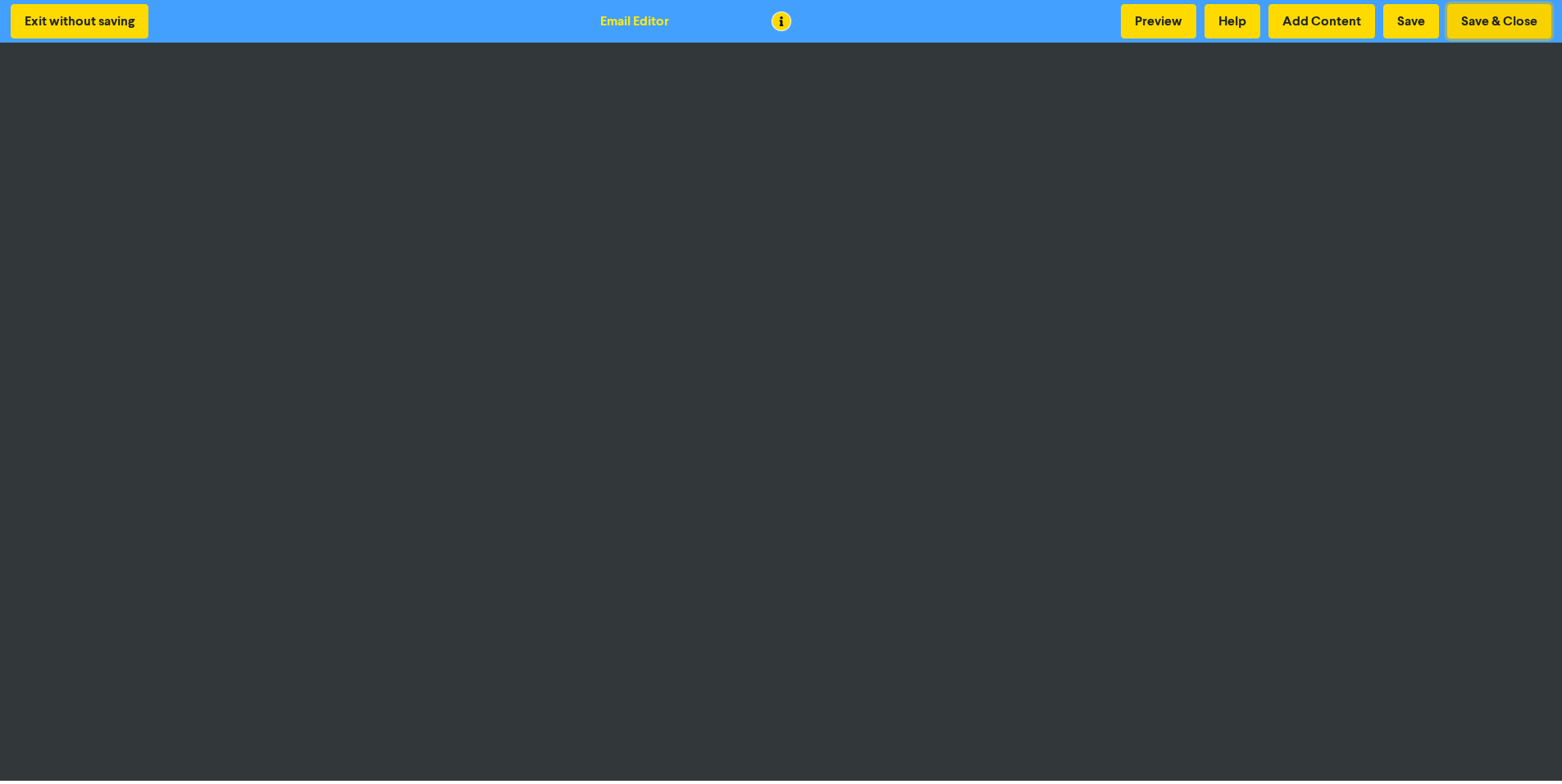
click at [1540, 20] on button "Save & Close" at bounding box center [1499, 21] width 104 height 34
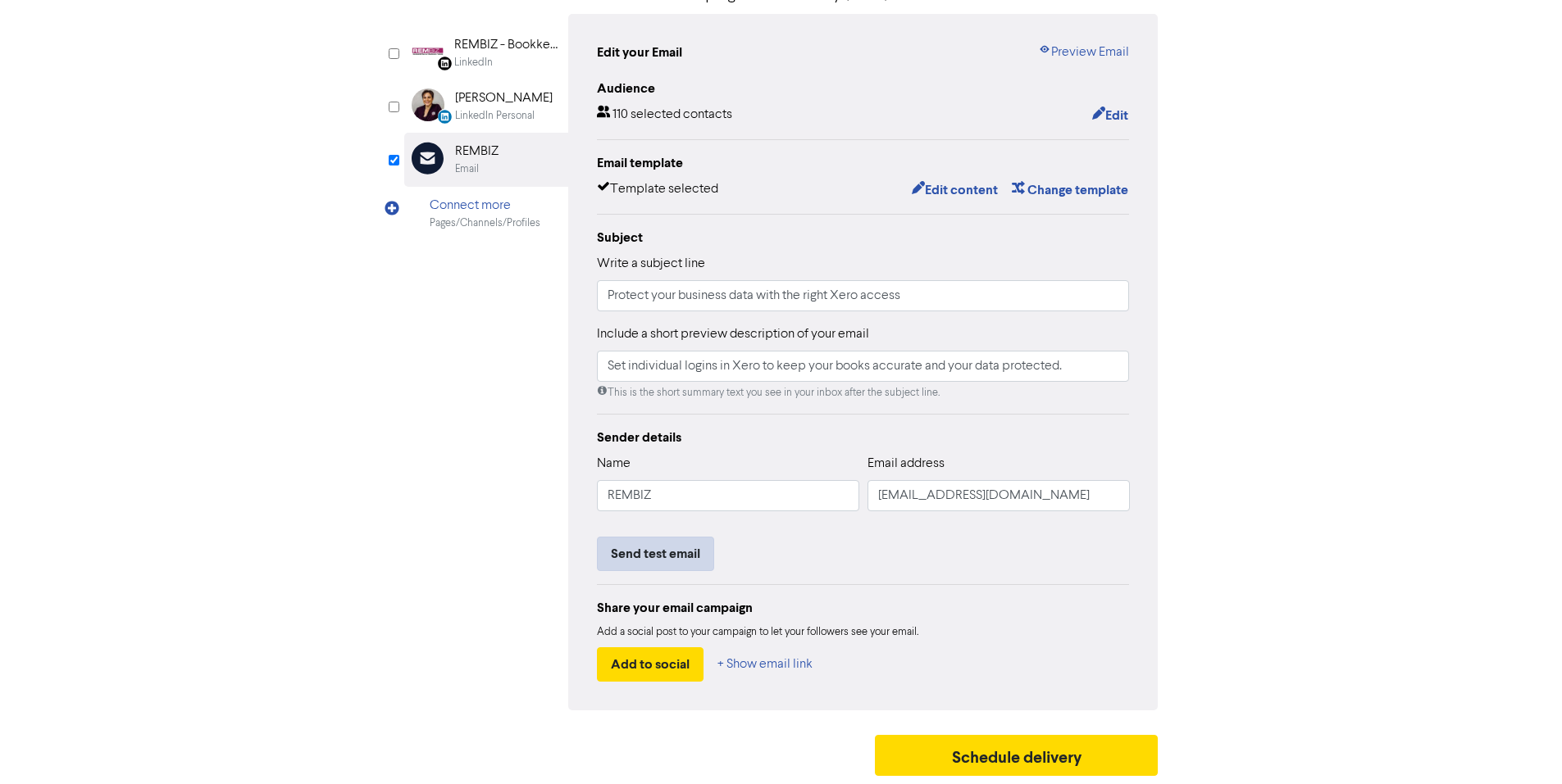
scroll to position [155, 0]
click at [676, 559] on button "Send test email" at bounding box center [655, 554] width 117 height 34
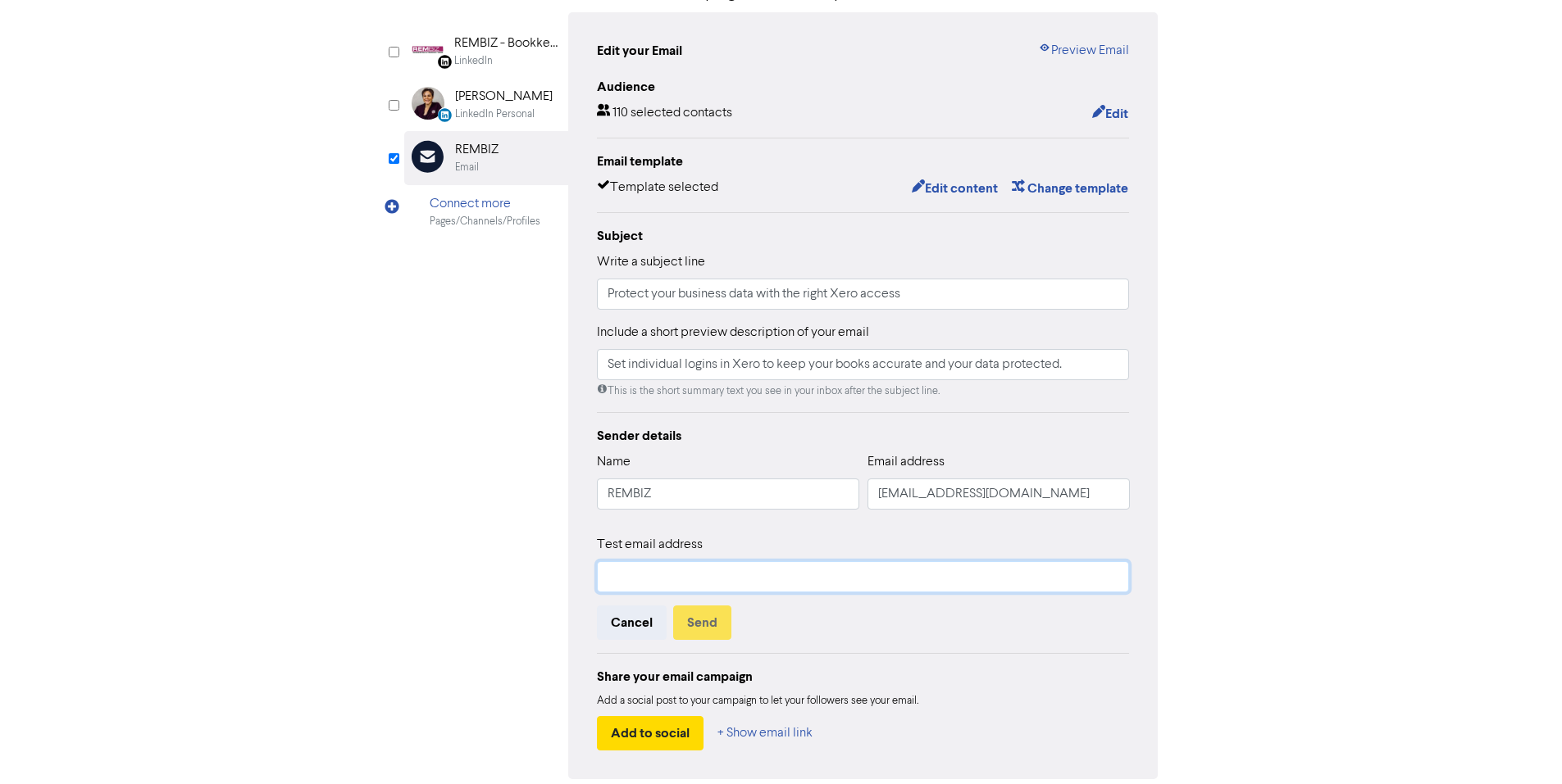
click at [695, 566] on input "text" at bounding box center [863, 576] width 533 height 31
type input "[EMAIL_ADDRESS][DOMAIN_NAME]"
click at [715, 630] on button "Send" at bounding box center [702, 622] width 58 height 34
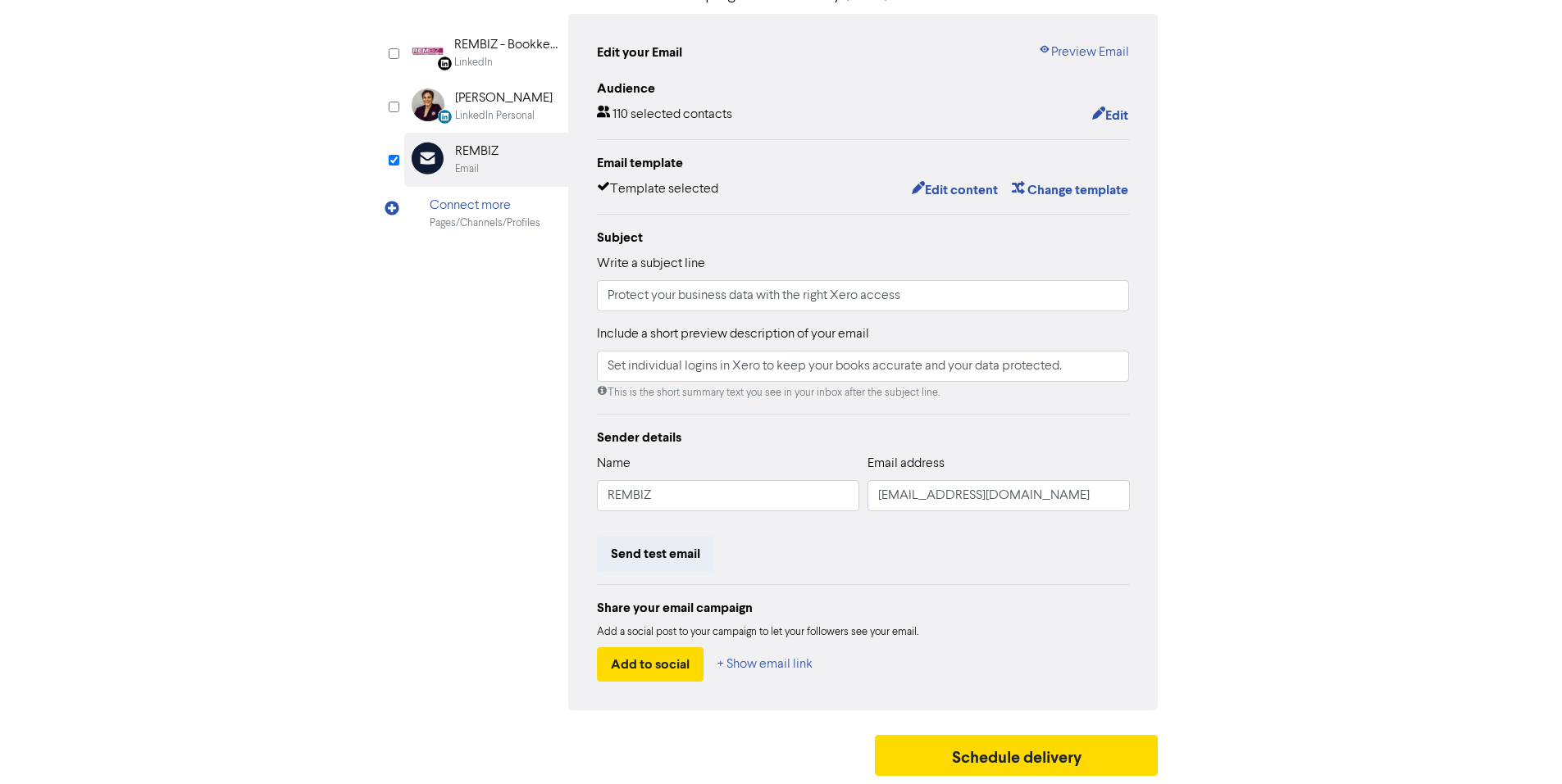
click at [976, 205] on div "Audience 110 selected contacts Edit Email template Template selected Edit conte…" at bounding box center [863, 380] width 533 height 603
click at [970, 199] on button "Edit content" at bounding box center [954, 189] width 88 height 21
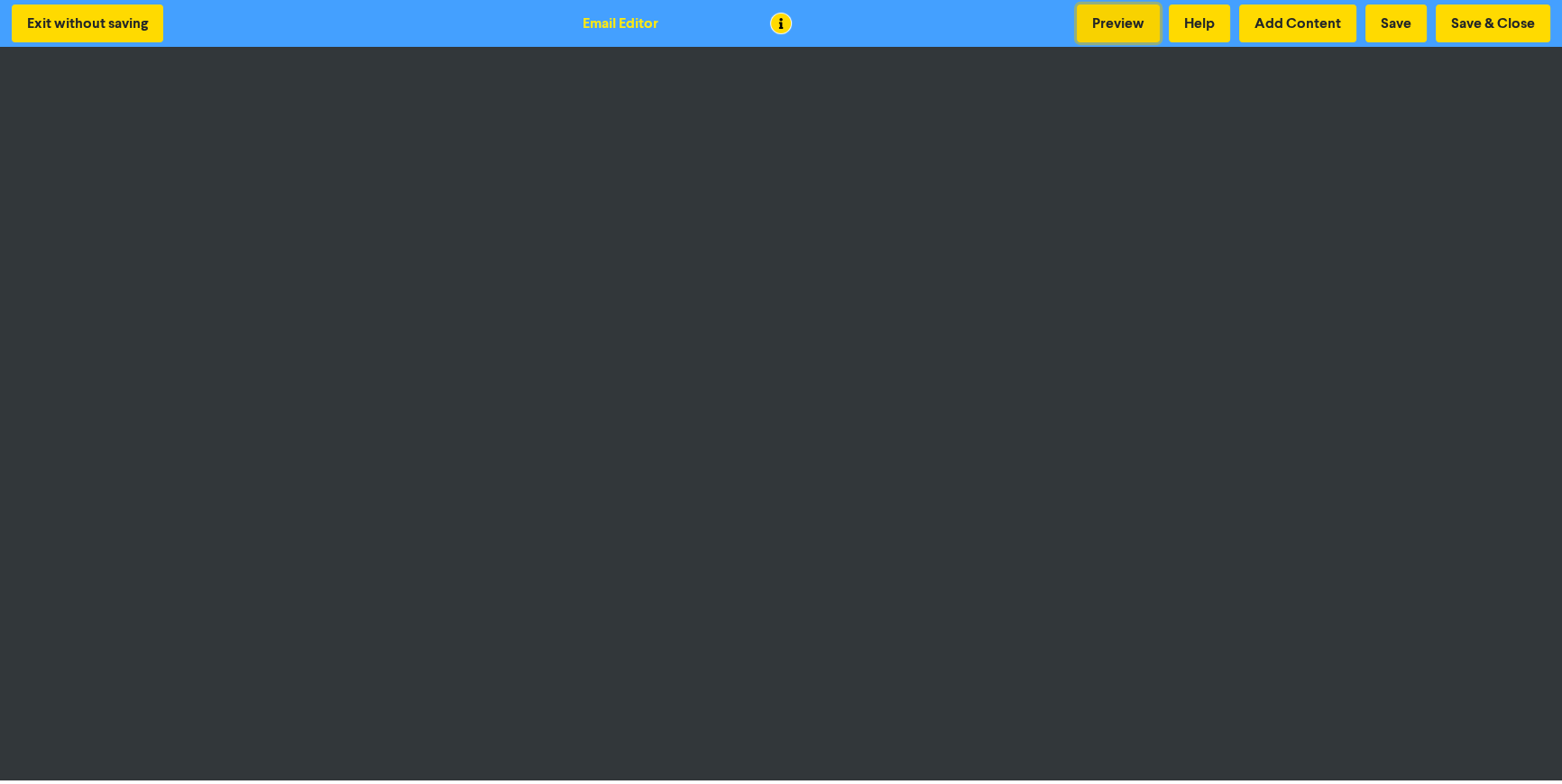
click at [1141, 17] on button "Preview" at bounding box center [1118, 23] width 83 height 38
click at [1106, 19] on button "Preview" at bounding box center [1118, 23] width 83 height 38
click at [1105, 29] on button "Preview" at bounding box center [1118, 23] width 83 height 38
click at [1105, 30] on button "Preview" at bounding box center [1118, 23] width 83 height 38
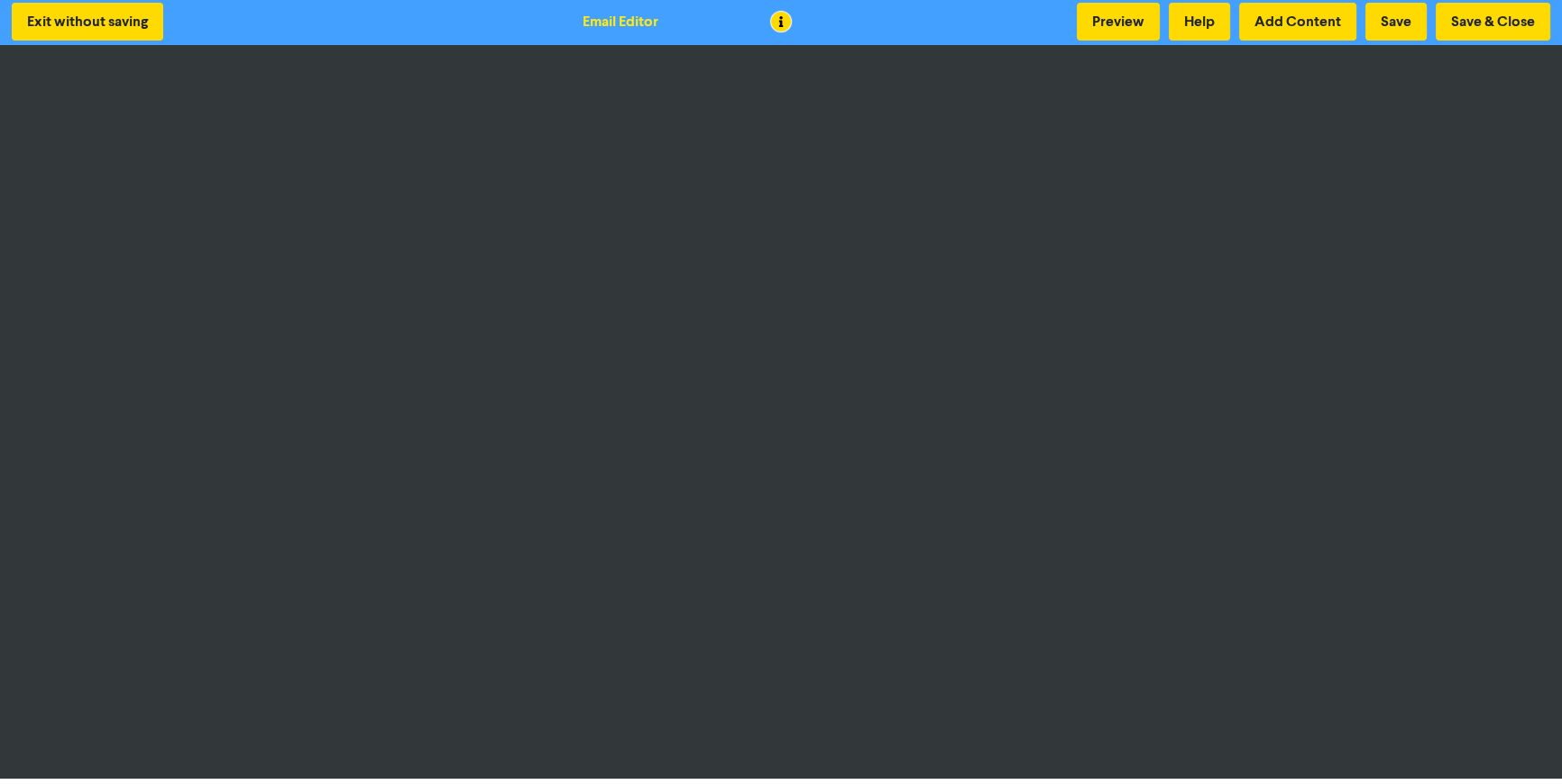
click at [375, 39] on div "Exit without saving Email Editor Preview Help Add Content Save Save & Close" at bounding box center [781, 21] width 1562 height 47
click at [1256, 778] on div at bounding box center [781, 412] width 1562 height 734
click at [1466, 24] on button "Save & Close" at bounding box center [1493, 21] width 115 height 38
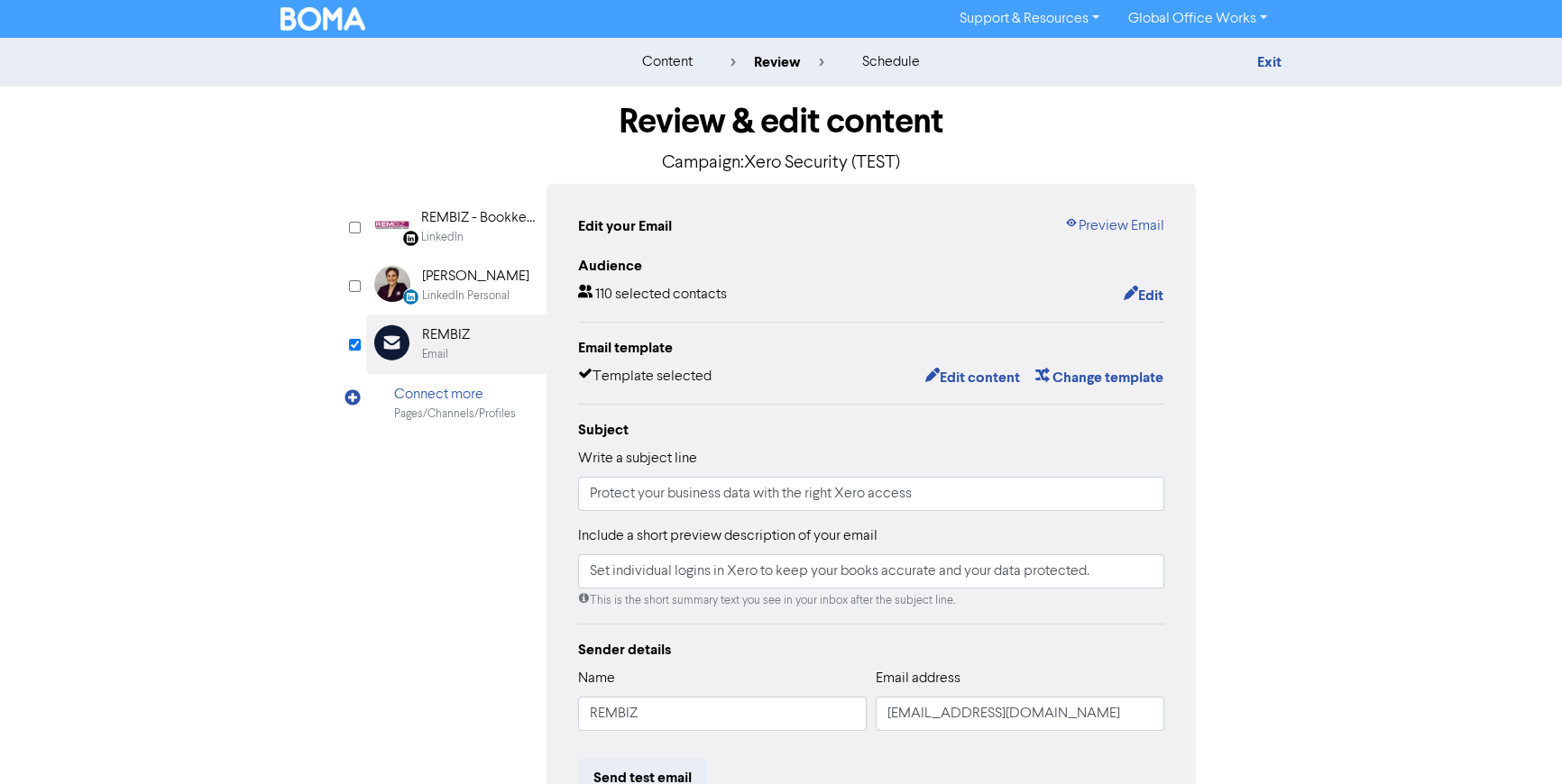
click at [231, 463] on div "content review schedule Exit Review & edit content Campaign: Xero Security (TES…" at bounding box center [781, 534] width 1562 height 993
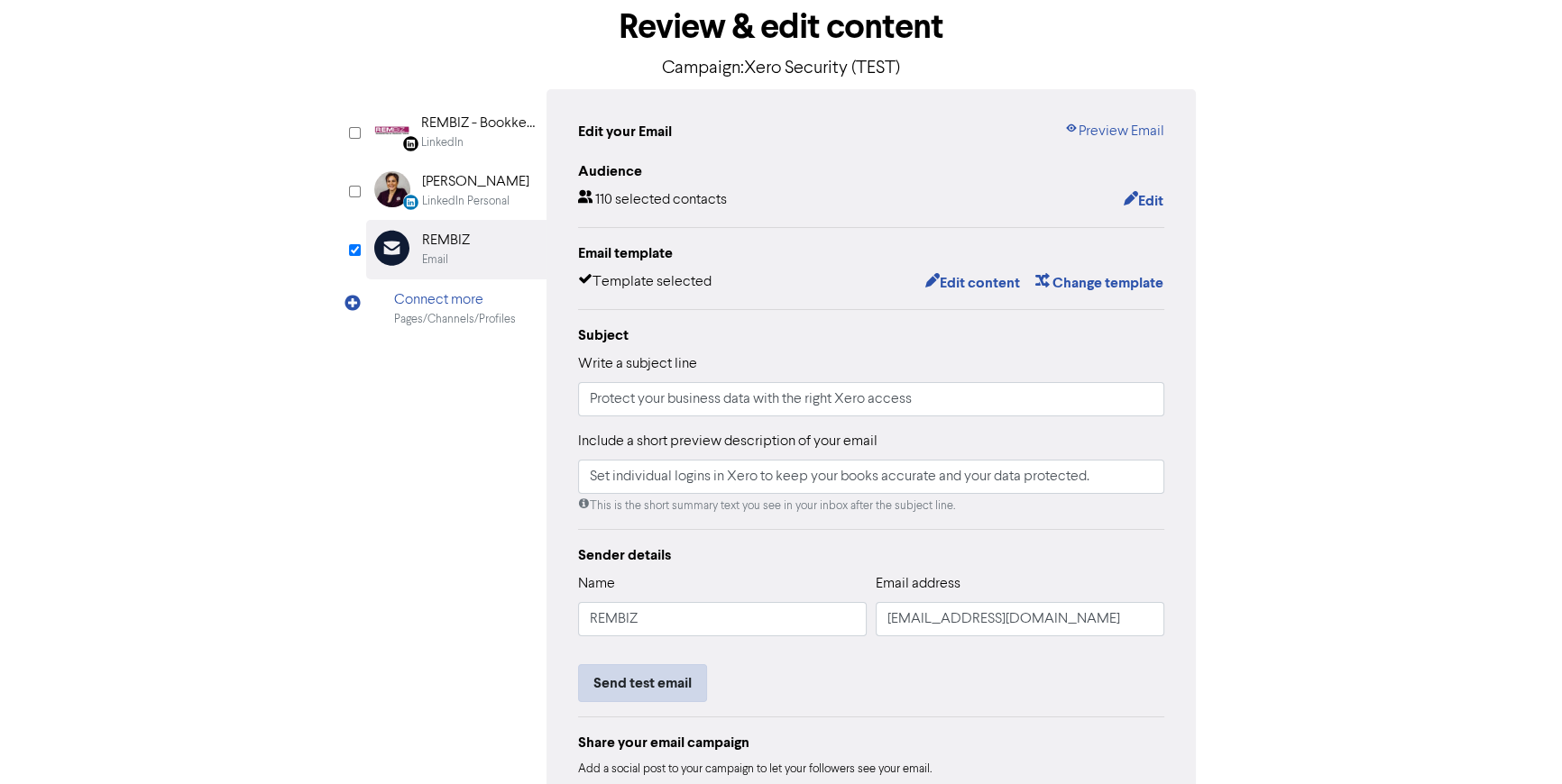
scroll to position [245, 0]
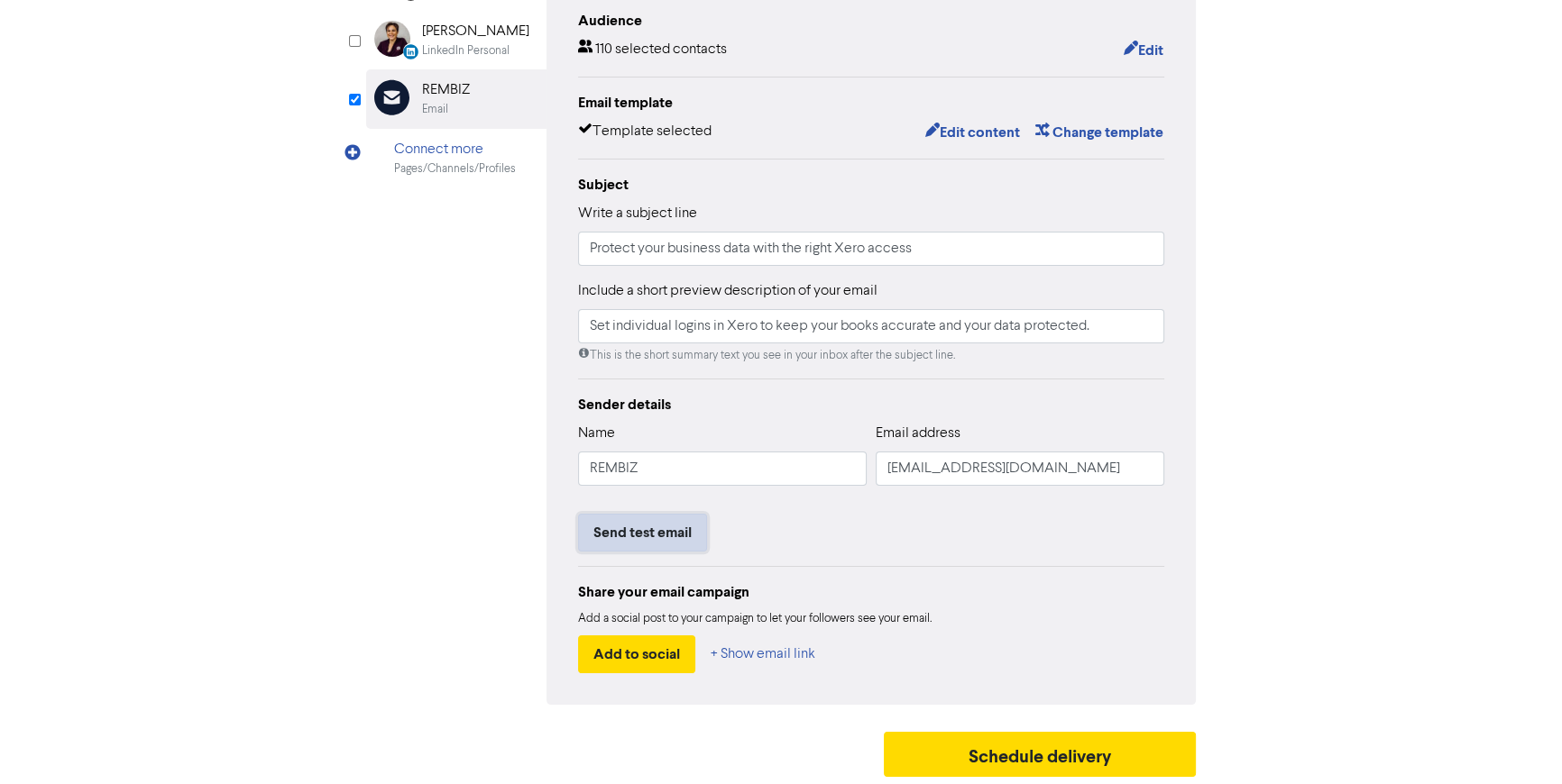
click at [661, 527] on button "Send test email" at bounding box center [642, 532] width 129 height 38
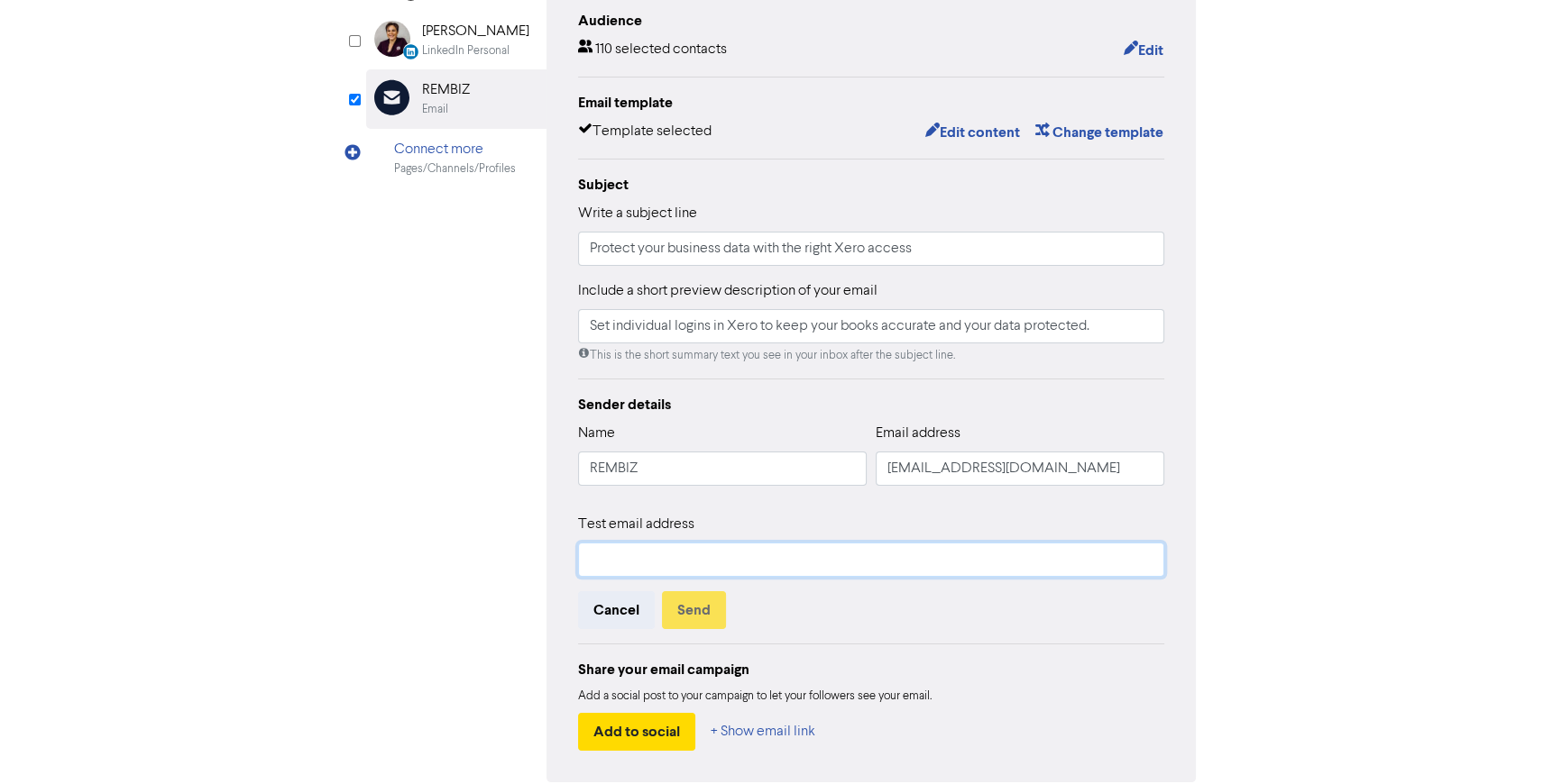
click at [661, 550] on input "text" at bounding box center [870, 559] width 586 height 34
type input "[EMAIL_ADDRESS][DOMAIN_NAME]"
click at [700, 609] on button "Send" at bounding box center [694, 610] width 64 height 38
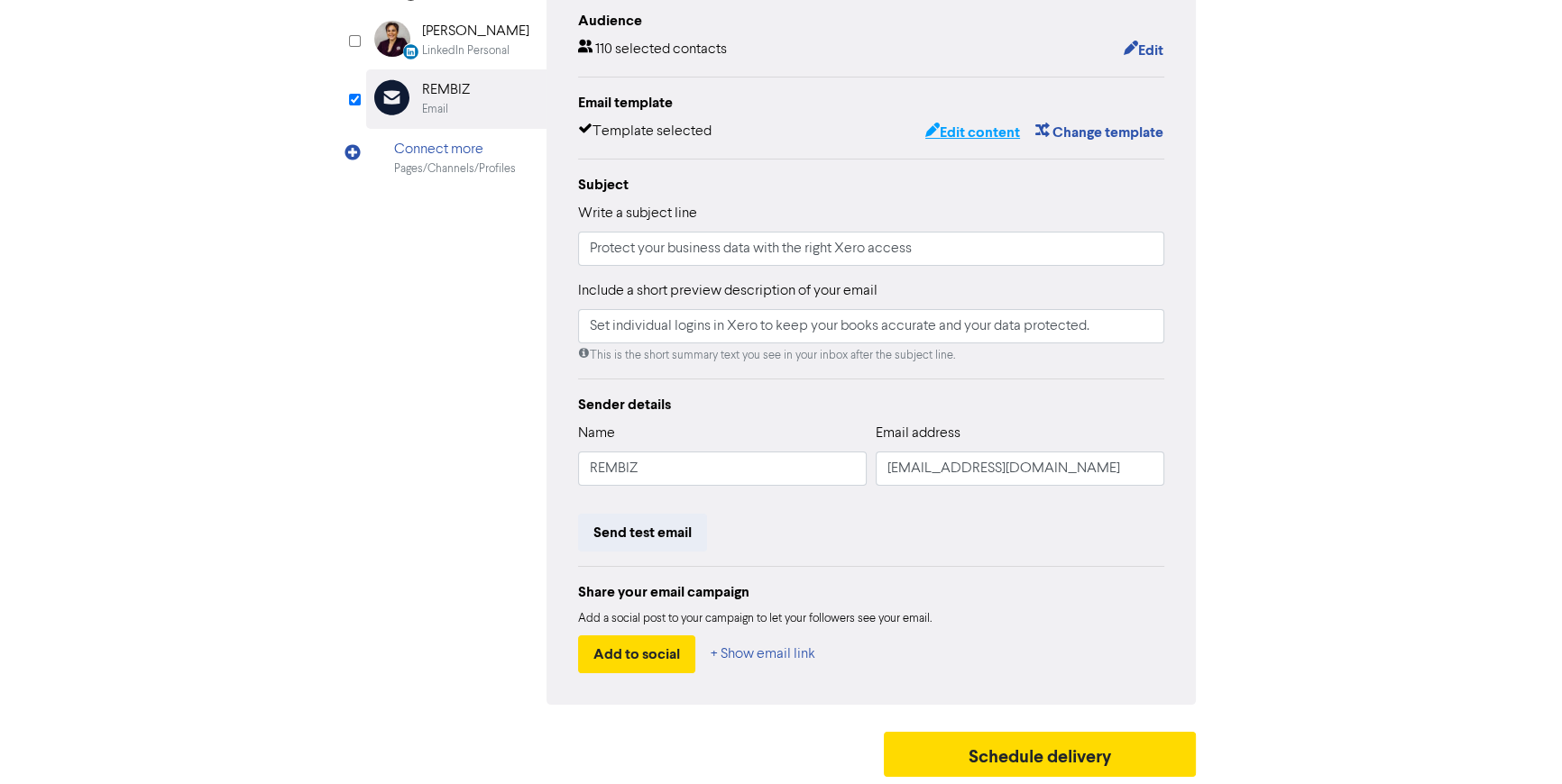
click at [974, 135] on button "Edit content" at bounding box center [972, 132] width 96 height 23
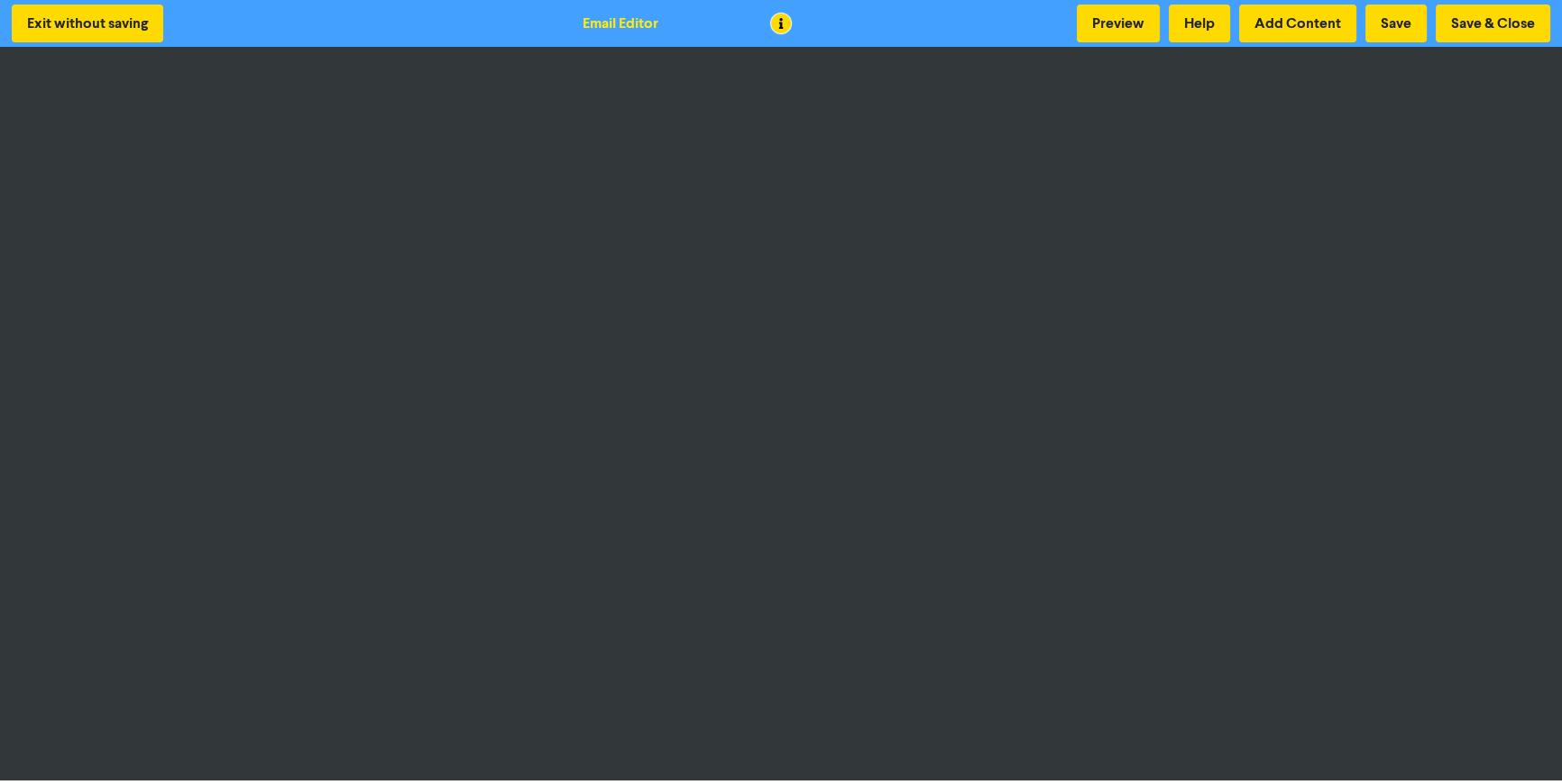
click at [1045, 29] on div "Exit without saving Email Editor Preview Help Add Content Save Save & Close" at bounding box center [781, 23] width 1562 height 47
